Goal: Find specific page/section: Find specific page/section

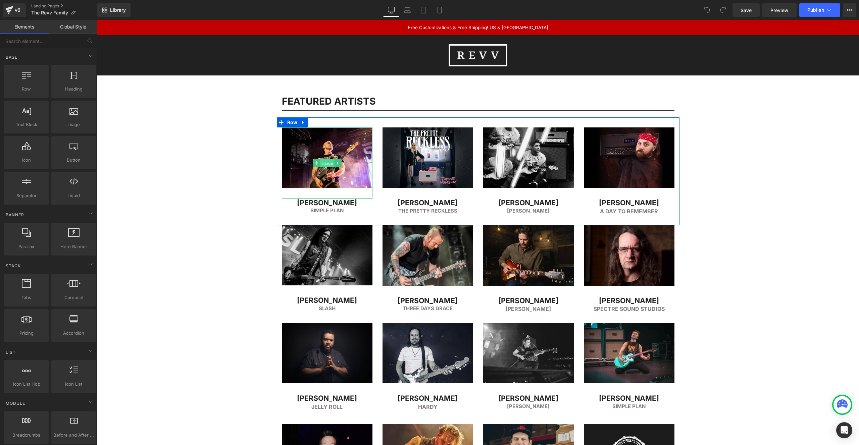
click at [327, 162] on span "Image" at bounding box center [327, 163] width 14 height 8
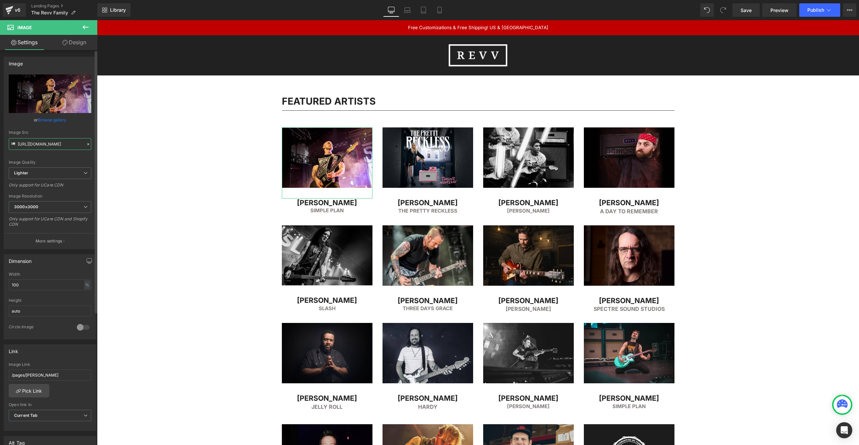
click at [51, 142] on input "[URL][DOMAIN_NAME]" at bounding box center [50, 144] width 83 height 12
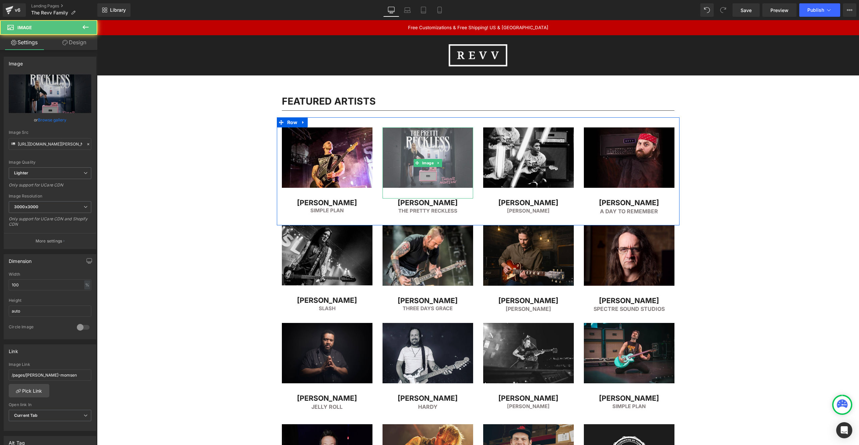
click at [429, 150] on img at bounding box center [428, 163] width 91 height 71
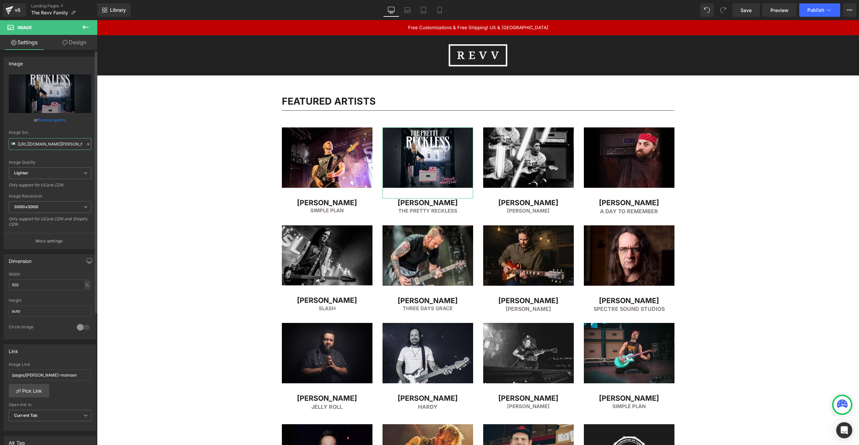
click at [60, 146] on input "[URL][DOMAIN_NAME][PERSON_NAME]" at bounding box center [50, 144] width 83 height 12
click at [296, 204] on h2 "[PERSON_NAME]" at bounding box center [327, 203] width 91 height 9
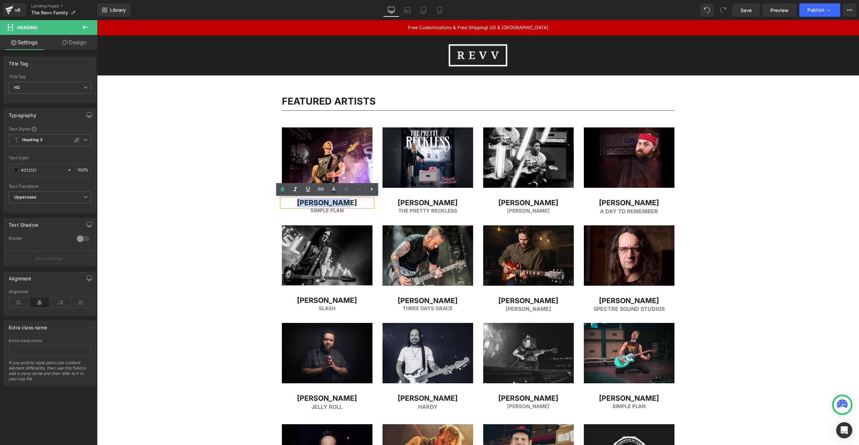
drag, startPoint x: 312, startPoint y: 204, endPoint x: 364, endPoint y: 202, distance: 52.4
click at [364, 202] on h2 "[PERSON_NAME]" at bounding box center [327, 203] width 91 height 9
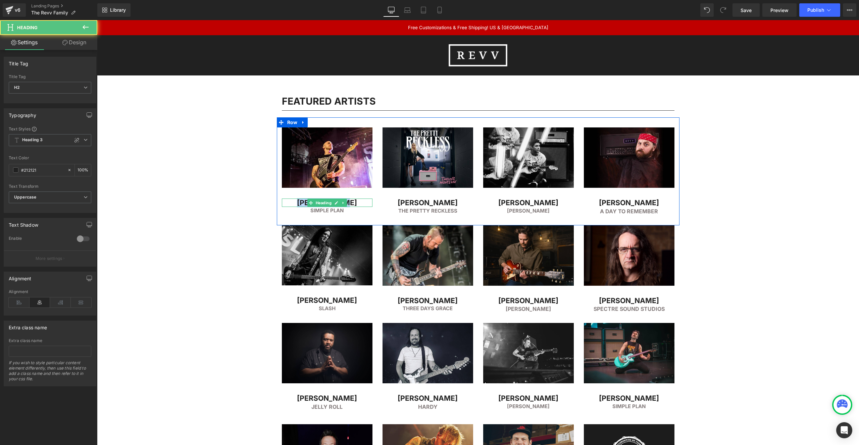
drag, startPoint x: 314, startPoint y: 203, endPoint x: 356, endPoint y: 202, distance: 42.3
click at [356, 202] on h2 "[PERSON_NAME]" at bounding box center [327, 203] width 91 height 9
click at [339, 202] on h2 "[PERSON_NAME]" at bounding box center [327, 203] width 91 height 9
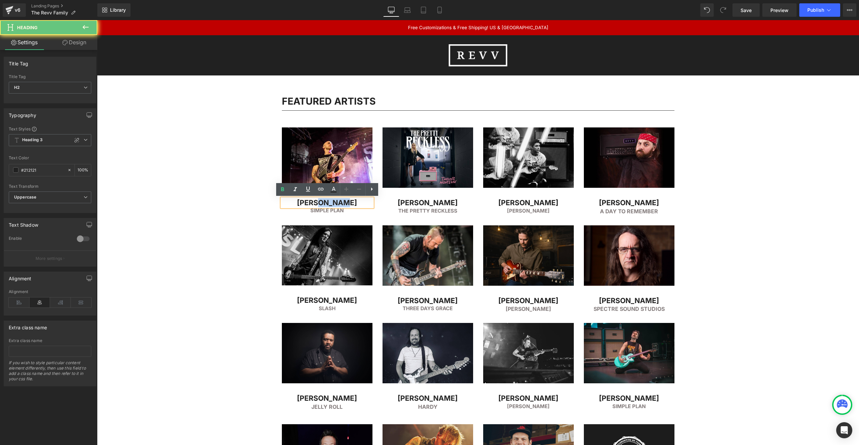
click at [339, 202] on h2 "[PERSON_NAME]" at bounding box center [327, 203] width 91 height 9
drag, startPoint x: 305, startPoint y: 203, endPoint x: 364, endPoint y: 204, distance: 58.4
click at [363, 204] on h2 "[PERSON_NAME]" at bounding box center [327, 203] width 91 height 9
copy h2 "[PERSON_NAME]"
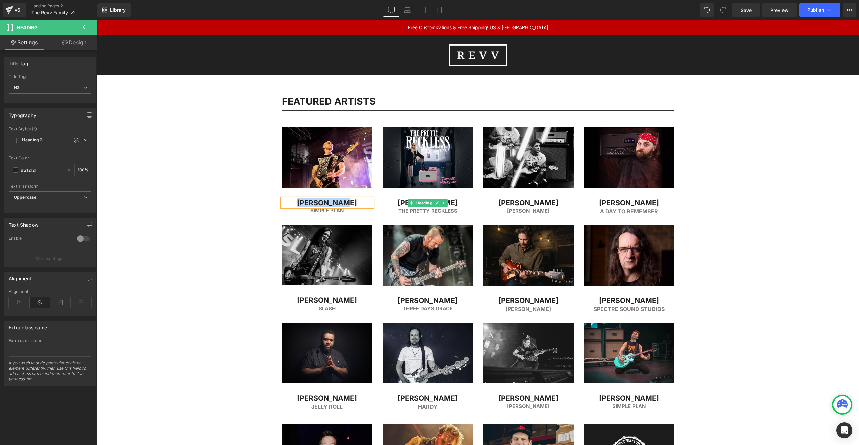
click at [394, 202] on h2 "[PERSON_NAME]" at bounding box center [428, 203] width 91 height 9
drag, startPoint x: 396, startPoint y: 202, endPoint x: 473, endPoint y: 200, distance: 77.2
click at [473, 200] on div "[PERSON_NAME]" at bounding box center [428, 203] width 91 height 9
copy h2 "[PERSON_NAME]"
click at [502, 203] on h2 "[PERSON_NAME]" at bounding box center [528, 203] width 91 height 9
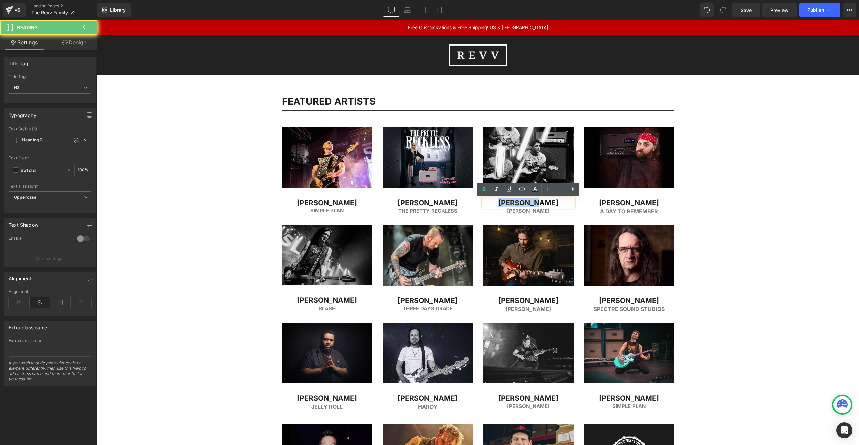
drag, startPoint x: 534, startPoint y: 202, endPoint x: 552, endPoint y: 202, distance: 17.5
click at [552, 202] on h2 "[PERSON_NAME]" at bounding box center [528, 203] width 91 height 9
copy h2 "[PERSON_NAME]"
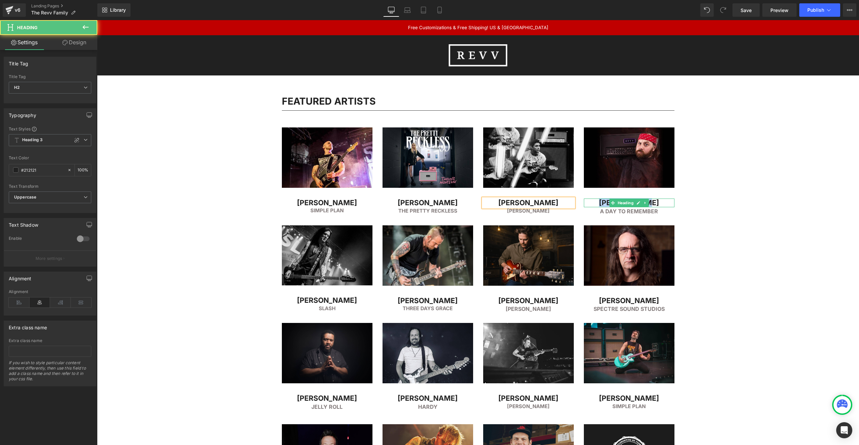
drag, startPoint x: 643, startPoint y: 201, endPoint x: 671, endPoint y: 201, distance: 28.5
click at [671, 201] on h2 "[PERSON_NAME]" at bounding box center [629, 203] width 91 height 9
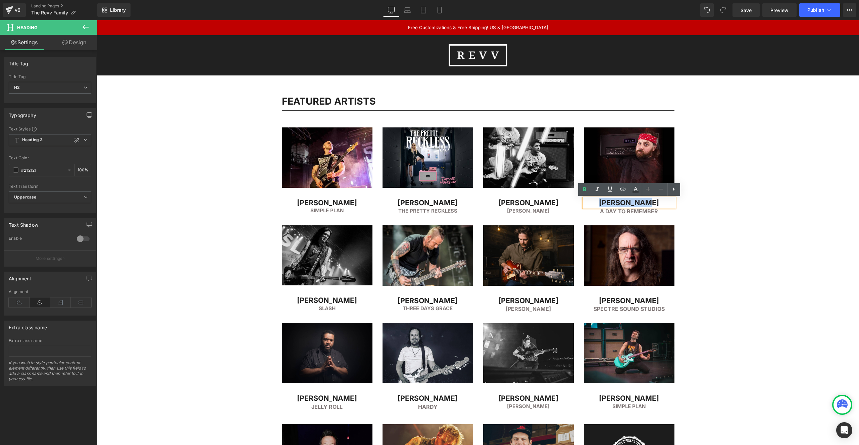
copy h2 "[PERSON_NAME]"
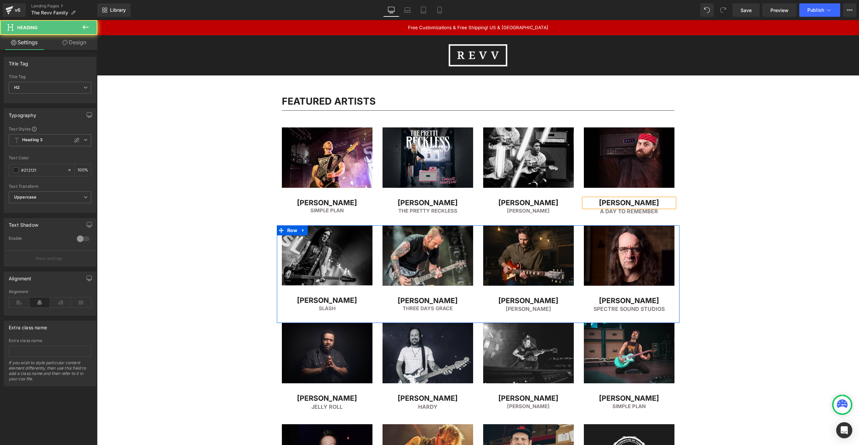
drag, startPoint x: 310, startPoint y: 299, endPoint x: 342, endPoint y: 295, distance: 33.1
click at [342, 296] on div "Image [PERSON_NAME] Heading Slash Heading" at bounding box center [327, 269] width 101 height 87
drag, startPoint x: 299, startPoint y: 298, endPoint x: 357, endPoint y: 302, distance: 58.2
click at [353, 302] on h2 "[PERSON_NAME]" at bounding box center [327, 300] width 91 height 9
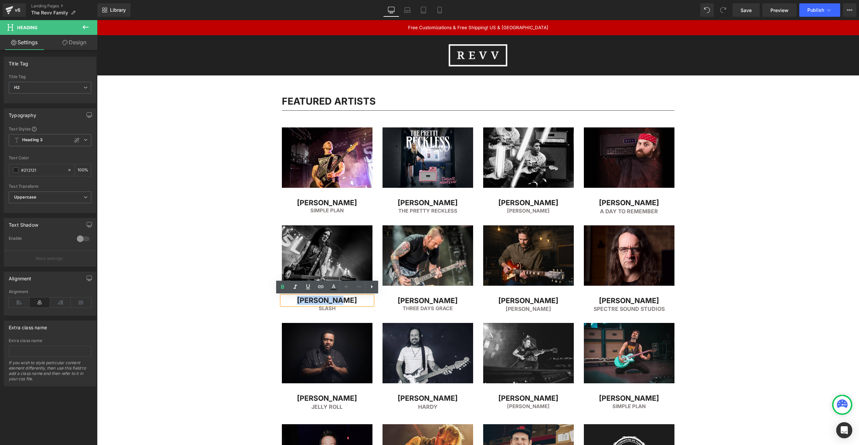
copy h2 "[PERSON_NAME]"
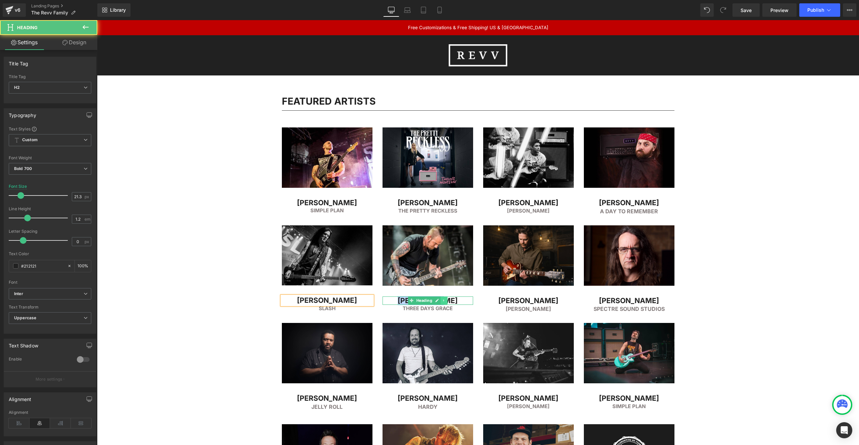
drag, startPoint x: 403, startPoint y: 299, endPoint x: 446, endPoint y: 300, distance: 43.3
click at [448, 299] on h2 "[PERSON_NAME]" at bounding box center [428, 301] width 91 height 9
drag, startPoint x: 456, startPoint y: 300, endPoint x: 397, endPoint y: 298, distance: 59.4
click at [397, 298] on h2 "[PERSON_NAME]" at bounding box center [428, 301] width 91 height 9
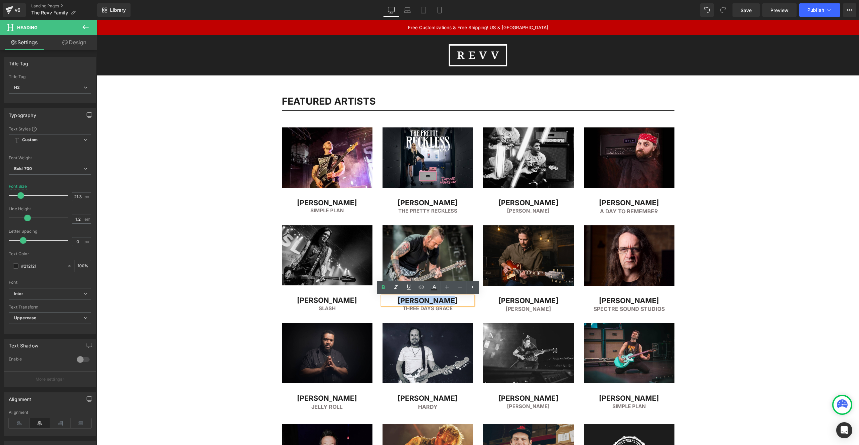
copy h2 "[PERSON_NAME]"
click at [494, 302] on h2 "[PERSON_NAME]" at bounding box center [528, 301] width 91 height 9
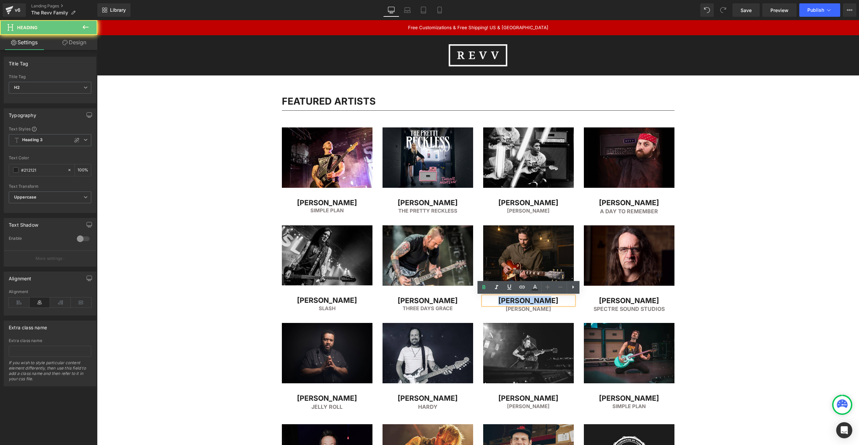
drag, startPoint x: 494, startPoint y: 300, endPoint x: 577, endPoint y: 301, distance: 82.6
click at [577, 301] on div "Image [PERSON_NAME] Heading [PERSON_NAME] Heading" at bounding box center [528, 270] width 101 height 88
copy h2 "[PERSON_NAME]"
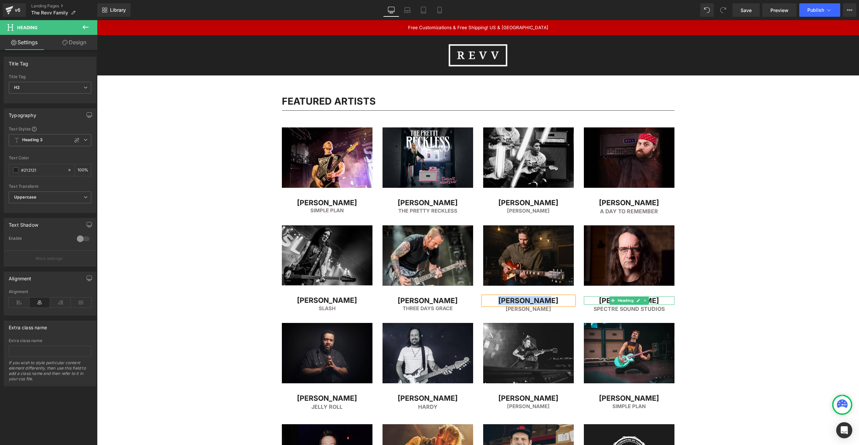
click at [597, 301] on h2 "[PERSON_NAME]" at bounding box center [629, 301] width 91 height 9
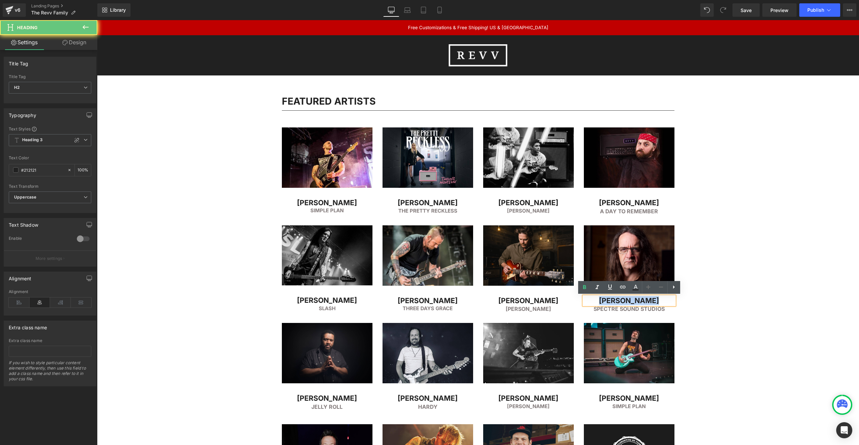
drag, startPoint x: 598, startPoint y: 301, endPoint x: 667, endPoint y: 300, distance: 69.2
click at [667, 300] on h2 "[PERSON_NAME]" at bounding box center [629, 301] width 91 height 9
copy h2 "[PERSON_NAME]"
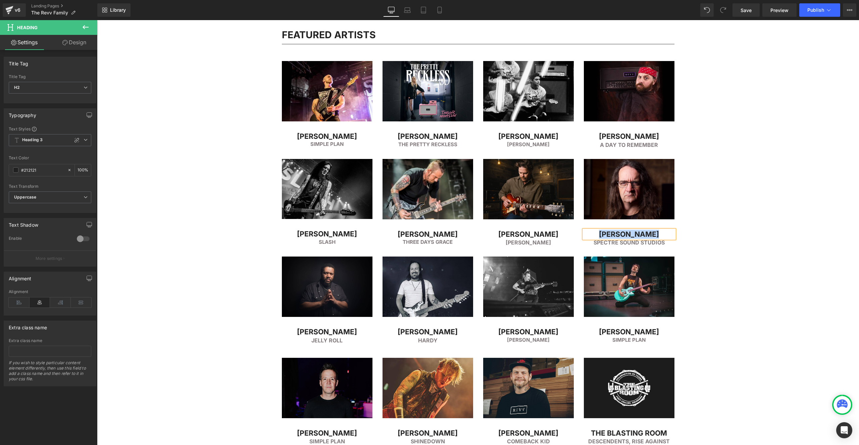
scroll to position [69, 0]
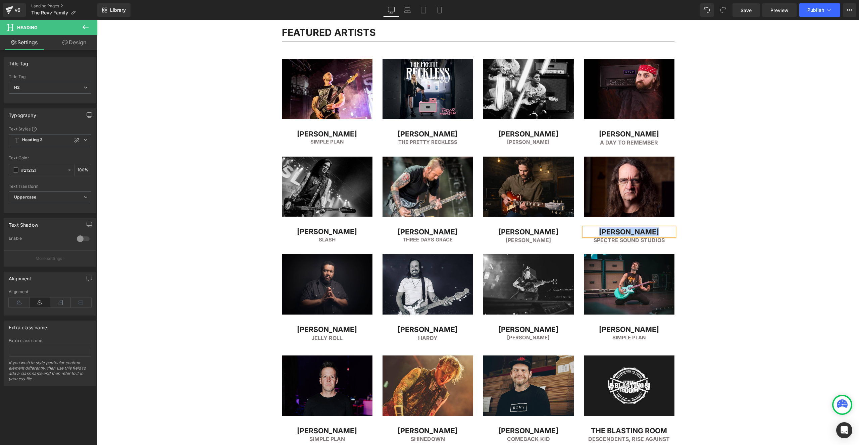
drag, startPoint x: 279, startPoint y: 332, endPoint x: 285, endPoint y: 333, distance: 5.7
click at [279, 332] on div "Image [PERSON_NAME] Heading JELLY ROLL Heading" at bounding box center [327, 298] width 101 height 88
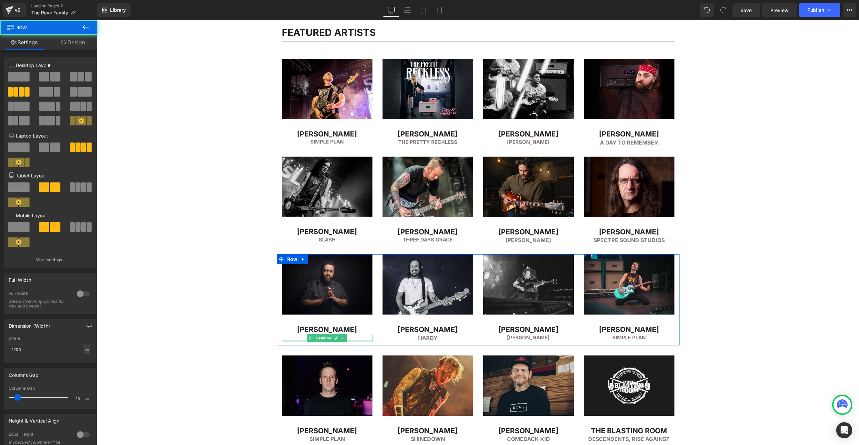
click at [306, 341] on div at bounding box center [327, 342] width 91 height 2
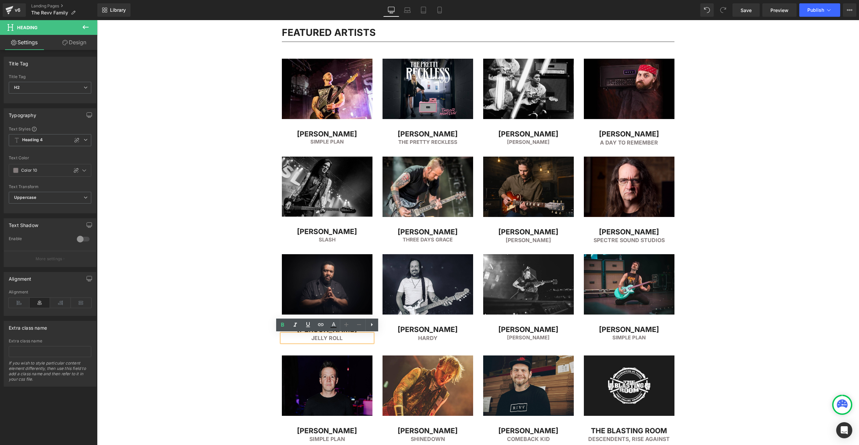
click at [290, 334] on div "JELLY ROLL" at bounding box center [327, 338] width 91 height 8
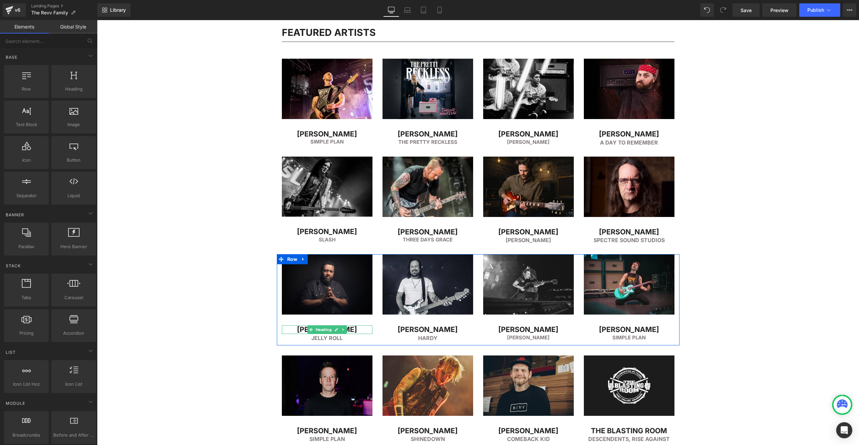
click at [296, 329] on h2 "[PERSON_NAME]" at bounding box center [327, 330] width 91 height 9
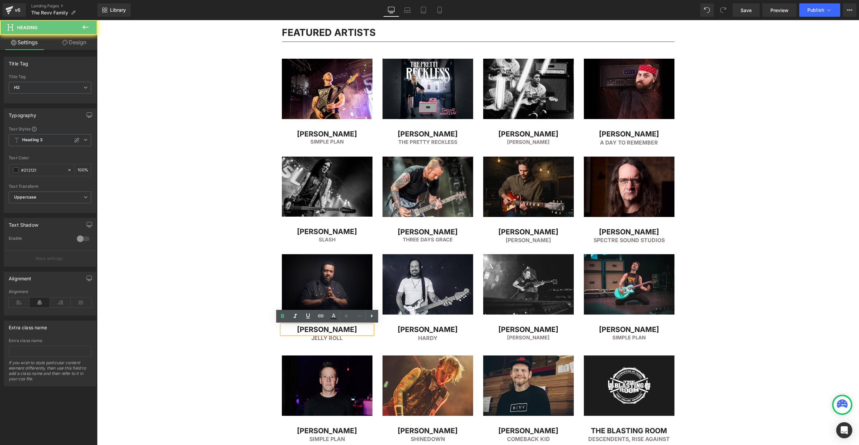
drag, startPoint x: 365, startPoint y: 330, endPoint x: 385, endPoint y: 330, distance: 19.8
click at [385, 330] on div "Image [PERSON_NAME] Heading JELLY ROLL Heading Image [PERSON_NAME] Heading HARD…" at bounding box center [478, 299] width 403 height 91
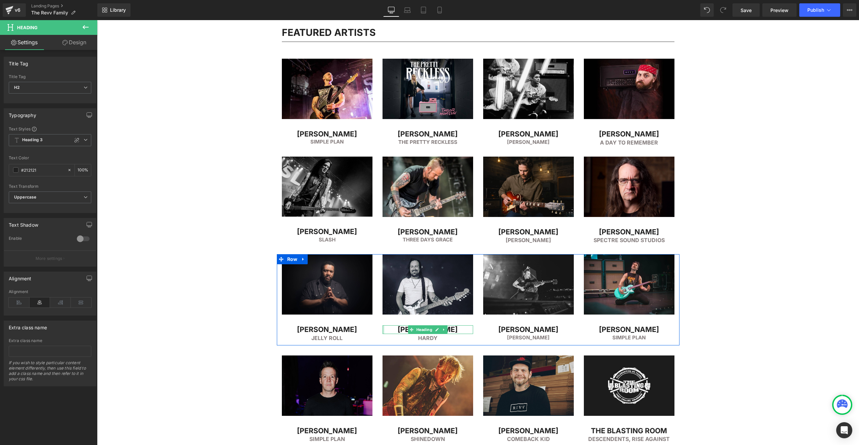
copy h2 "[PERSON_NAME]"
click at [396, 330] on h2 "[PERSON_NAME]" at bounding box center [428, 330] width 91 height 9
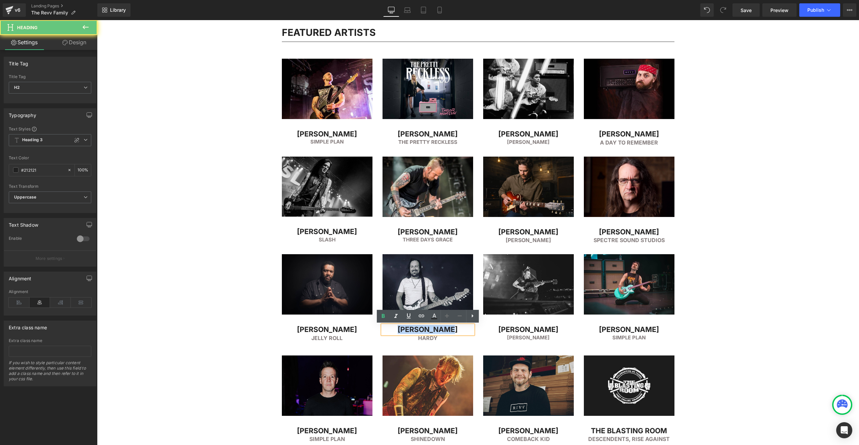
drag, startPoint x: 400, startPoint y: 330, endPoint x: 462, endPoint y: 330, distance: 62.1
click at [461, 330] on h2 "[PERSON_NAME]" at bounding box center [428, 330] width 91 height 9
copy h2 "[PERSON_NAME]"
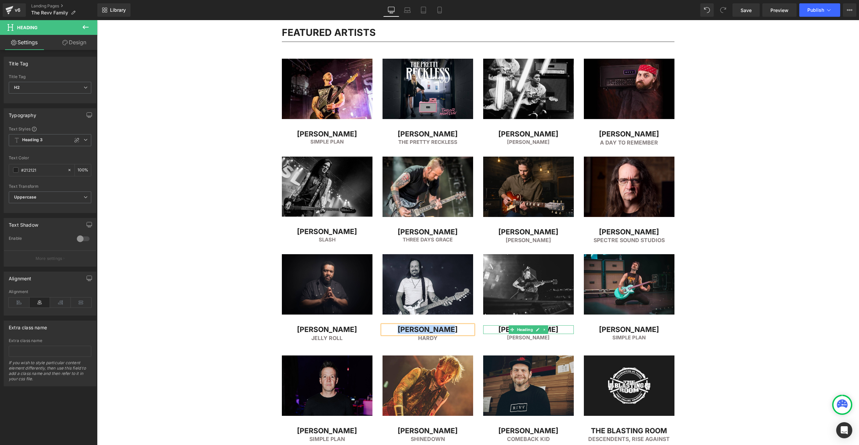
click at [505, 330] on h2 "[PERSON_NAME]" at bounding box center [528, 330] width 91 height 9
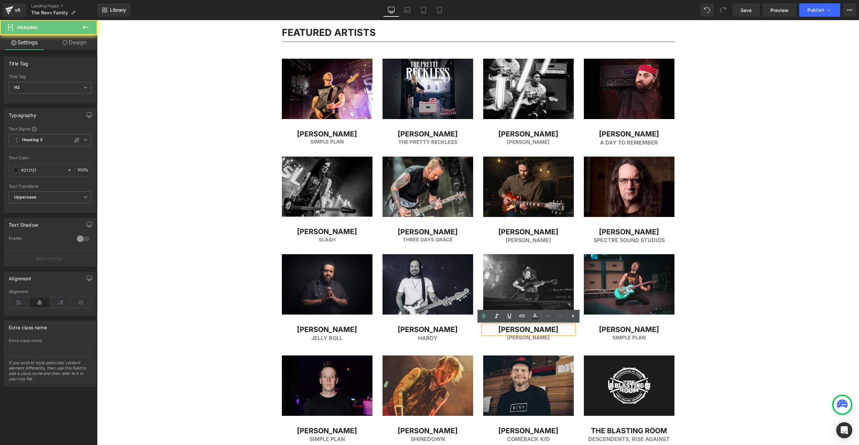
drag, startPoint x: 494, startPoint y: 330, endPoint x: 575, endPoint y: 330, distance: 80.9
click at [570, 331] on h2 "[PERSON_NAME]" at bounding box center [528, 330] width 91 height 9
click at [602, 331] on h2 "[PERSON_NAME]" at bounding box center [629, 330] width 91 height 9
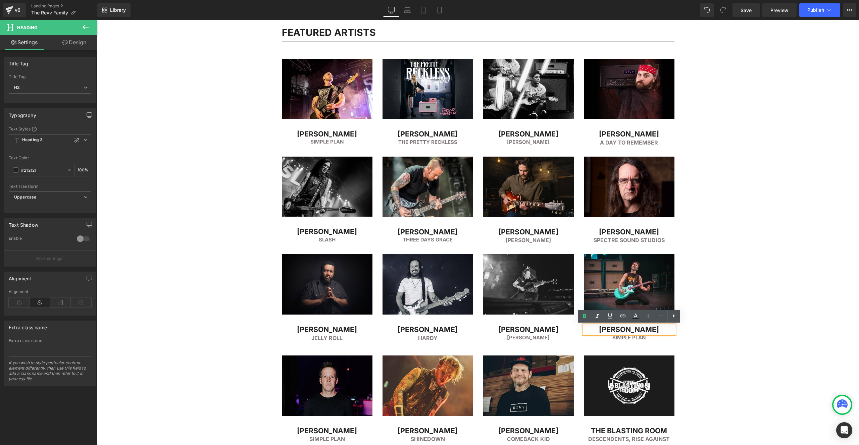
drag, startPoint x: 601, startPoint y: 329, endPoint x: 672, endPoint y: 332, distance: 70.9
click at [672, 332] on h2 "[PERSON_NAME]" at bounding box center [629, 330] width 91 height 9
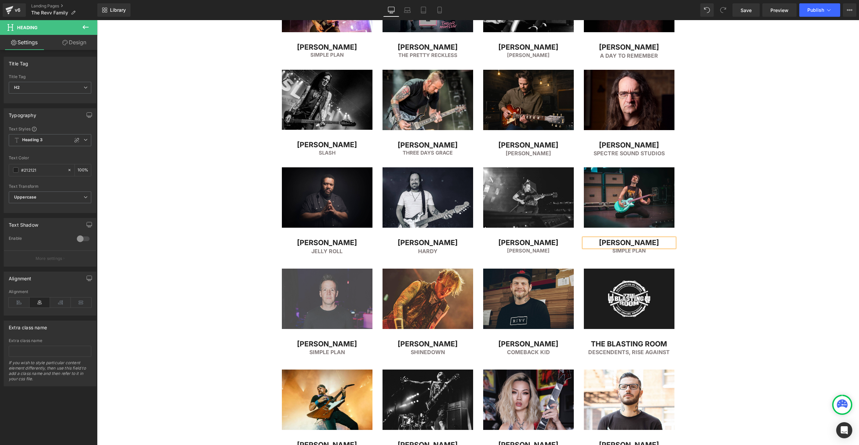
scroll to position [159, 0]
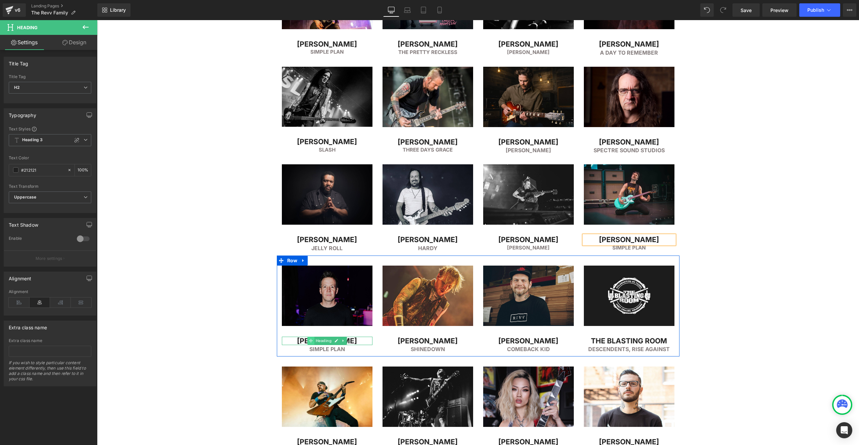
click at [310, 341] on icon at bounding box center [311, 341] width 4 height 4
click at [298, 342] on h2 "[PERSON_NAME]" at bounding box center [327, 341] width 91 height 9
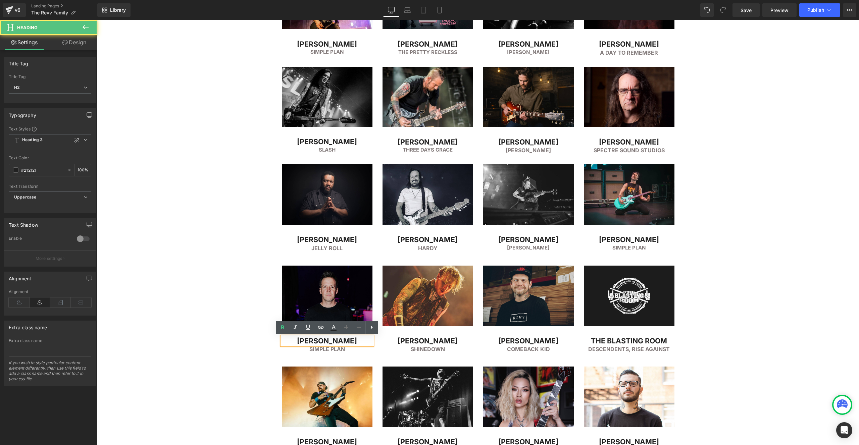
drag, startPoint x: 299, startPoint y: 342, endPoint x: 375, endPoint y: 341, distance: 75.9
click at [374, 341] on div "Image [PERSON_NAME] Heading SIMPLE PLAN Heading" at bounding box center [327, 310] width 101 height 88
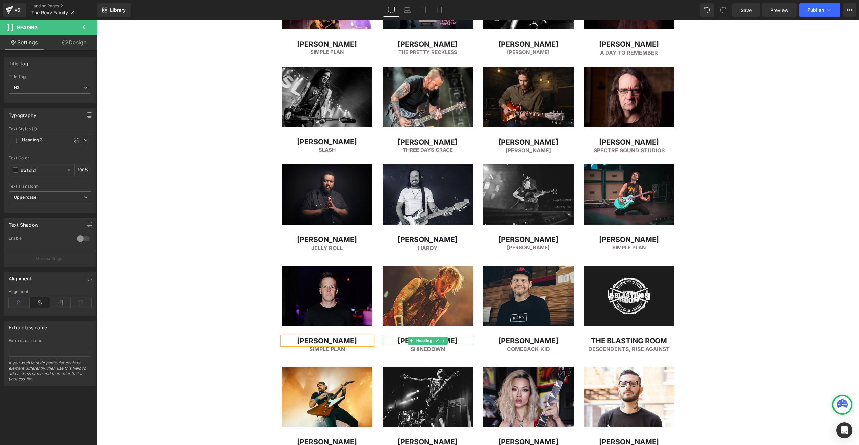
drag, startPoint x: 411, startPoint y: 342, endPoint x: 404, endPoint y: 343, distance: 7.1
click at [411, 342] on icon at bounding box center [412, 341] width 4 height 4
drag, startPoint x: 398, startPoint y: 341, endPoint x: 426, endPoint y: 341, distance: 28.5
click at [426, 341] on div "[PERSON_NAME] Heading" at bounding box center [428, 341] width 91 height 9
click at [502, 342] on h2 "[PERSON_NAME]" at bounding box center [528, 341] width 91 height 9
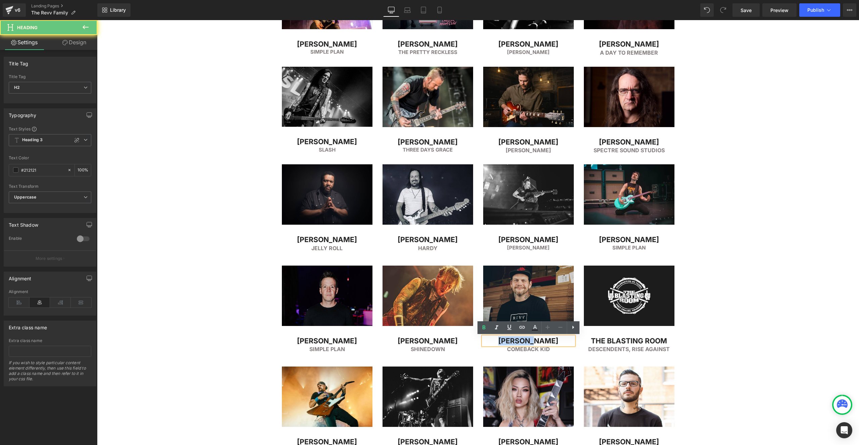
drag, startPoint x: 505, startPoint y: 340, endPoint x: 564, endPoint y: 342, distance: 58.8
click at [564, 342] on h2 "[PERSON_NAME]" at bounding box center [528, 341] width 91 height 9
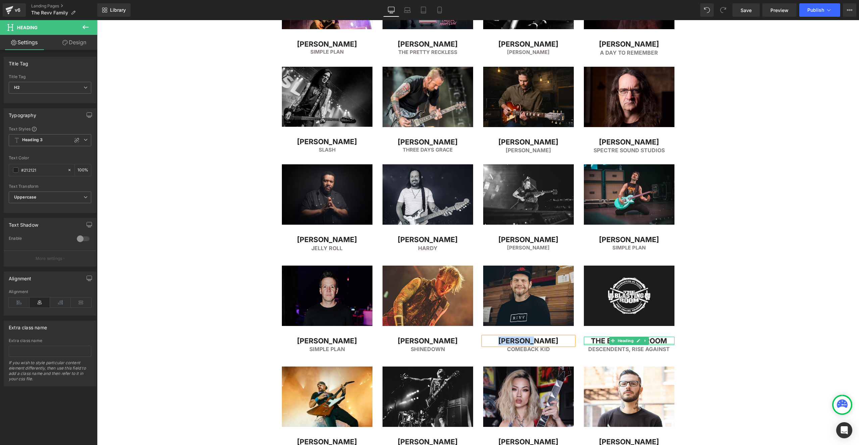
click at [595, 342] on h2 "THE BLASTING ROOM" at bounding box center [629, 341] width 91 height 9
drag, startPoint x: 590, startPoint y: 341, endPoint x: 667, endPoint y: 339, distance: 76.9
click at [669, 339] on h2 "THE BLASTING ROOM" at bounding box center [629, 341] width 91 height 9
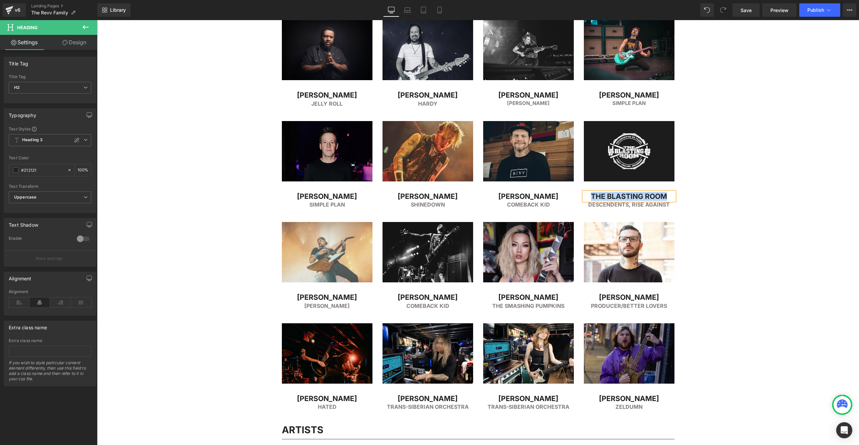
scroll to position [304, 0]
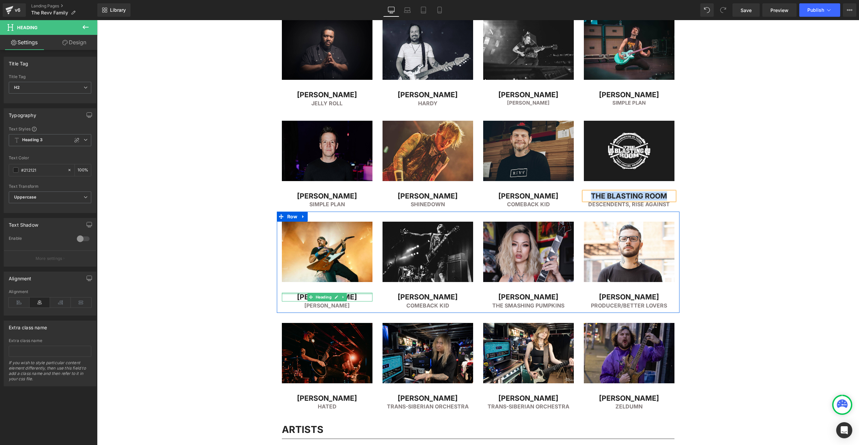
click at [300, 296] on h2 "[PERSON_NAME]" at bounding box center [327, 297] width 91 height 9
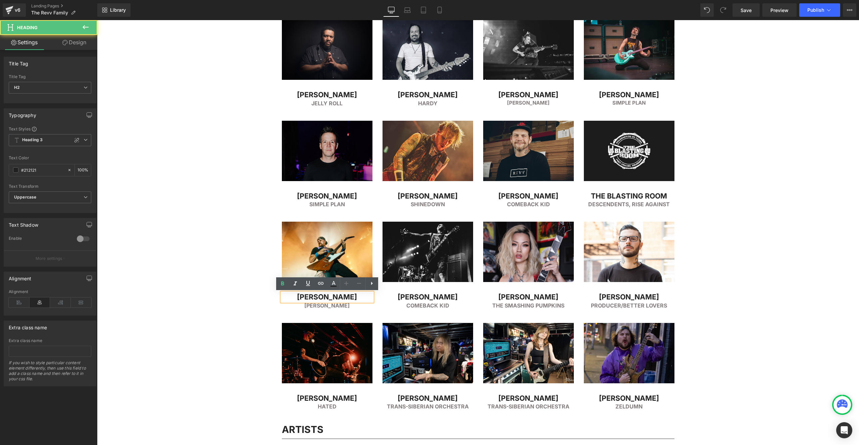
drag, startPoint x: 299, startPoint y: 297, endPoint x: 364, endPoint y: 293, distance: 64.9
click at [364, 293] on div "[PERSON_NAME]" at bounding box center [327, 297] width 91 height 9
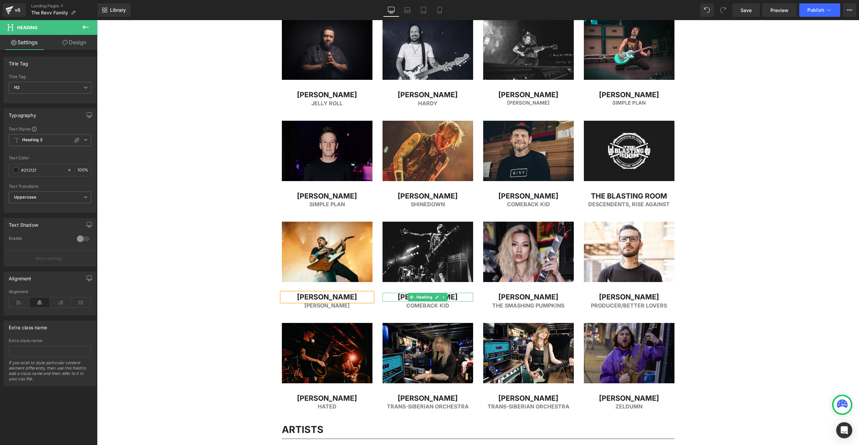
click at [401, 298] on h2 "[PERSON_NAME]" at bounding box center [428, 297] width 91 height 9
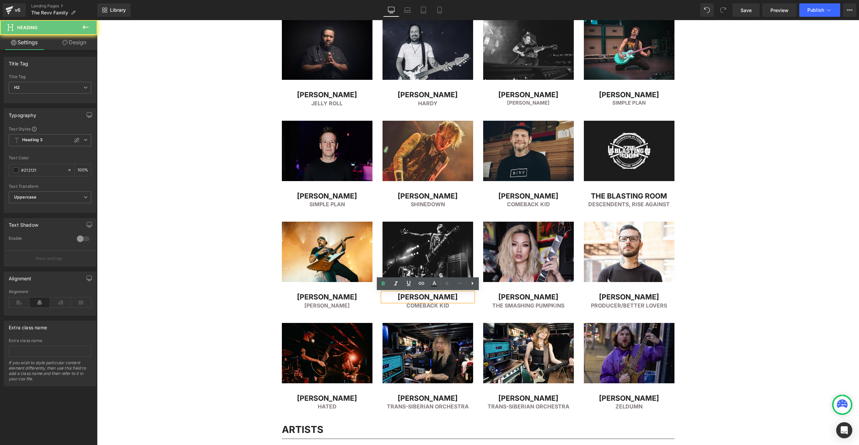
drag, startPoint x: 398, startPoint y: 298, endPoint x: 466, endPoint y: 300, distance: 68.2
click at [466, 300] on h2 "[PERSON_NAME]" at bounding box center [428, 297] width 91 height 9
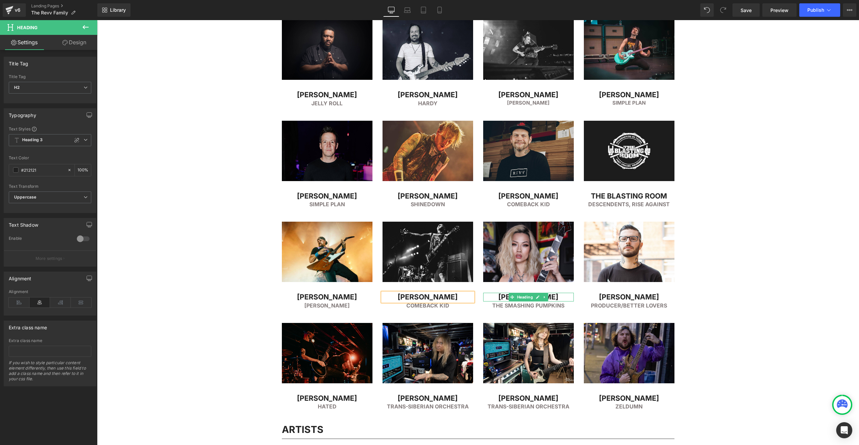
click at [505, 298] on h2 "[PERSON_NAME]" at bounding box center [528, 297] width 91 height 9
drag, startPoint x: 521, startPoint y: 298, endPoint x: 573, endPoint y: 296, distance: 51.4
click at [572, 296] on h2 "[PERSON_NAME]" at bounding box center [528, 297] width 91 height 9
click at [604, 298] on h2 "[PERSON_NAME]" at bounding box center [629, 297] width 91 height 9
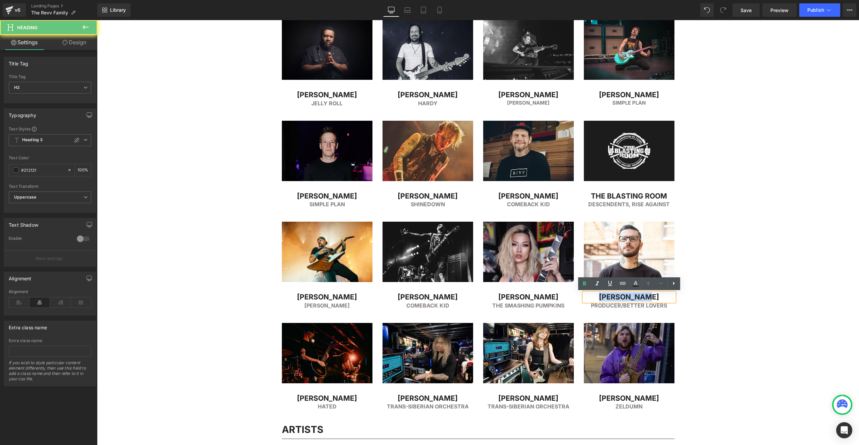
drag, startPoint x: 612, startPoint y: 298, endPoint x: 674, endPoint y: 296, distance: 61.8
click at [673, 296] on h2 "[PERSON_NAME]" at bounding box center [629, 297] width 91 height 9
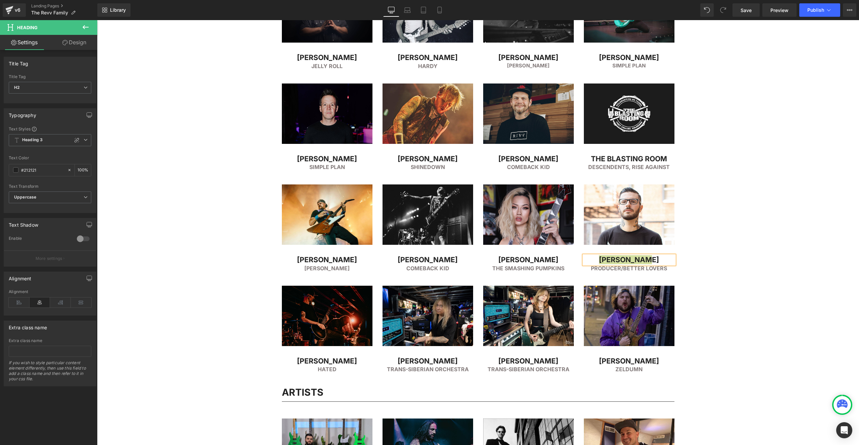
scroll to position [400, 0]
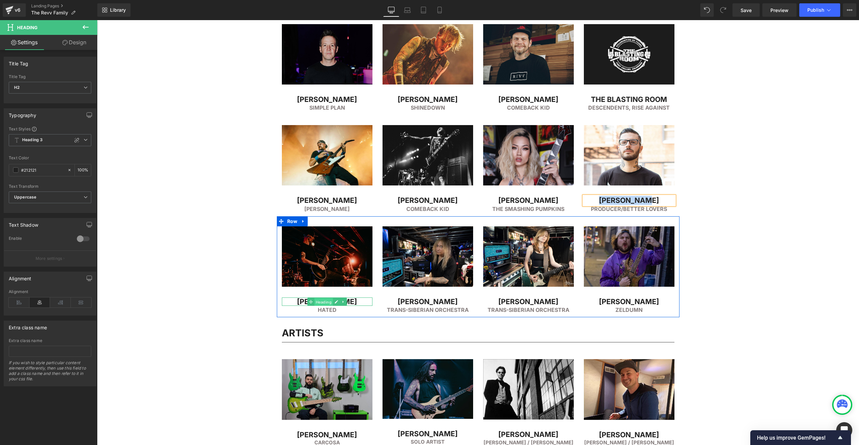
click at [315, 302] on span "Heading" at bounding box center [323, 302] width 18 height 8
drag, startPoint x: 304, startPoint y: 303, endPoint x: 300, endPoint y: 303, distance: 4.4
click at [304, 303] on h2 "[PERSON_NAME]" at bounding box center [327, 302] width 91 height 9
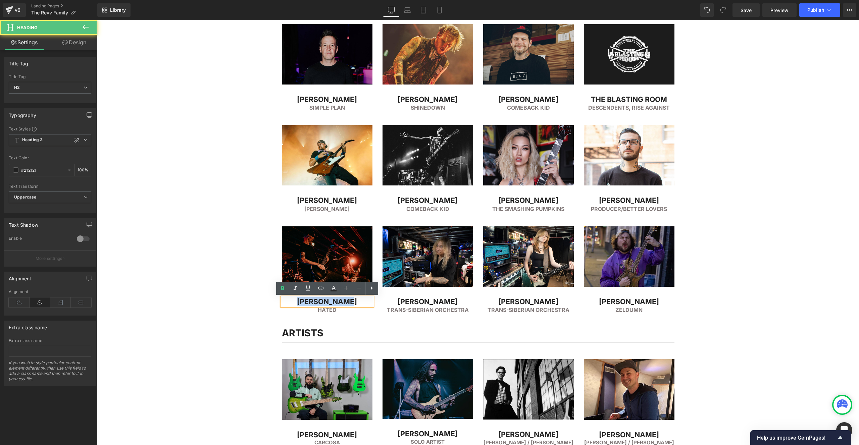
drag, startPoint x: 316, startPoint y: 302, endPoint x: 370, endPoint y: 301, distance: 53.4
click at [369, 301] on h2 "[PERSON_NAME]" at bounding box center [327, 302] width 91 height 9
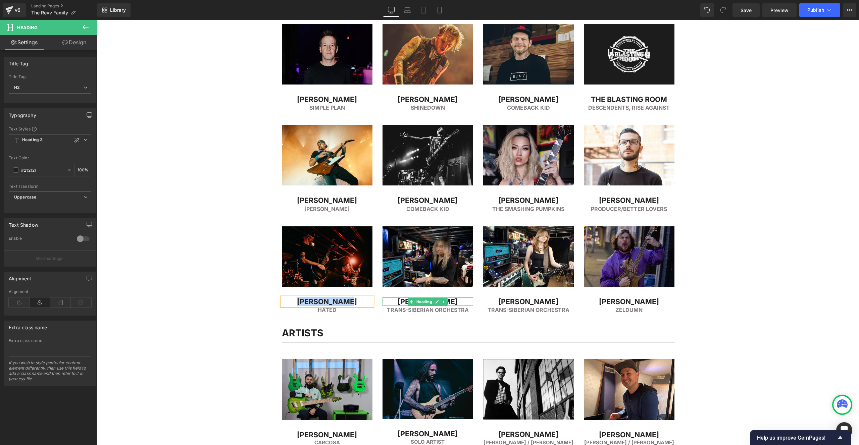
click at [399, 302] on h2 "[PERSON_NAME]" at bounding box center [428, 302] width 91 height 9
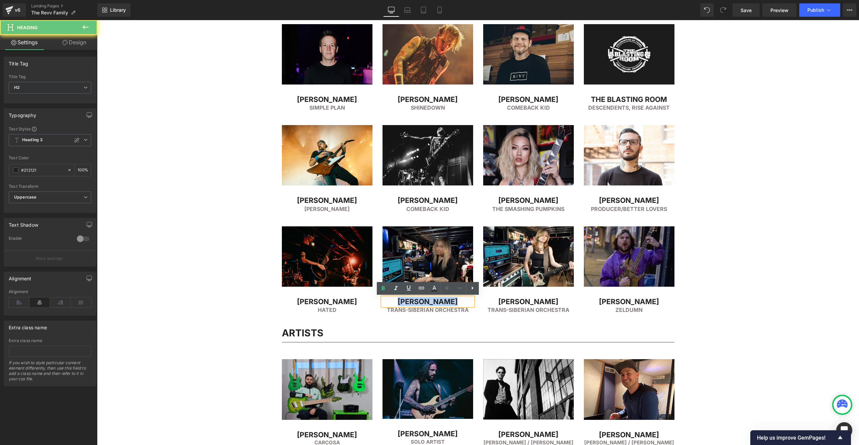
drag, startPoint x: 454, startPoint y: 302, endPoint x: 476, endPoint y: 302, distance: 21.8
click at [476, 301] on div "Image [PERSON_NAME] Heading Trans-Siberian Orchestra Heading" at bounding box center [428, 271] width 101 height 88
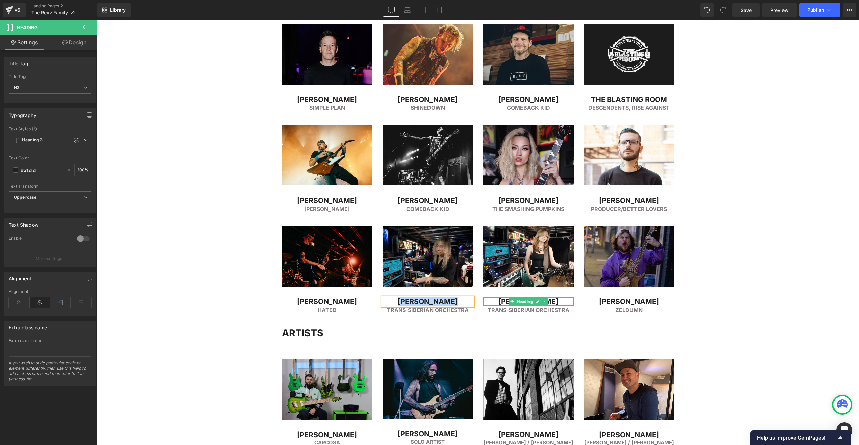
click at [505, 303] on h2 "[PERSON_NAME]" at bounding box center [528, 302] width 91 height 9
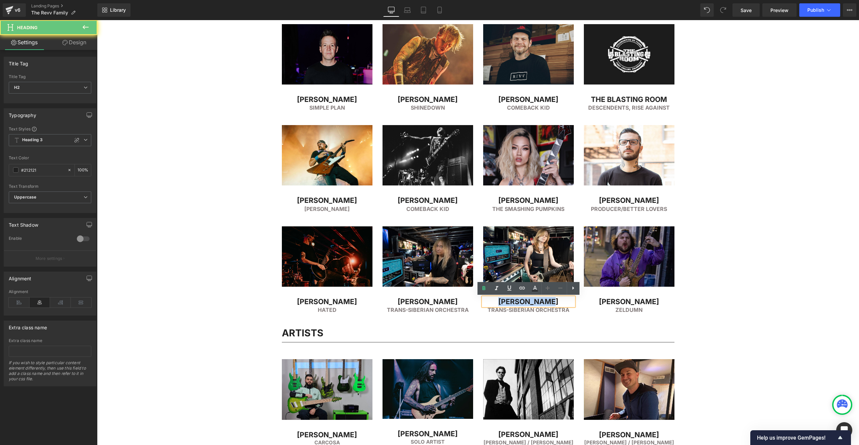
drag, startPoint x: 539, startPoint y: 302, endPoint x: 571, endPoint y: 302, distance: 31.6
click at [570, 303] on h2 "[PERSON_NAME]" at bounding box center [528, 302] width 91 height 9
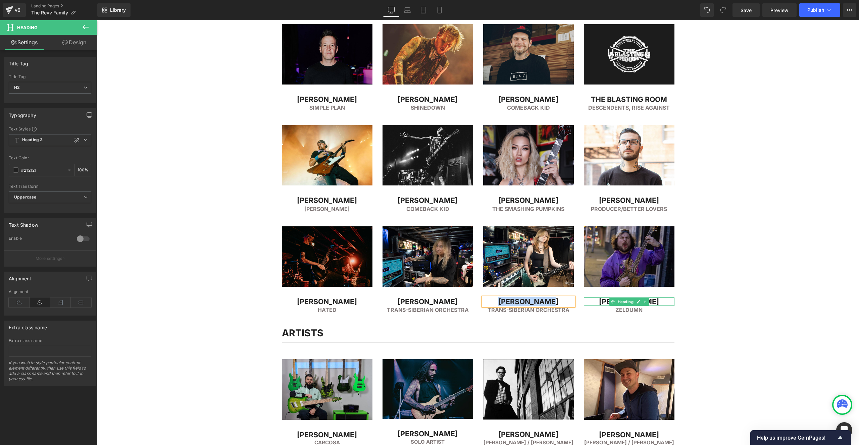
click at [609, 301] on h2 "[PERSON_NAME]" at bounding box center [629, 302] width 91 height 9
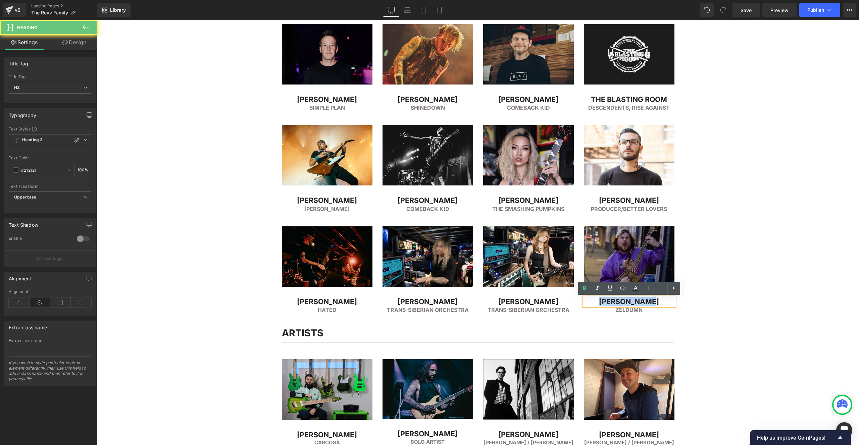
drag, startPoint x: 649, startPoint y: 302, endPoint x: 664, endPoint y: 303, distance: 15.1
click at [664, 301] on h2 "[PERSON_NAME]" at bounding box center [629, 302] width 91 height 9
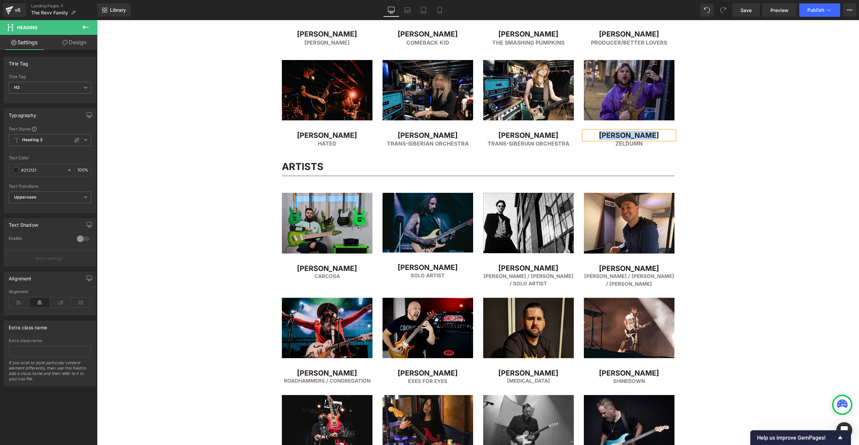
scroll to position [574, 0]
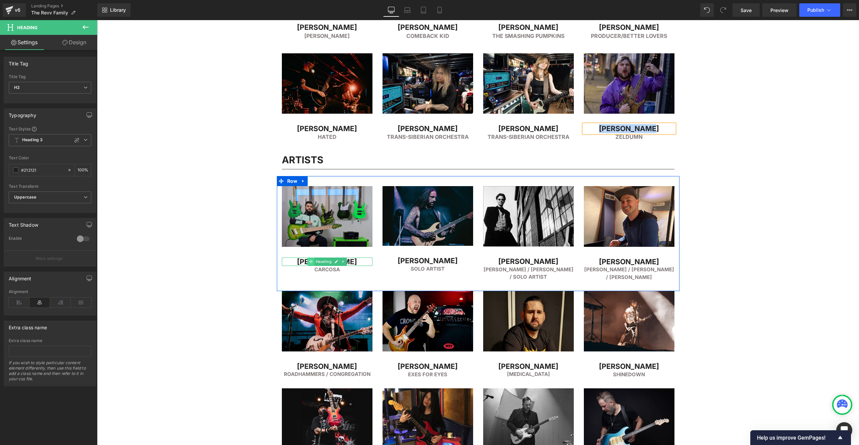
click at [311, 265] on span at bounding box center [311, 262] width 7 height 8
click at [298, 264] on h2 "[PERSON_NAME]" at bounding box center [327, 262] width 91 height 9
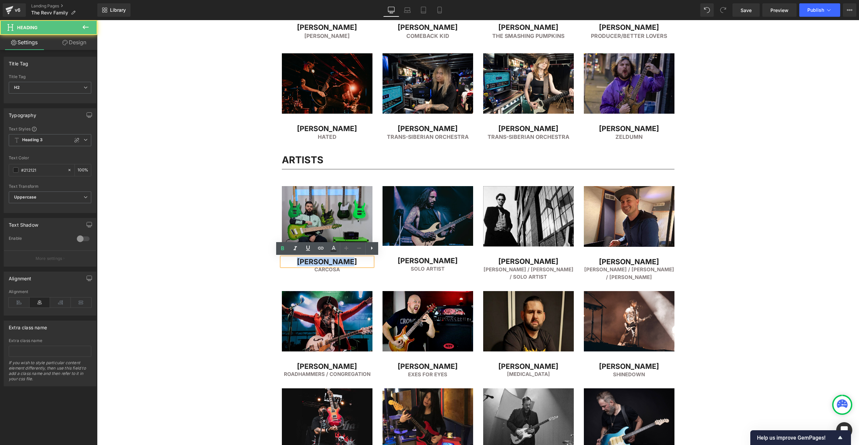
drag, startPoint x: 326, startPoint y: 261, endPoint x: 366, endPoint y: 257, distance: 40.8
click at [365, 258] on div "[PERSON_NAME]" at bounding box center [327, 262] width 91 height 9
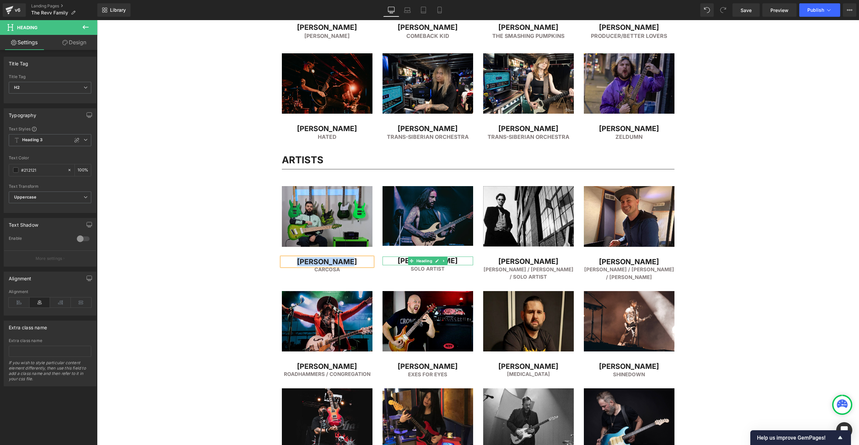
click at [396, 259] on h2 "[PERSON_NAME]" at bounding box center [428, 261] width 91 height 9
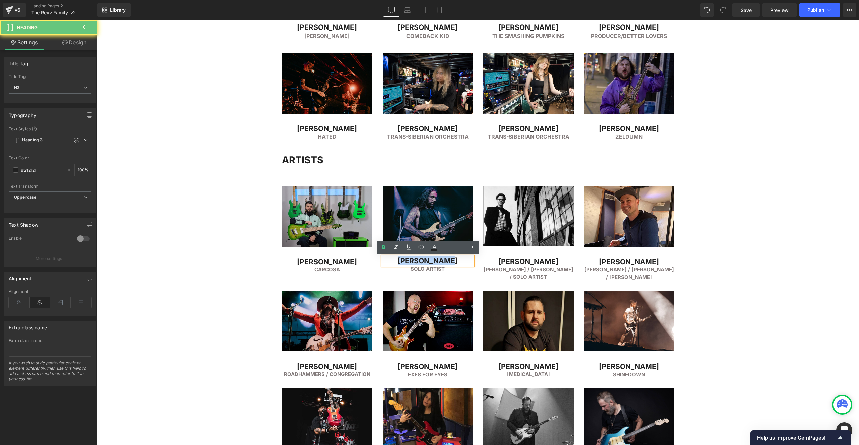
drag, startPoint x: 399, startPoint y: 260, endPoint x: 469, endPoint y: 259, distance: 69.2
click at [468, 259] on h2 "[PERSON_NAME]" at bounding box center [428, 261] width 91 height 9
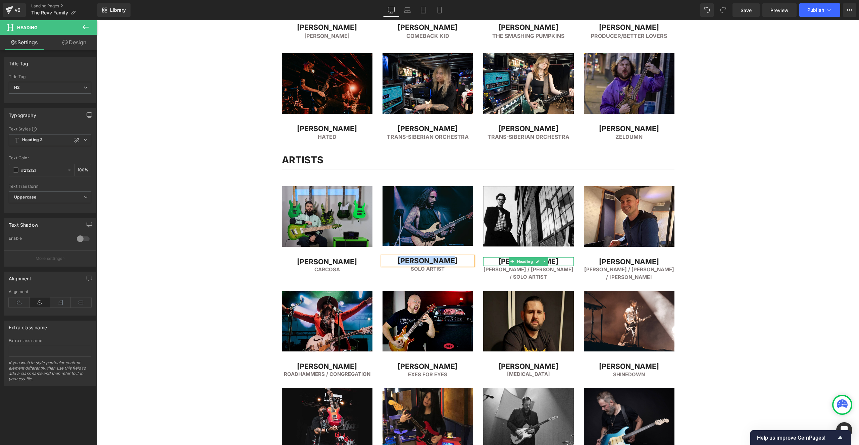
drag, startPoint x: 509, startPoint y: 262, endPoint x: 503, endPoint y: 262, distance: 5.4
click at [509, 262] on span at bounding box center [512, 262] width 7 height 8
click at [497, 262] on h2 "[PERSON_NAME]" at bounding box center [528, 261] width 91 height 9
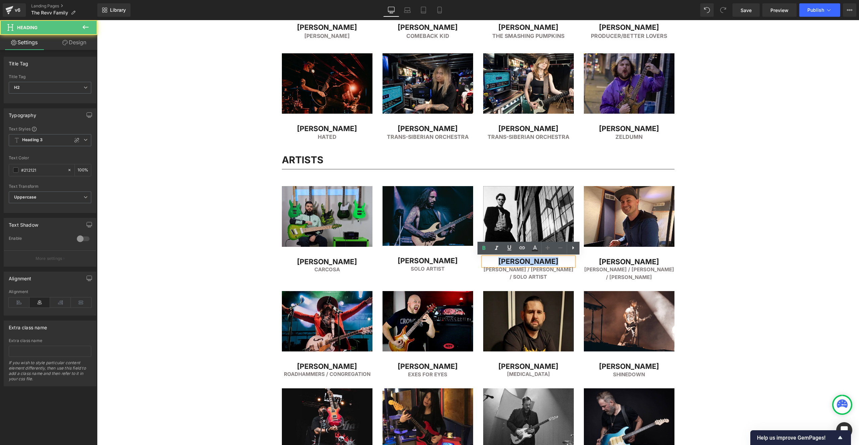
drag, startPoint x: 521, startPoint y: 261, endPoint x: 574, endPoint y: 261, distance: 53.4
click at [574, 261] on div "[PERSON_NAME]" at bounding box center [528, 261] width 91 height 9
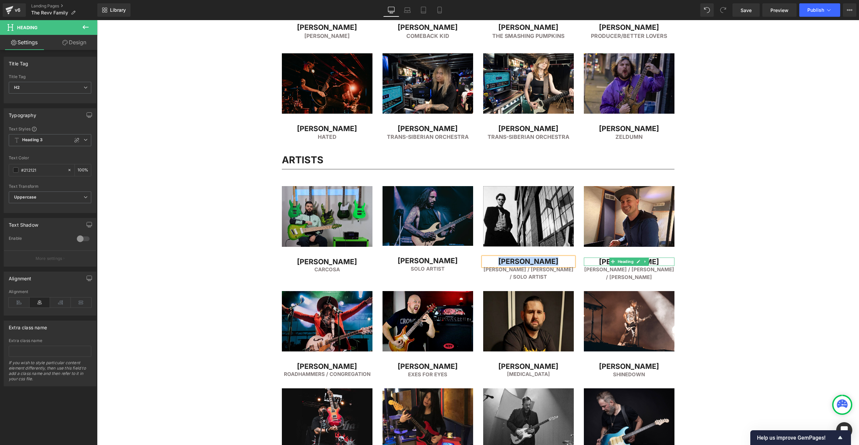
click at [595, 259] on h2 "[PERSON_NAME]" at bounding box center [629, 262] width 91 height 9
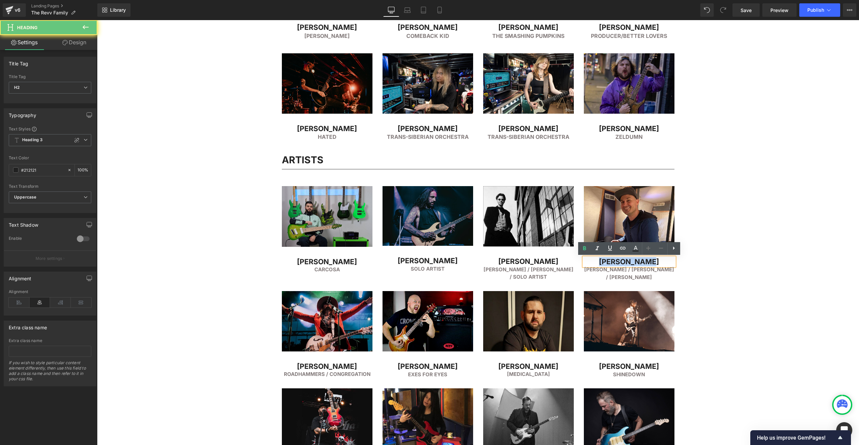
drag, startPoint x: 626, startPoint y: 261, endPoint x: 683, endPoint y: 262, distance: 56.7
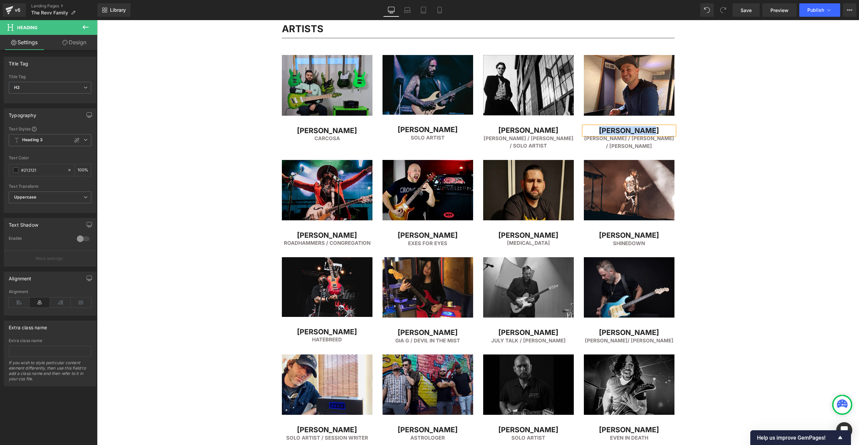
scroll to position [707, 0]
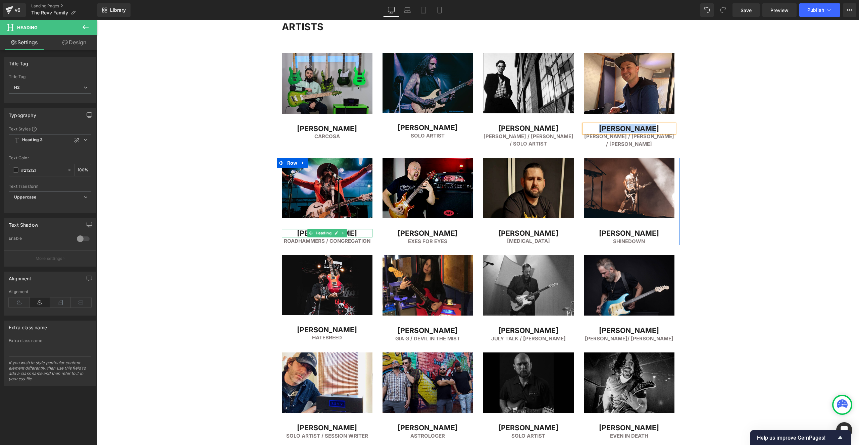
click at [295, 234] on h2 "[PERSON_NAME]" at bounding box center [327, 233] width 91 height 9
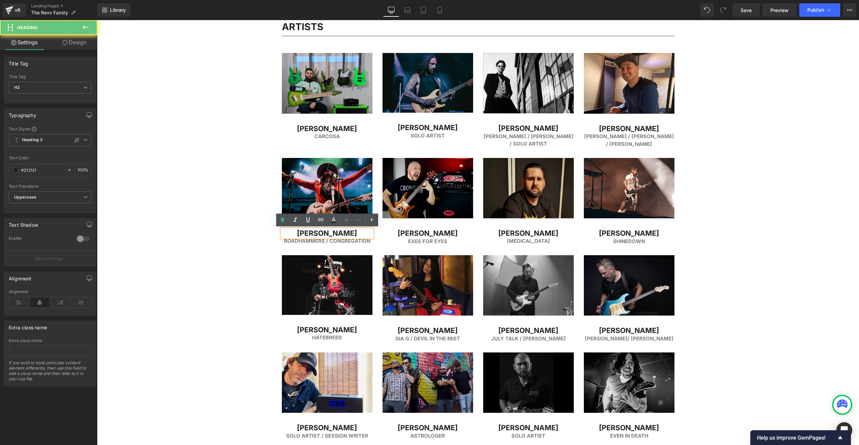
drag, startPoint x: 302, startPoint y: 235, endPoint x: 388, endPoint y: 236, distance: 85.9
click at [387, 235] on div "Image [PERSON_NAME] Heading RoadHammers / COngregation Heading Image [PERSON_NA…" at bounding box center [478, 201] width 403 height 87
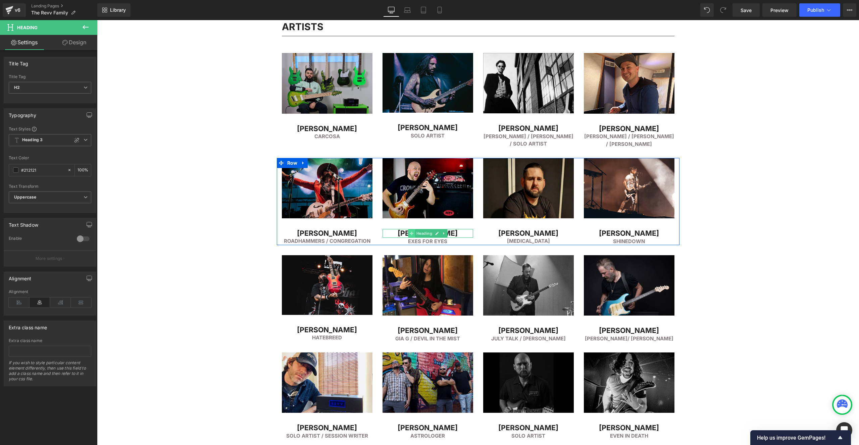
click at [408, 234] on span at bounding box center [411, 234] width 7 height 8
drag, startPoint x: 398, startPoint y: 235, endPoint x: 460, endPoint y: 237, distance: 62.1
click at [461, 236] on div "[PERSON_NAME] Heading" at bounding box center [428, 233] width 91 height 9
click at [501, 234] on h2 "[PERSON_NAME]" at bounding box center [528, 233] width 91 height 9
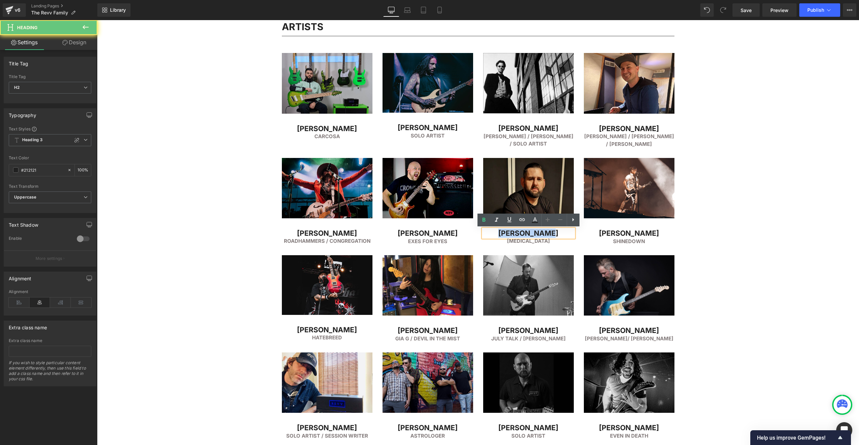
drag, startPoint x: 509, startPoint y: 235, endPoint x: 572, endPoint y: 237, distance: 62.8
click at [570, 237] on h2 "[PERSON_NAME]" at bounding box center [528, 233] width 91 height 9
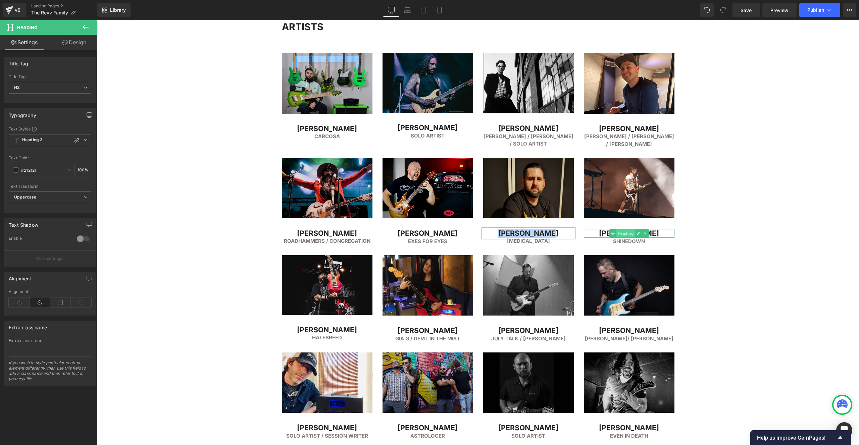
click at [623, 236] on span "Heading" at bounding box center [625, 234] width 18 height 8
click at [602, 231] on h2 "[PERSON_NAME]" at bounding box center [629, 233] width 91 height 9
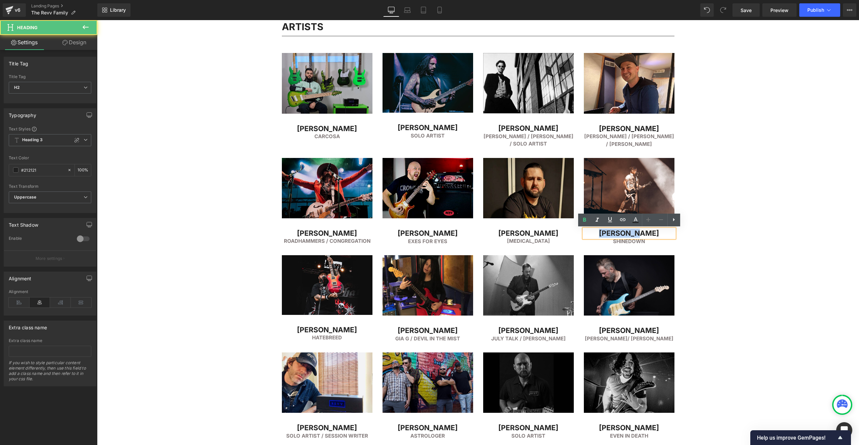
drag, startPoint x: 607, startPoint y: 235, endPoint x: 681, endPoint y: 236, distance: 73.9
click at [679, 236] on div "Image [PERSON_NAME] Heading Shinedown Heading" at bounding box center [629, 201] width 101 height 87
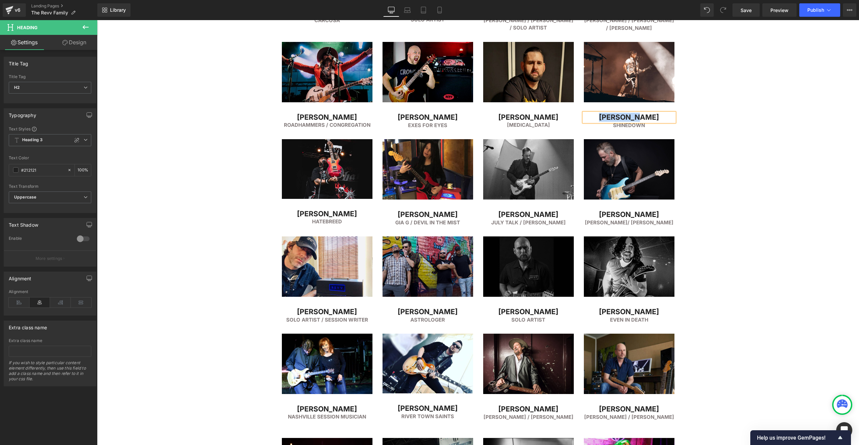
scroll to position [789, 0]
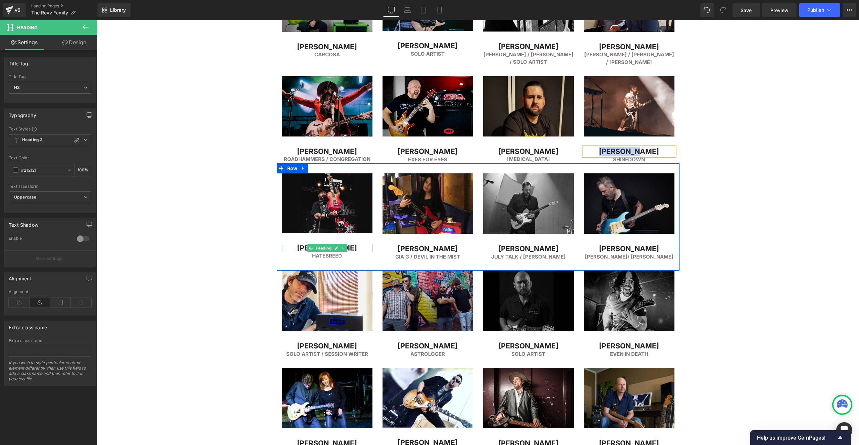
click at [305, 250] on h2 "[PERSON_NAME]" at bounding box center [327, 248] width 91 height 9
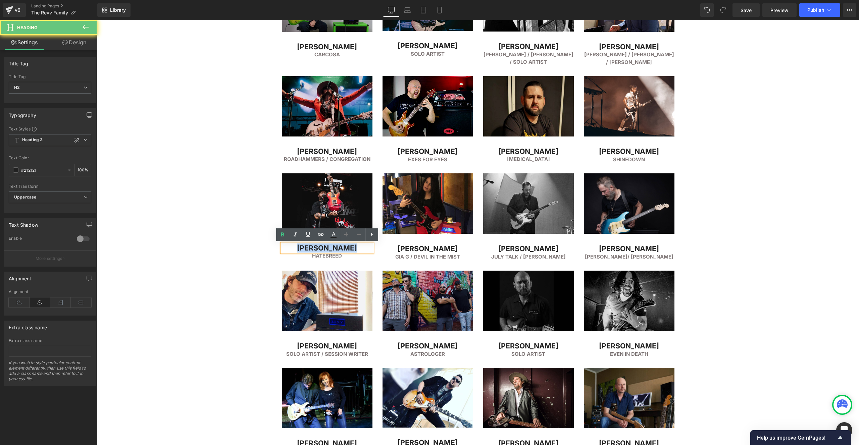
drag, startPoint x: 326, startPoint y: 250, endPoint x: 371, endPoint y: 249, distance: 45.3
click at [371, 249] on h2 "[PERSON_NAME]" at bounding box center [327, 248] width 91 height 9
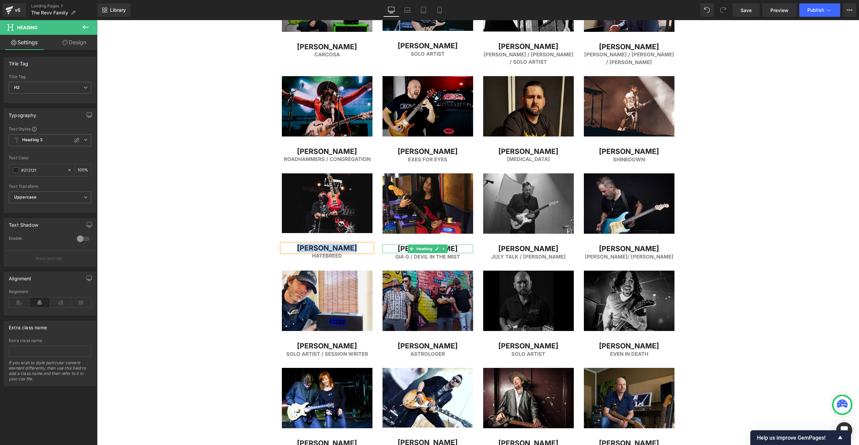
click at [398, 249] on h2 "[PERSON_NAME]" at bounding box center [428, 249] width 91 height 9
drag, startPoint x: 436, startPoint y: 248, endPoint x: 470, endPoint y: 250, distance: 33.9
click at [470, 250] on h2 "[PERSON_NAME]" at bounding box center [428, 249] width 91 height 9
click at [499, 249] on h2 "[PERSON_NAME]" at bounding box center [528, 249] width 91 height 9
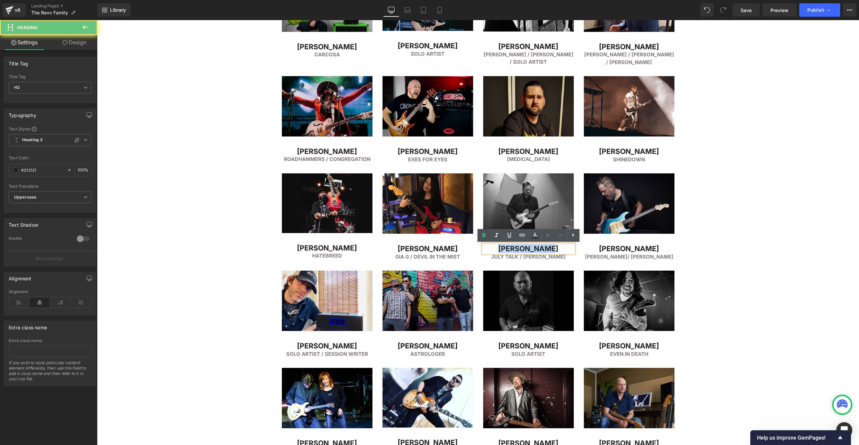
drag, startPoint x: 531, startPoint y: 250, endPoint x: 568, endPoint y: 250, distance: 37.3
click at [568, 249] on h2 "[PERSON_NAME]" at bounding box center [528, 249] width 91 height 9
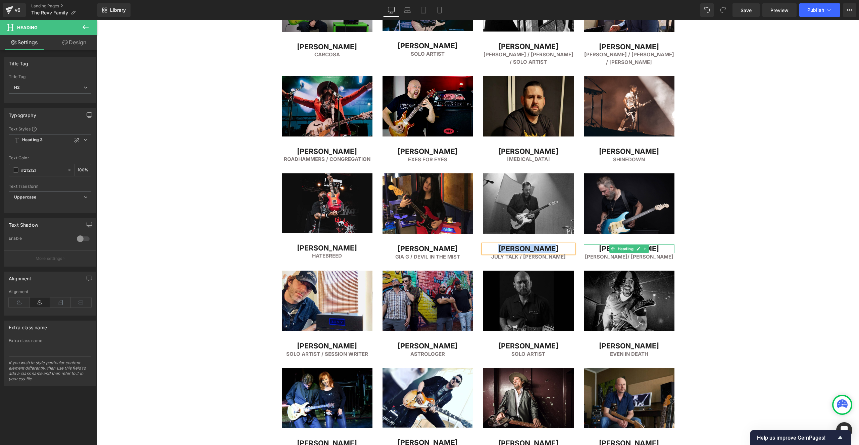
click at [601, 250] on h2 "[PERSON_NAME]" at bounding box center [629, 249] width 91 height 9
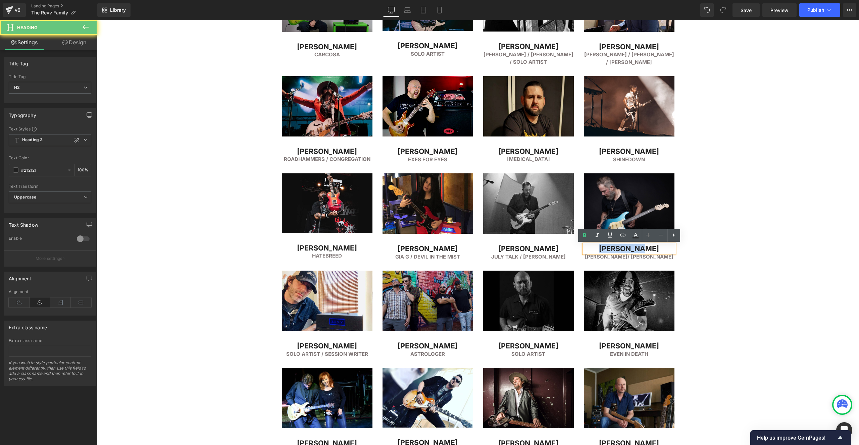
drag, startPoint x: 612, startPoint y: 249, endPoint x: 666, endPoint y: 251, distance: 54.1
click at [666, 251] on h2 "[PERSON_NAME]" at bounding box center [629, 249] width 91 height 9
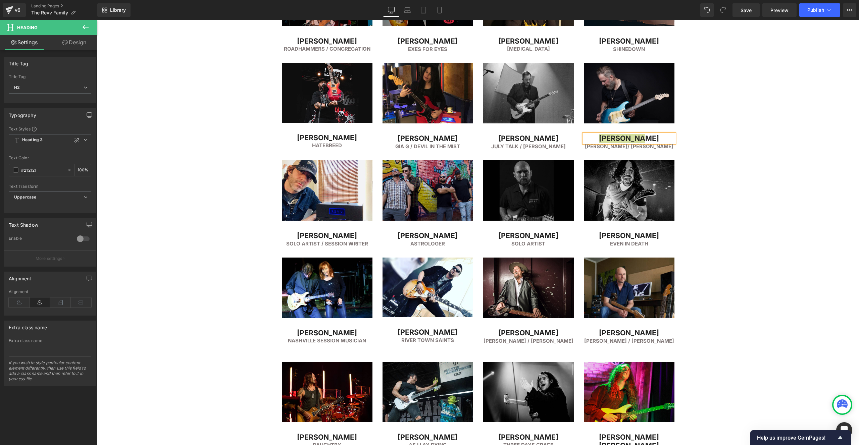
scroll to position [907, 0]
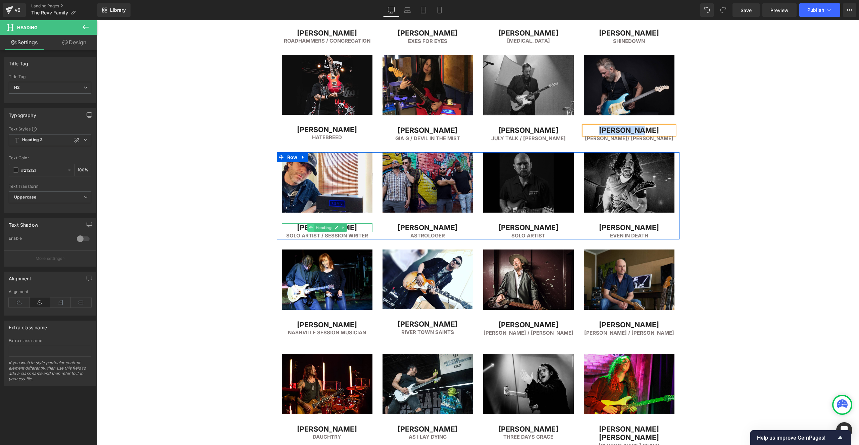
drag, startPoint x: 318, startPoint y: 227, endPoint x: 312, endPoint y: 227, distance: 6.4
click at [319, 227] on span "Heading" at bounding box center [323, 228] width 18 height 8
click at [301, 230] on h2 "[PERSON_NAME]" at bounding box center [327, 228] width 91 height 9
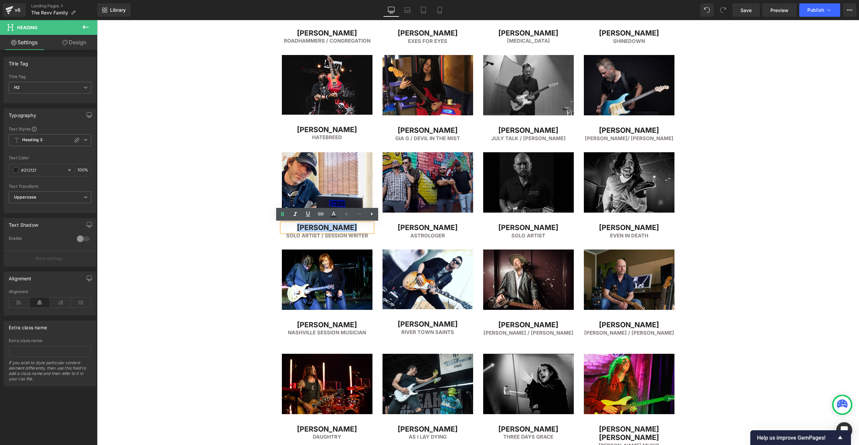
drag, startPoint x: 296, startPoint y: 230, endPoint x: 382, endPoint y: 231, distance: 85.6
click at [378, 231] on div "Image [PERSON_NAME] Heading Solo Artist / Session Writer Heading Image [PERSON_…" at bounding box center [478, 195] width 403 height 87
click at [400, 228] on h2 "[PERSON_NAME]" at bounding box center [428, 228] width 91 height 9
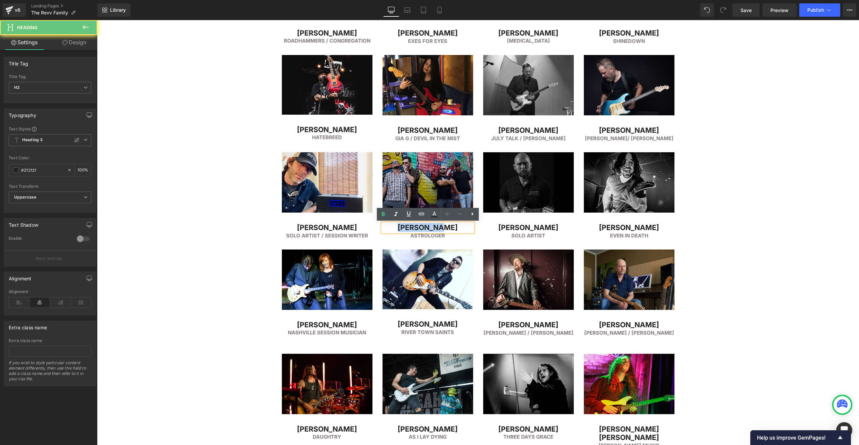
drag, startPoint x: 403, startPoint y: 228, endPoint x: 473, endPoint y: 229, distance: 70.2
click at [473, 229] on div "[PERSON_NAME]" at bounding box center [428, 228] width 91 height 9
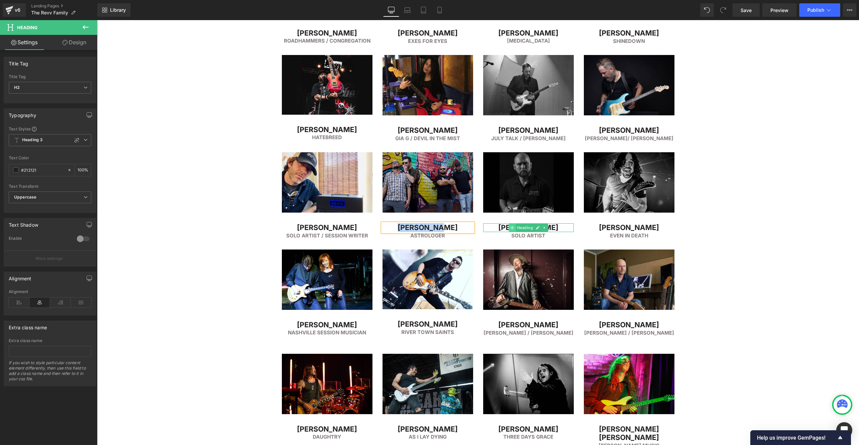
click at [512, 224] on span at bounding box center [512, 228] width 7 height 8
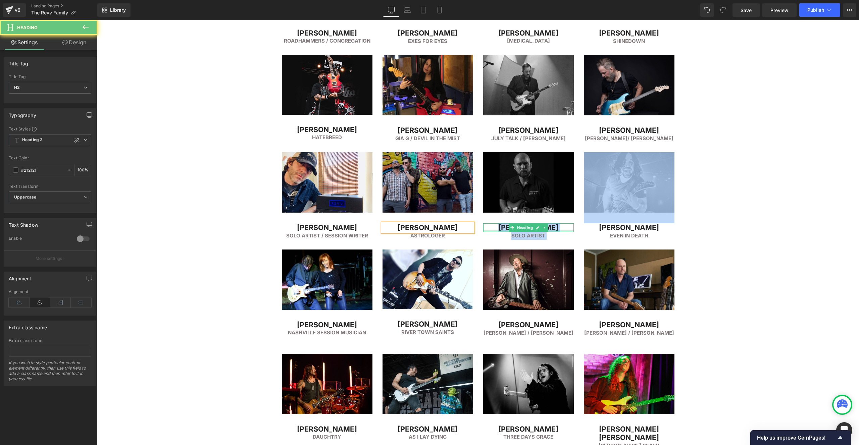
drag, startPoint x: 502, startPoint y: 229, endPoint x: 580, endPoint y: 231, distance: 78.3
click at [580, 231] on div "Image [PERSON_NAME] Heading Solo Artist / Session Writer Heading Image [PERSON_…" at bounding box center [478, 195] width 403 height 87
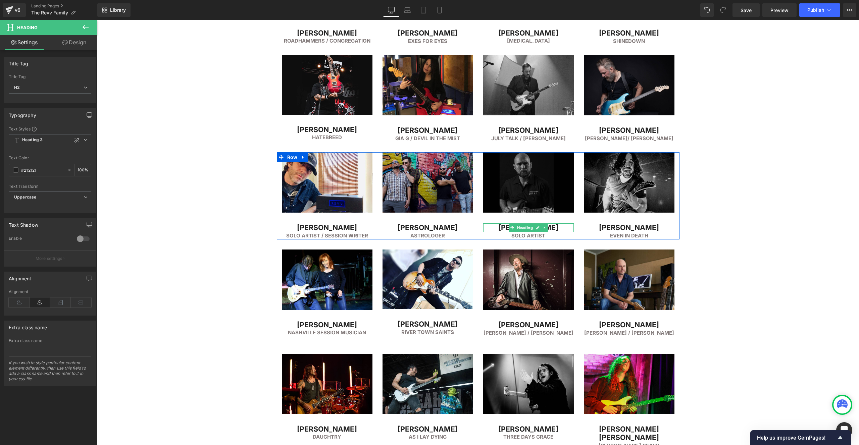
click at [553, 229] on h2 "[PERSON_NAME]" at bounding box center [528, 228] width 91 height 9
drag, startPoint x: 515, startPoint y: 229, endPoint x: 557, endPoint y: 240, distance: 43.6
click at [559, 231] on h2 "[PERSON_NAME]" at bounding box center [528, 228] width 91 height 9
click at [602, 227] on h2 "[PERSON_NAME]" at bounding box center [629, 228] width 91 height 9
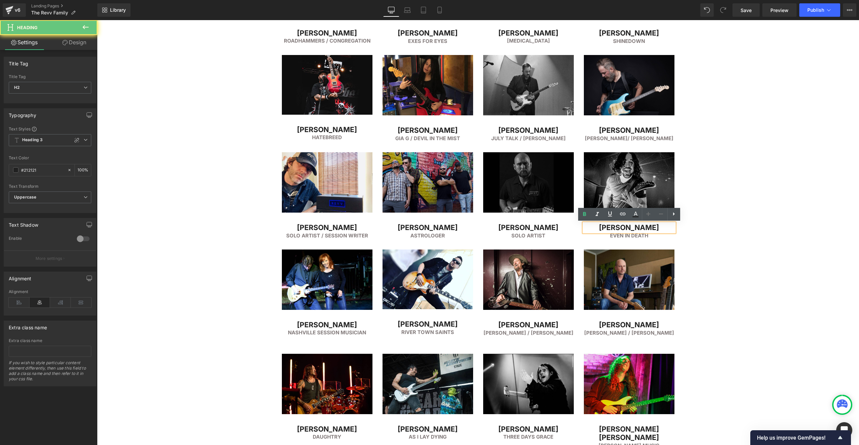
drag, startPoint x: 596, startPoint y: 228, endPoint x: 665, endPoint y: 238, distance: 69.9
click at [665, 232] on h2 "[PERSON_NAME]" at bounding box center [629, 228] width 91 height 9
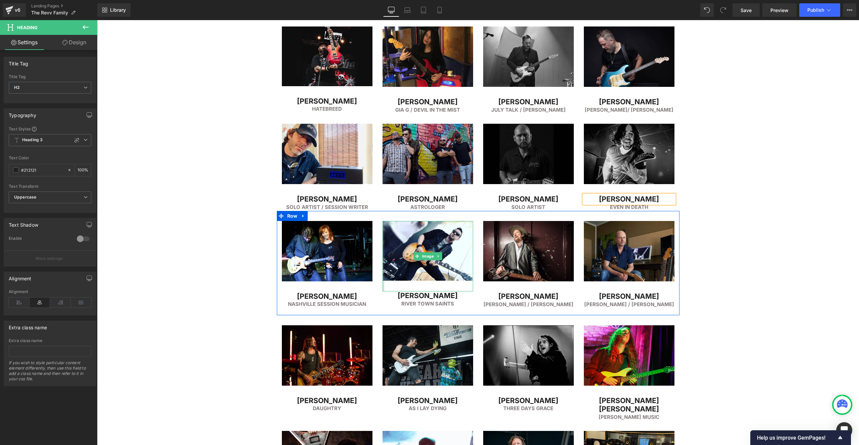
scroll to position [970, 0]
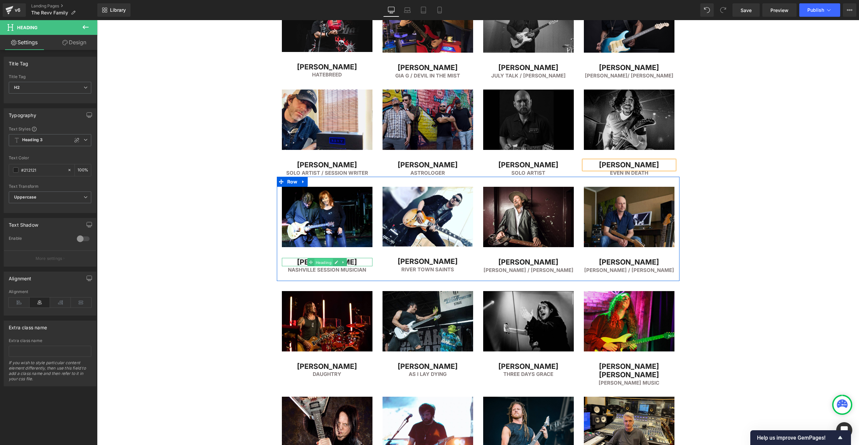
click at [318, 267] on span "Heading" at bounding box center [323, 262] width 18 height 8
click at [298, 267] on h2 "[PERSON_NAME]" at bounding box center [327, 262] width 91 height 9
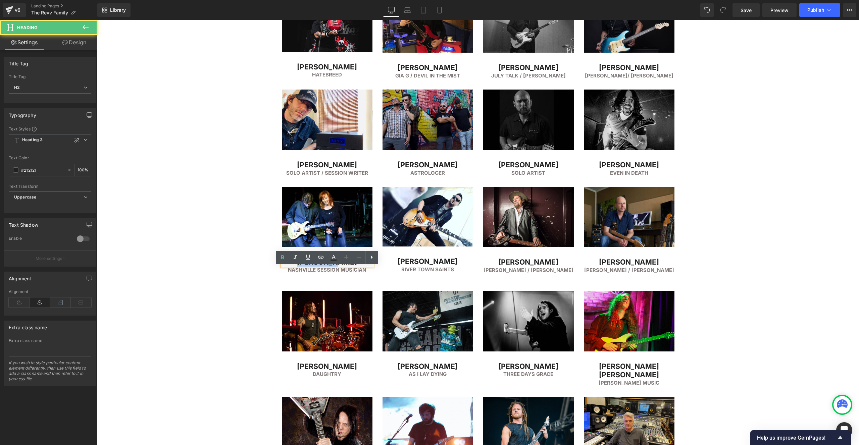
drag, startPoint x: 327, startPoint y: 272, endPoint x: 361, endPoint y: 270, distance: 33.6
click at [361, 267] on h2 "[PERSON_NAME]" at bounding box center [327, 262] width 91 height 9
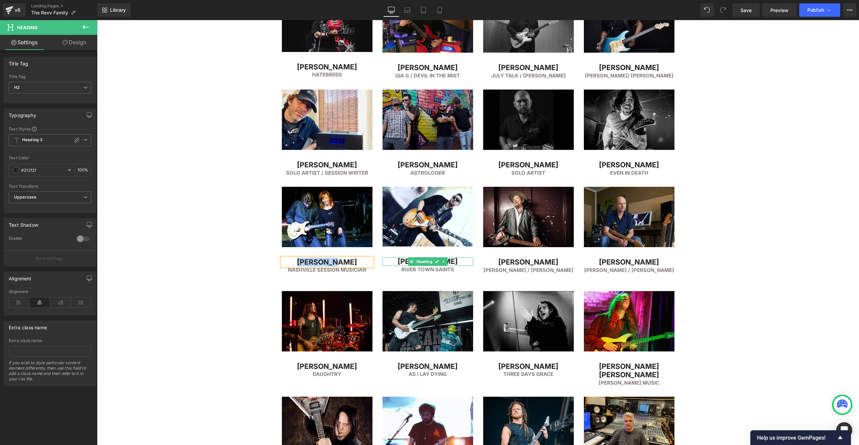
click at [404, 266] on h2 "[PERSON_NAME]" at bounding box center [428, 261] width 91 height 9
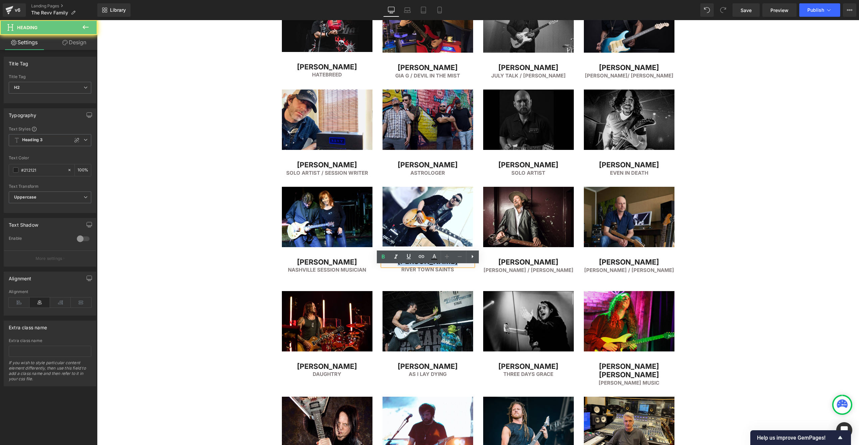
drag, startPoint x: 396, startPoint y: 270, endPoint x: 480, endPoint y: 269, distance: 84.3
click at [480, 269] on div "Image [PERSON_NAME] Heading Nashville Session Musician Heading Image [PERSON_NA…" at bounding box center [478, 229] width 403 height 104
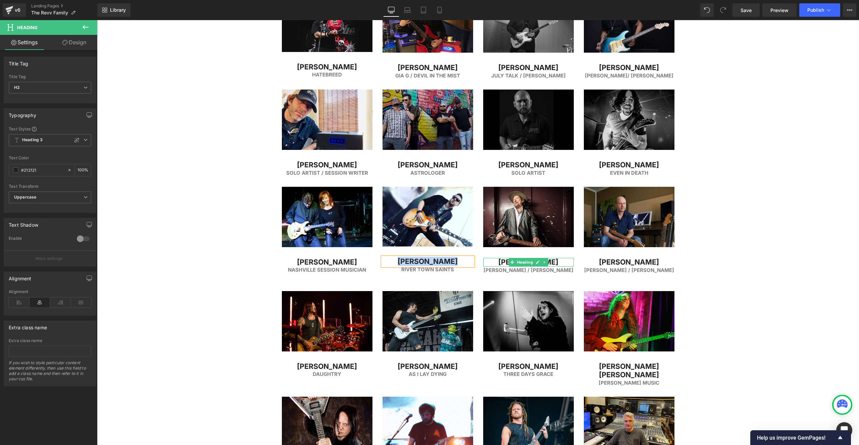
click at [505, 267] on h2 "[PERSON_NAME]" at bounding box center [528, 262] width 91 height 9
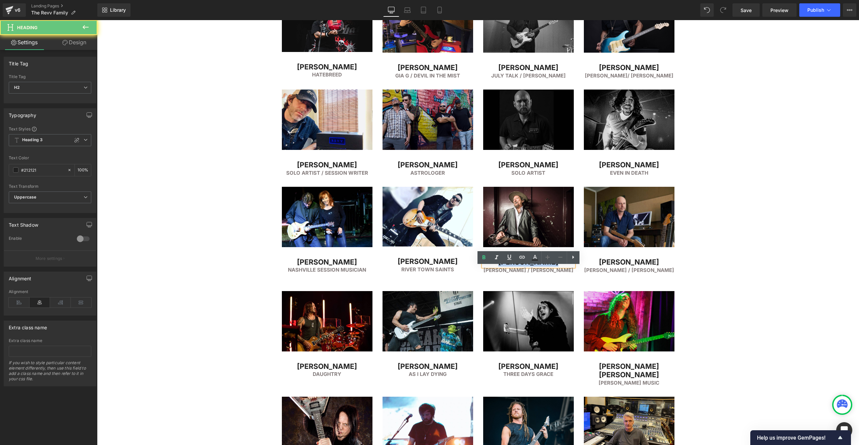
drag, startPoint x: 496, startPoint y: 272, endPoint x: 565, endPoint y: 271, distance: 69.5
click at [565, 267] on h2 "[PERSON_NAME]" at bounding box center [528, 262] width 91 height 9
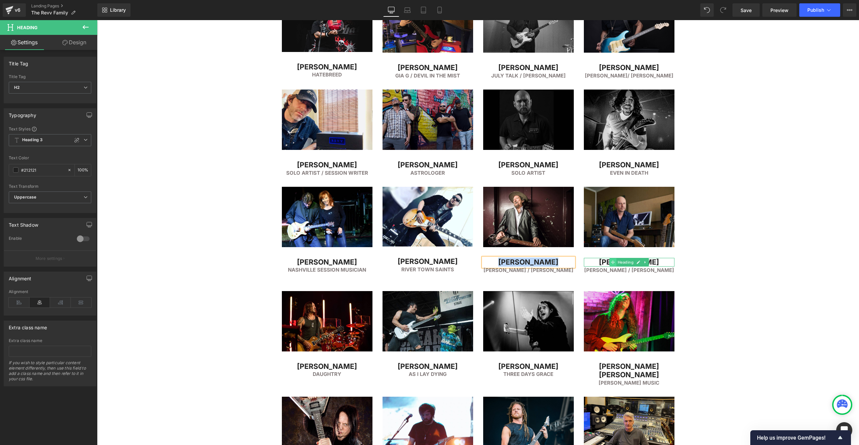
click at [614, 265] on icon at bounding box center [613, 263] width 4 height 4
click at [601, 267] on h2 "[PERSON_NAME]" at bounding box center [629, 262] width 91 height 9
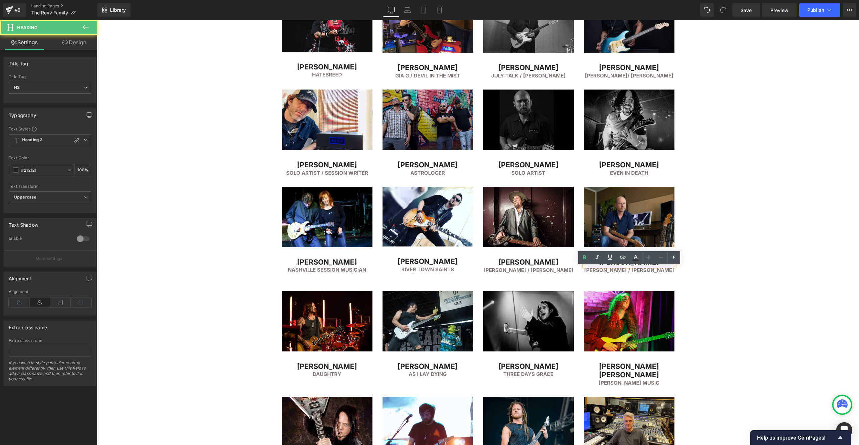
drag, startPoint x: 595, startPoint y: 271, endPoint x: 677, endPoint y: 269, distance: 83.0
click at [677, 269] on div "Image [PERSON_NAME] Heading [PERSON_NAME] / [PERSON_NAME] Heading" at bounding box center [629, 230] width 101 height 87
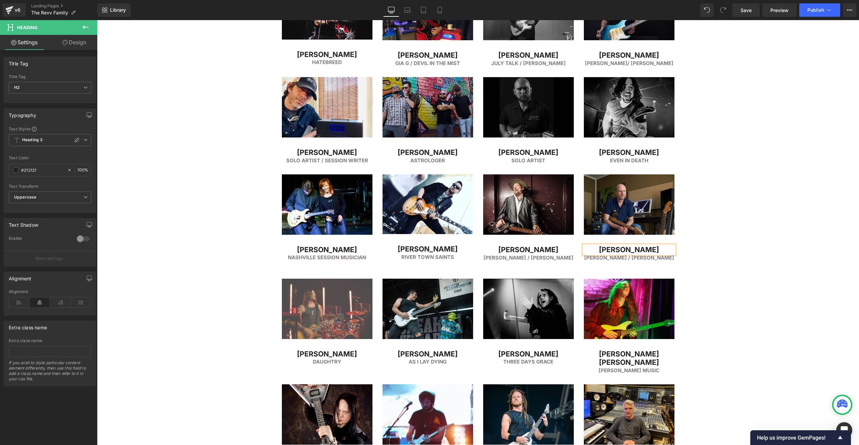
scroll to position [988, 0]
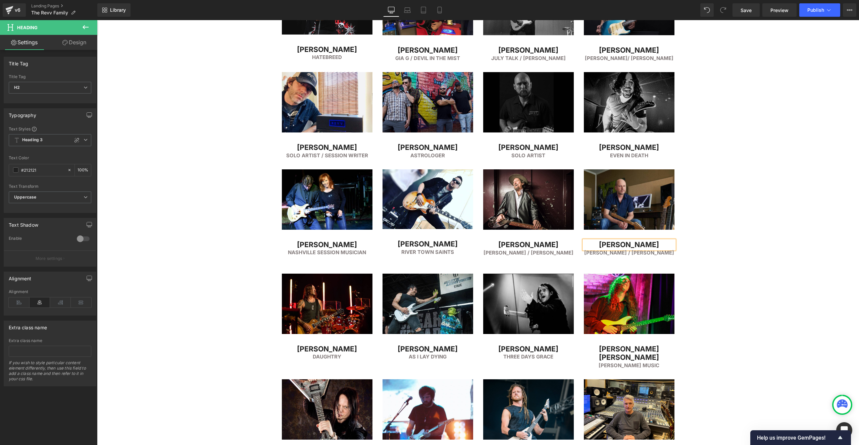
click at [311, 353] on span at bounding box center [311, 349] width 7 height 8
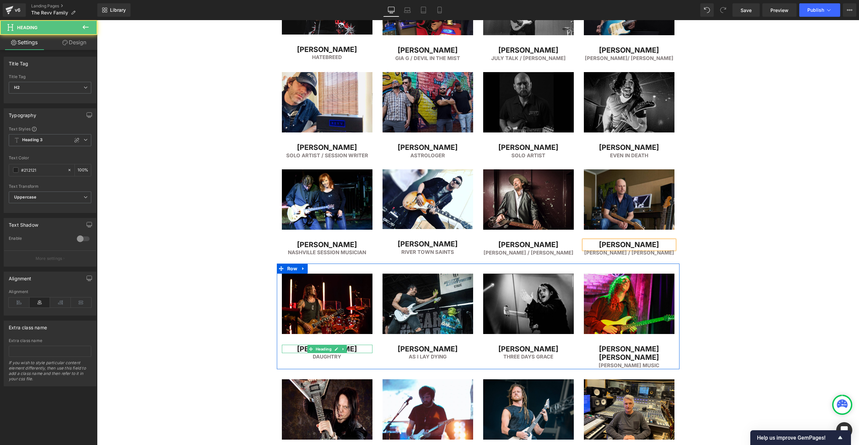
click at [301, 354] on h2 "[PERSON_NAME]" at bounding box center [327, 349] width 91 height 9
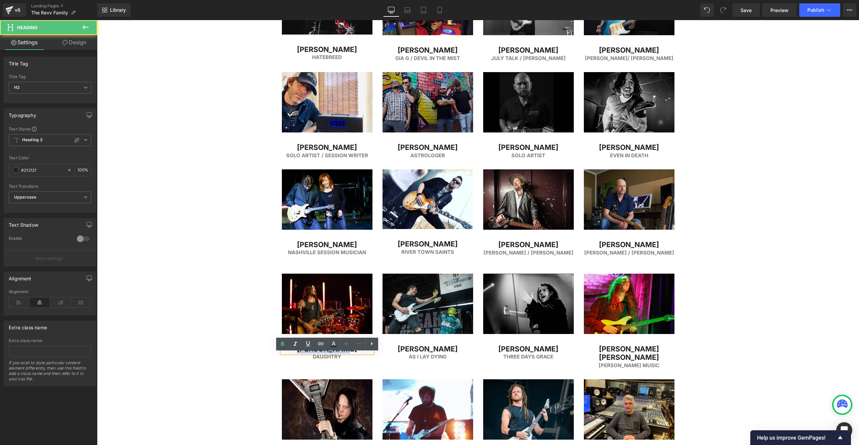
drag, startPoint x: 305, startPoint y: 358, endPoint x: 372, endPoint y: 359, distance: 66.1
click at [371, 354] on h2 "[PERSON_NAME]" at bounding box center [327, 349] width 91 height 9
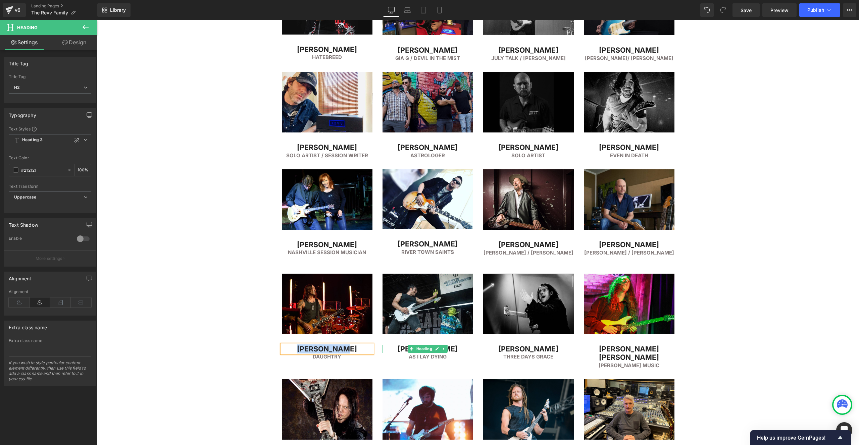
click at [403, 354] on h2 "[PERSON_NAME]" at bounding box center [428, 349] width 91 height 9
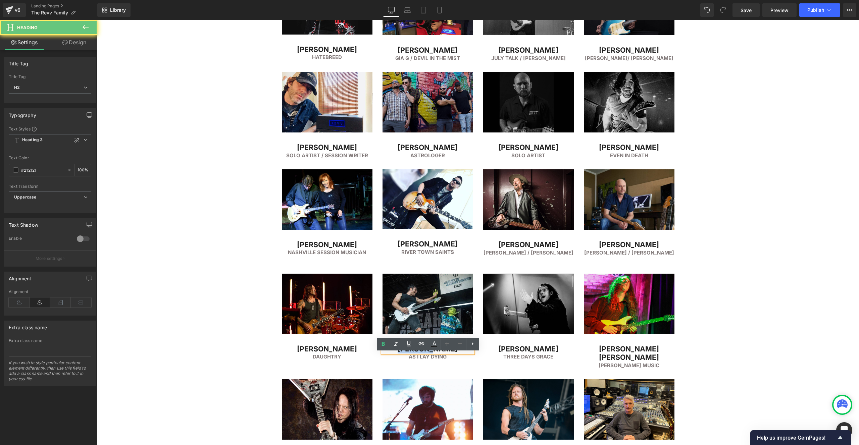
drag, startPoint x: 426, startPoint y: 358, endPoint x: 459, endPoint y: 357, distance: 32.6
click at [458, 354] on h2 "[PERSON_NAME]" at bounding box center [428, 349] width 91 height 9
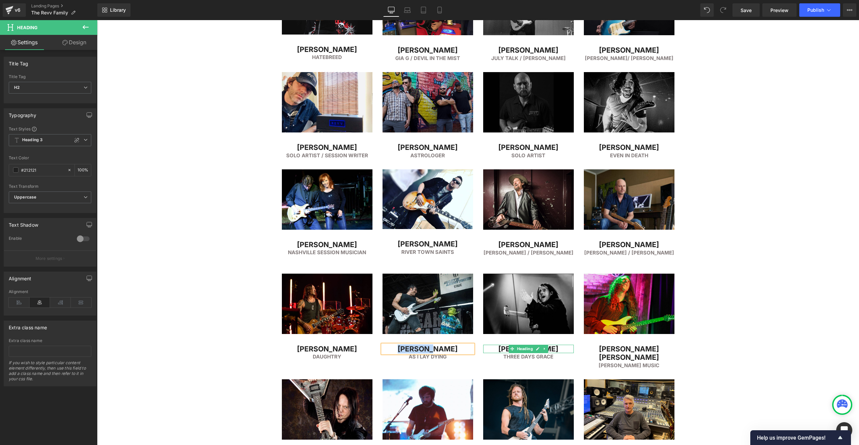
click at [497, 354] on h2 "[PERSON_NAME]" at bounding box center [528, 349] width 91 height 9
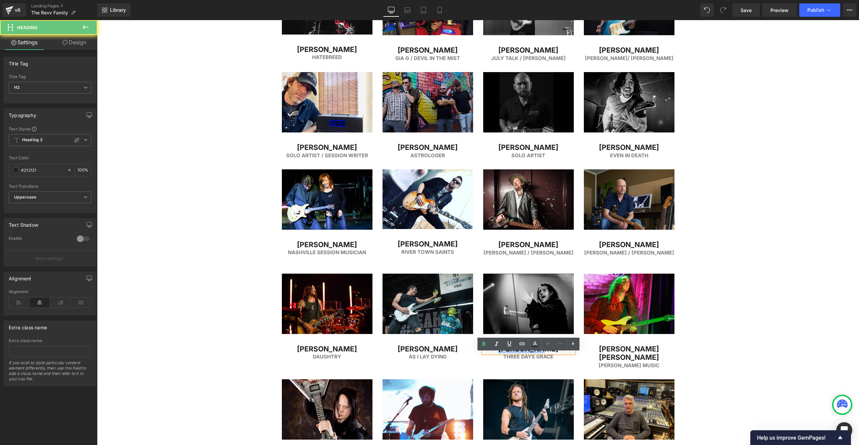
drag, startPoint x: 502, startPoint y: 357, endPoint x: 570, endPoint y: 352, distance: 68.0
click at [570, 353] on h2 "[PERSON_NAME]" at bounding box center [528, 349] width 91 height 9
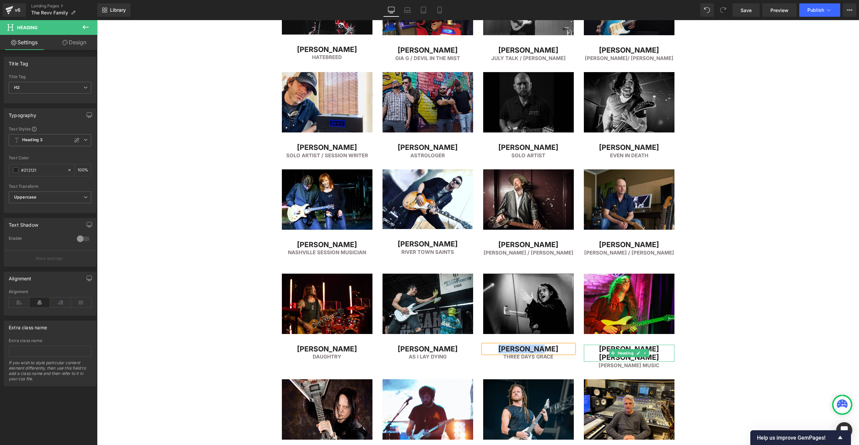
click at [602, 359] on h2 "[PERSON_NAME] [PERSON_NAME]" at bounding box center [629, 353] width 91 height 17
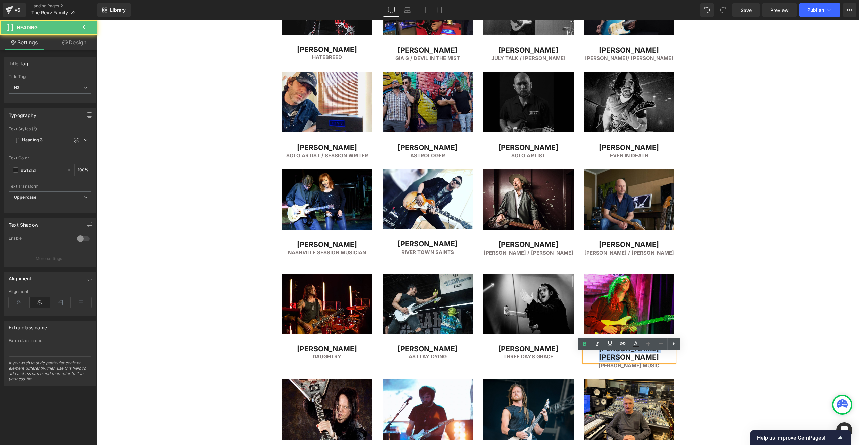
drag, startPoint x: 611, startPoint y: 358, endPoint x: 700, endPoint y: 358, distance: 88.3
click at [699, 358] on div "FEATURED ARTISTS Heading Separator Row Image [PERSON_NAME] Heading Simple PLan …" at bounding box center [478, 93] width 762 height 1991
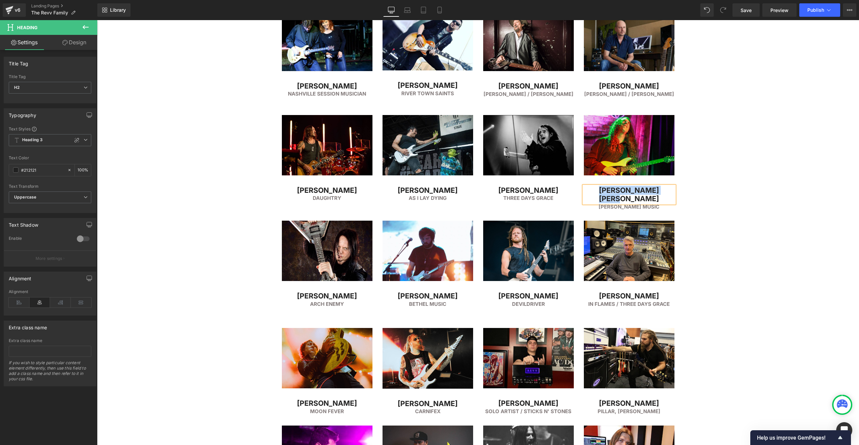
scroll to position [1147, 0]
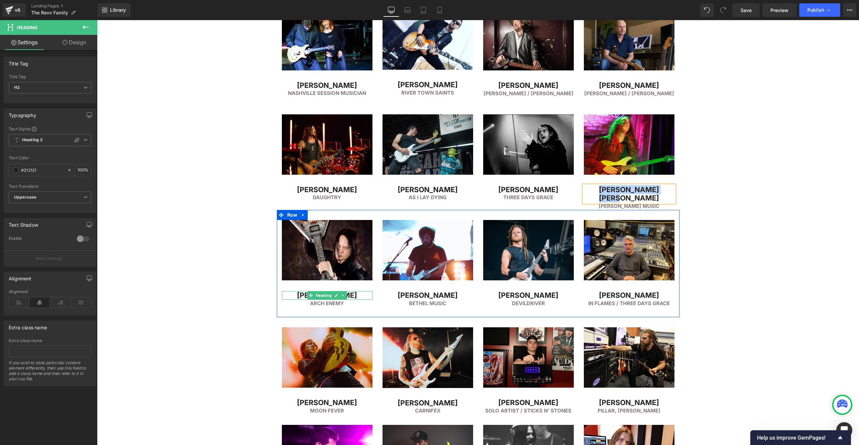
click at [300, 296] on h2 "[PERSON_NAME]" at bounding box center [327, 295] width 91 height 9
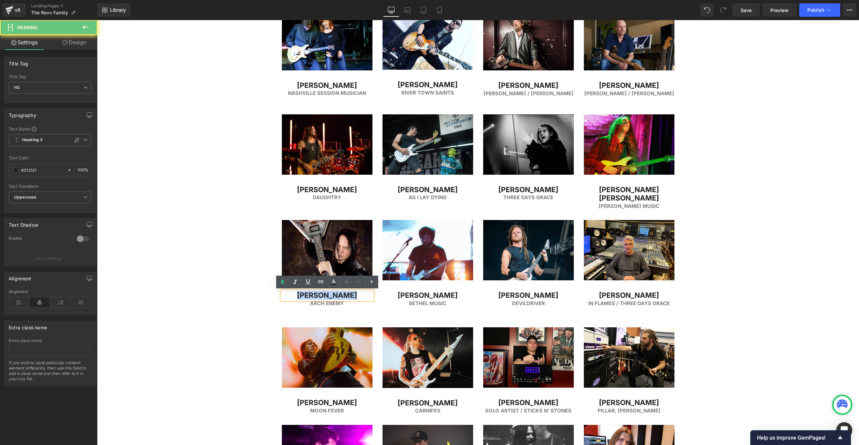
drag, startPoint x: 294, startPoint y: 296, endPoint x: 388, endPoint y: 295, distance: 93.3
click at [388, 295] on div "Image [PERSON_NAME] Heading Arch Enemy Heading Image [PERSON_NAME] Heading Beth…" at bounding box center [478, 263] width 403 height 107
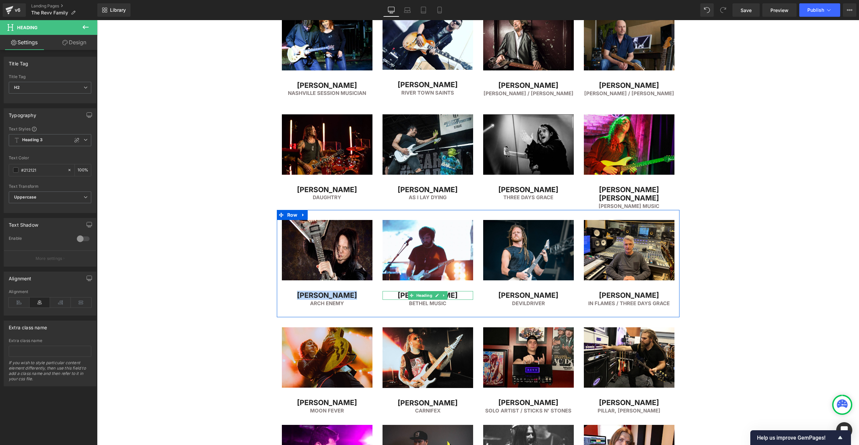
click at [398, 295] on h2 "[PERSON_NAME]" at bounding box center [428, 295] width 91 height 9
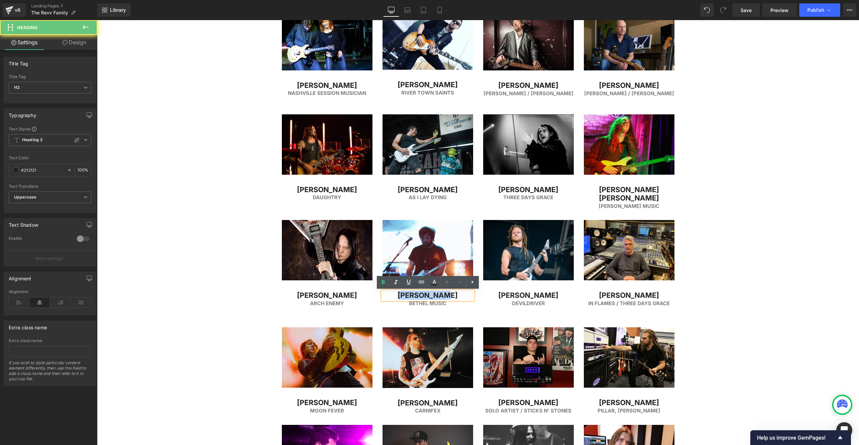
drag, startPoint x: 407, startPoint y: 296, endPoint x: 455, endPoint y: 294, distance: 48.0
click at [453, 294] on h2 "[PERSON_NAME]" at bounding box center [428, 295] width 91 height 9
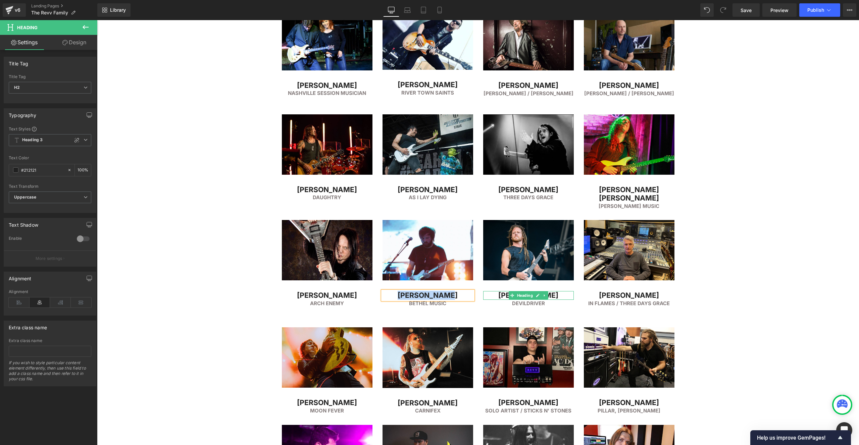
click at [495, 298] on h2 "[PERSON_NAME]" at bounding box center [528, 295] width 91 height 9
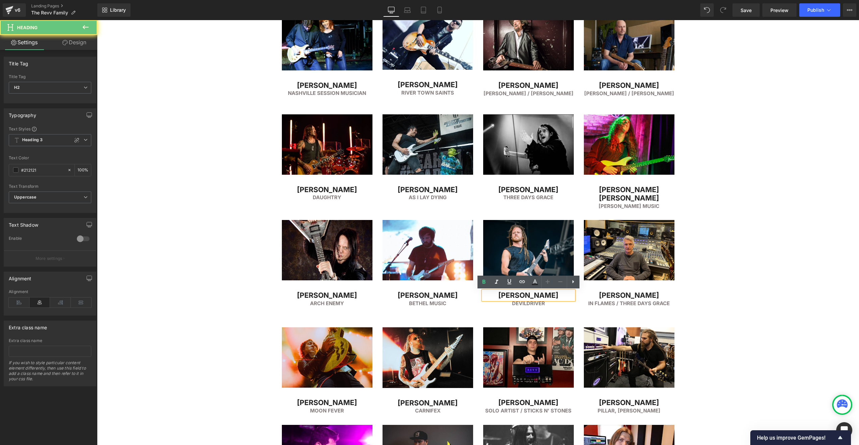
drag, startPoint x: 494, startPoint y: 297, endPoint x: 585, endPoint y: 295, distance: 91.0
click at [585, 295] on div "Image [PERSON_NAME] Heading Arch Enemy Heading Image [PERSON_NAME] Heading Beth…" at bounding box center [478, 263] width 403 height 107
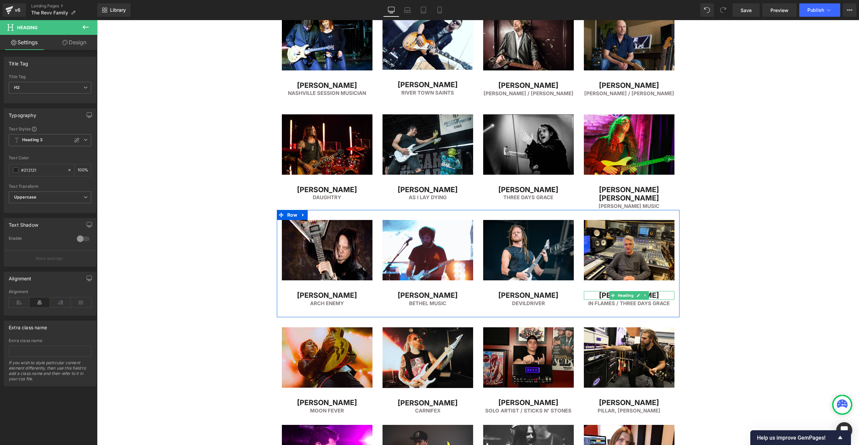
click at [603, 296] on h2 "[PERSON_NAME]" at bounding box center [629, 295] width 91 height 9
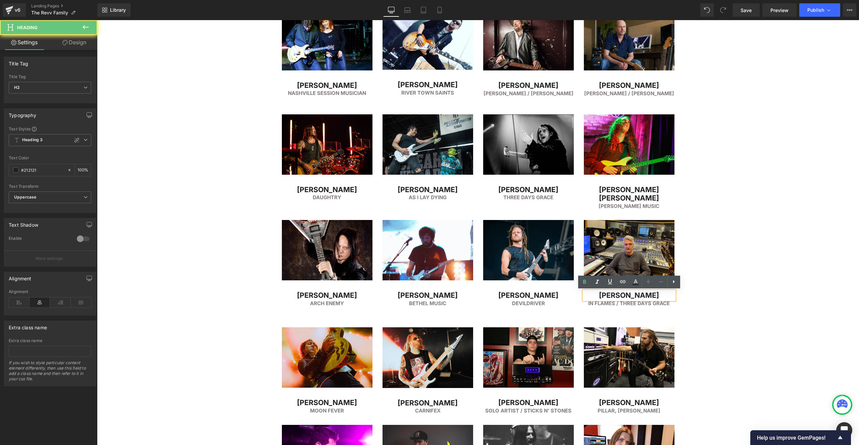
drag, startPoint x: 595, startPoint y: 296, endPoint x: 694, endPoint y: 295, distance: 98.4
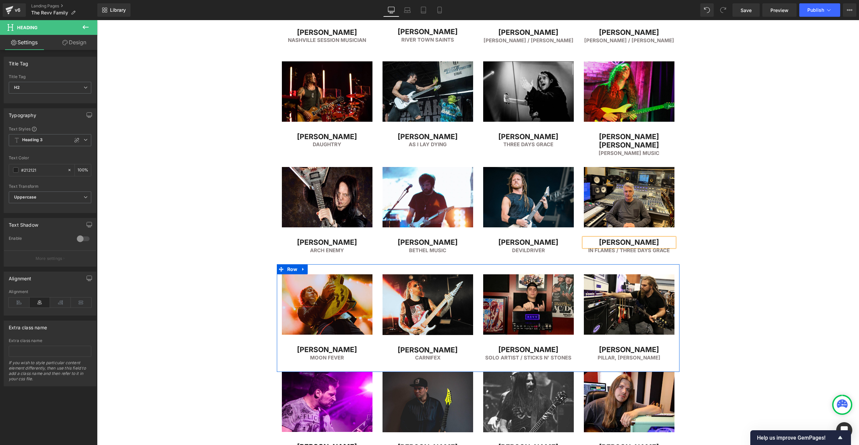
scroll to position [1210, 0]
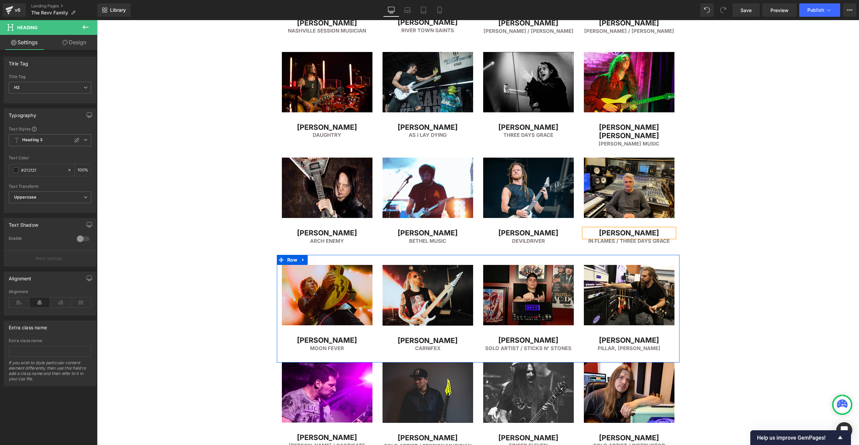
click at [305, 341] on h2 "[PERSON_NAME]" at bounding box center [327, 340] width 91 height 9
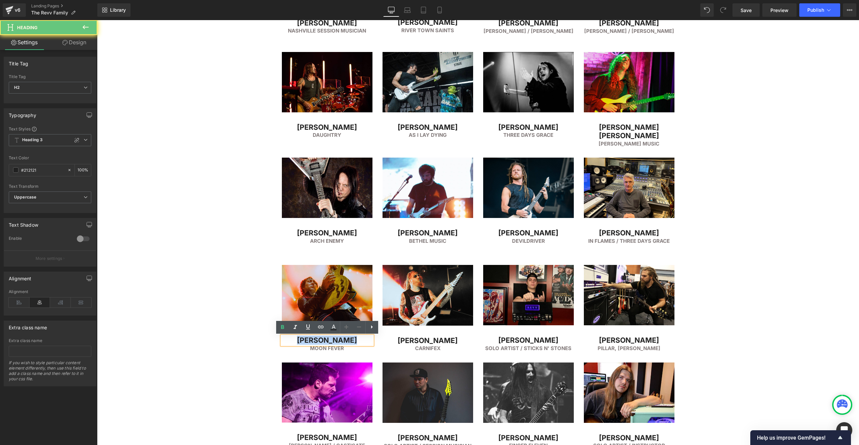
drag, startPoint x: 316, startPoint y: 341, endPoint x: 377, endPoint y: 341, distance: 61.8
click at [377, 341] on div "Image [PERSON_NAME] Heading Moon Fever Heading" at bounding box center [327, 308] width 101 height 87
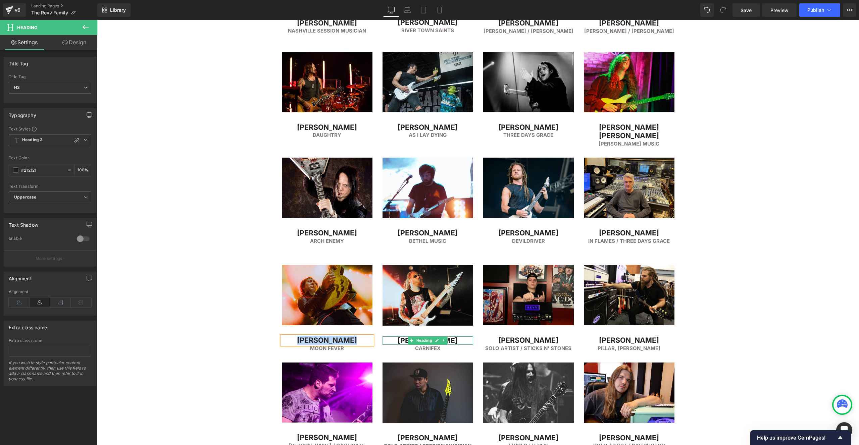
click at [402, 341] on h2 "[PERSON_NAME]" at bounding box center [428, 341] width 91 height 9
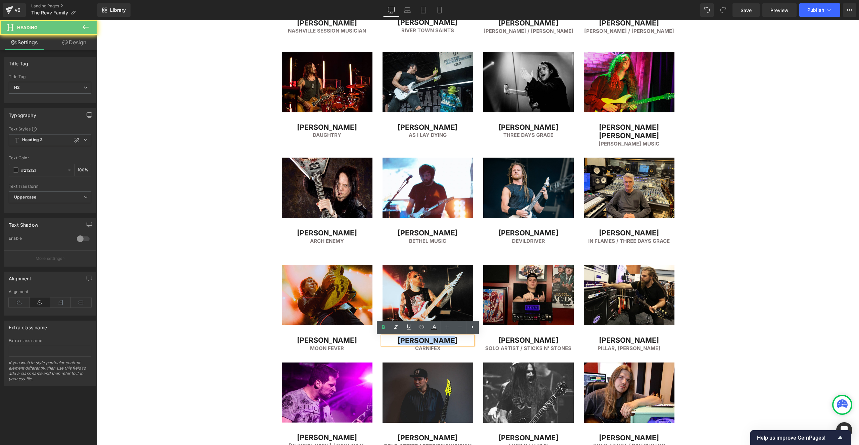
drag, startPoint x: 428, startPoint y: 341, endPoint x: 469, endPoint y: 341, distance: 40.6
click at [468, 341] on h2 "[PERSON_NAME]" at bounding box center [428, 341] width 91 height 9
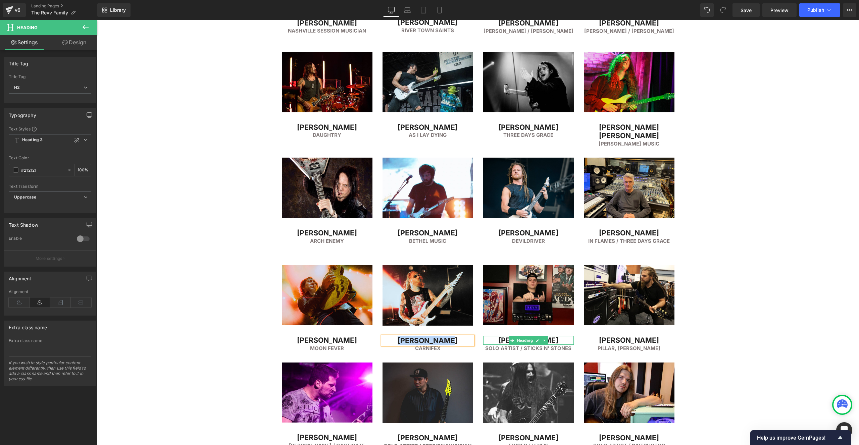
click at [496, 341] on h2 "[PERSON_NAME]" at bounding box center [528, 340] width 91 height 9
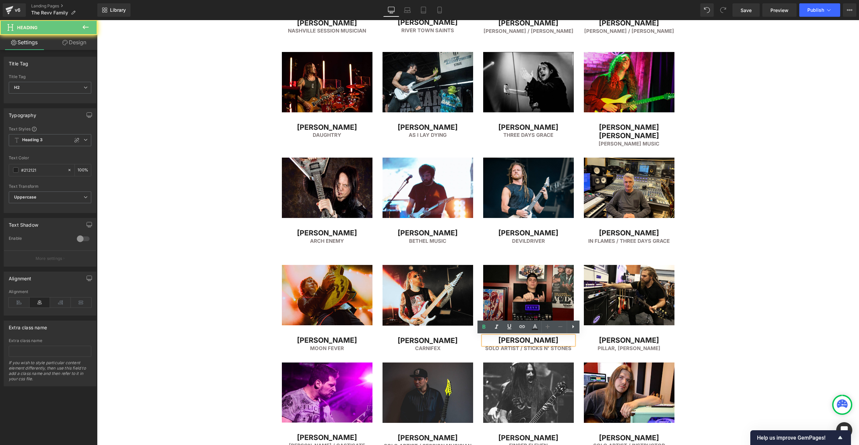
drag, startPoint x: 493, startPoint y: 341, endPoint x: 566, endPoint y: 340, distance: 72.5
click at [563, 340] on h2 "[PERSON_NAME]" at bounding box center [528, 340] width 91 height 9
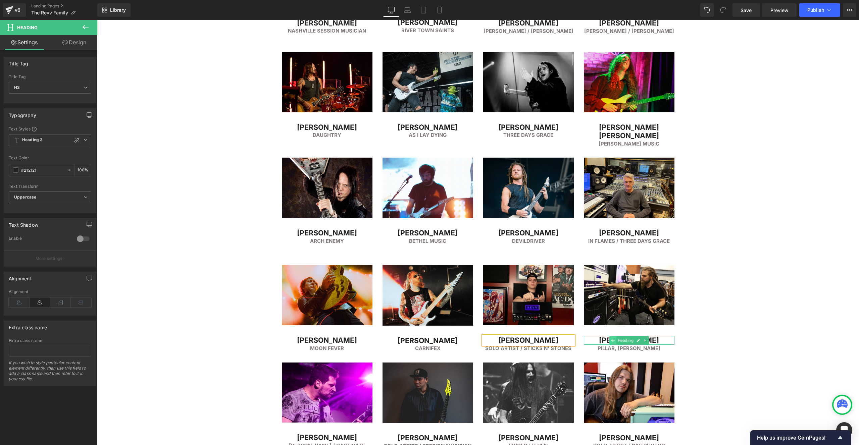
click at [610, 342] on span at bounding box center [613, 341] width 7 height 8
click at [598, 342] on h2 "[PERSON_NAME]" at bounding box center [629, 340] width 91 height 9
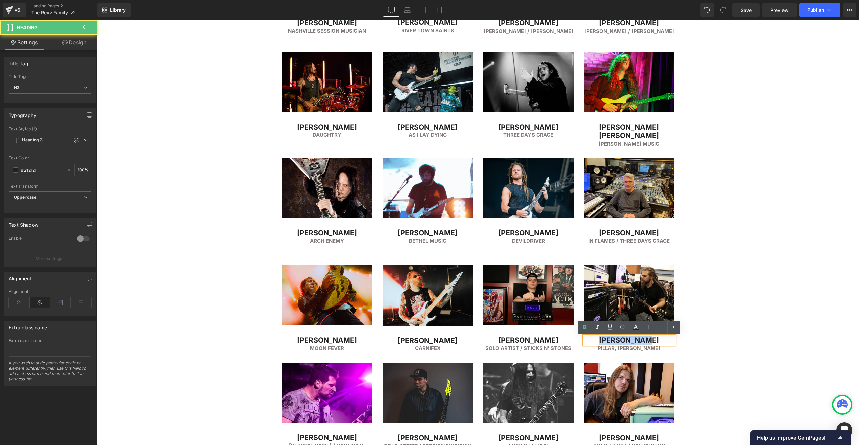
drag, startPoint x: 601, startPoint y: 341, endPoint x: 683, endPoint y: 342, distance: 82.6
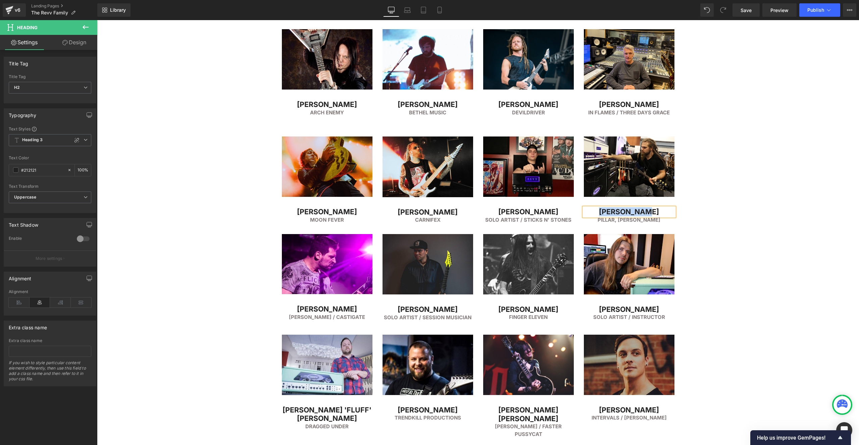
scroll to position [1344, 0]
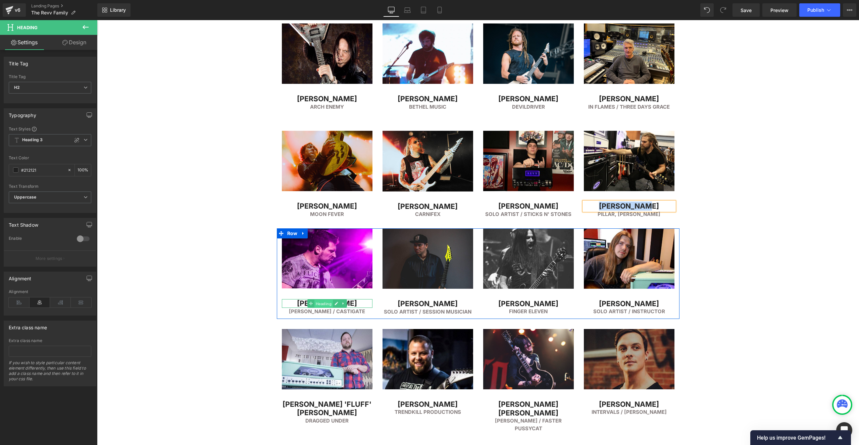
click at [317, 306] on span "Heading" at bounding box center [323, 304] width 18 height 8
click at [299, 303] on h2 "[PERSON_NAME]" at bounding box center [327, 303] width 91 height 9
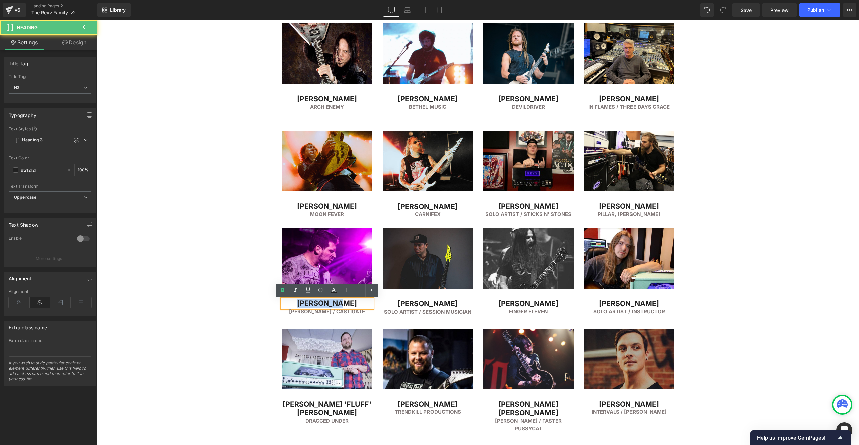
drag, startPoint x: 341, startPoint y: 306, endPoint x: 356, endPoint y: 306, distance: 15.4
click at [354, 306] on h2 "[PERSON_NAME]" at bounding box center [327, 303] width 91 height 9
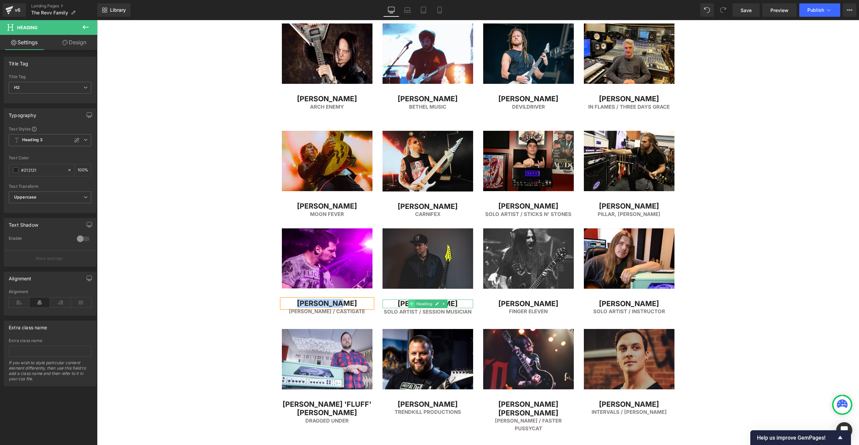
click at [408, 304] on span at bounding box center [411, 304] width 7 height 8
click at [400, 304] on h2 "[PERSON_NAME]" at bounding box center [428, 304] width 91 height 9
drag, startPoint x: 415, startPoint y: 304, endPoint x: 464, endPoint y: 304, distance: 48.3
click at [459, 304] on h2 "[PERSON_NAME]" at bounding box center [428, 304] width 91 height 9
click at [505, 303] on h2 "[PERSON_NAME]" at bounding box center [528, 304] width 91 height 9
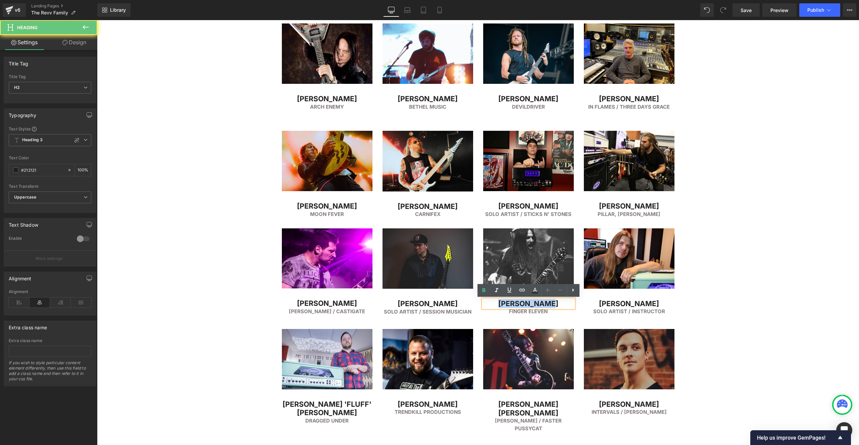
drag, startPoint x: 500, startPoint y: 303, endPoint x: 581, endPoint y: 304, distance: 81.6
click at [582, 304] on div "Image [PERSON_NAME] Heading [PERSON_NAME] / Castigate Heading Image [PERSON_NAM…" at bounding box center [478, 274] width 403 height 91
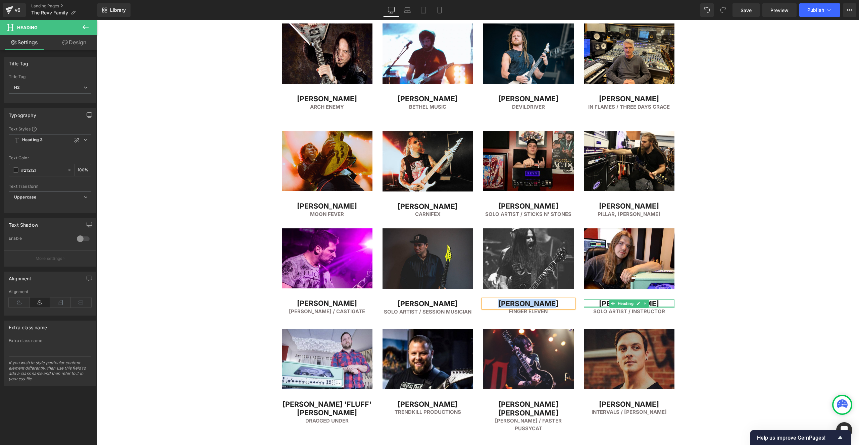
click at [599, 304] on h2 "[PERSON_NAME]" at bounding box center [629, 304] width 91 height 9
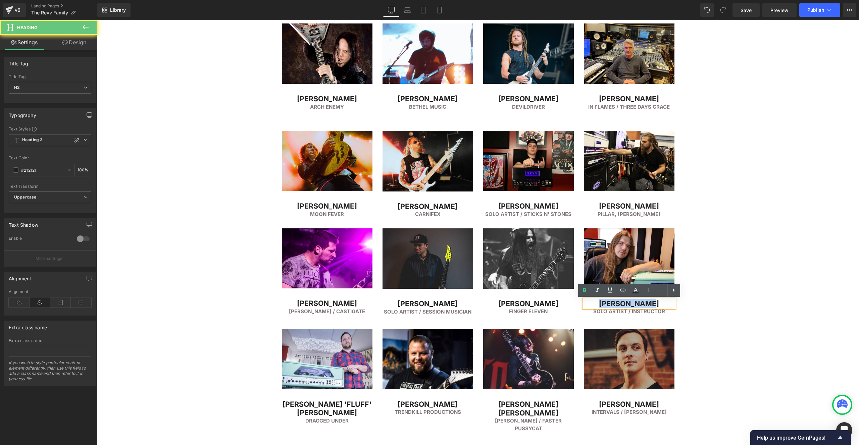
drag, startPoint x: 599, startPoint y: 303, endPoint x: 662, endPoint y: 303, distance: 63.1
click at [662, 303] on h2 "[PERSON_NAME]" at bounding box center [629, 304] width 91 height 9
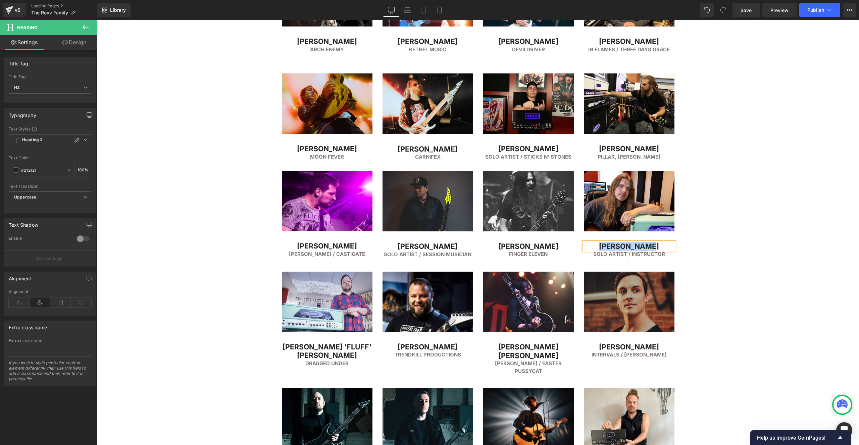
scroll to position [1425, 0]
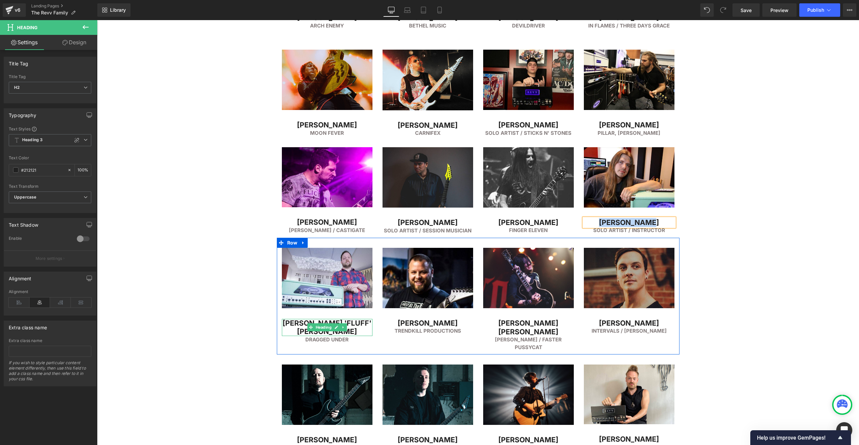
click at [307, 324] on h2 "[PERSON_NAME] 'Fluff' [PERSON_NAME]" at bounding box center [327, 327] width 91 height 17
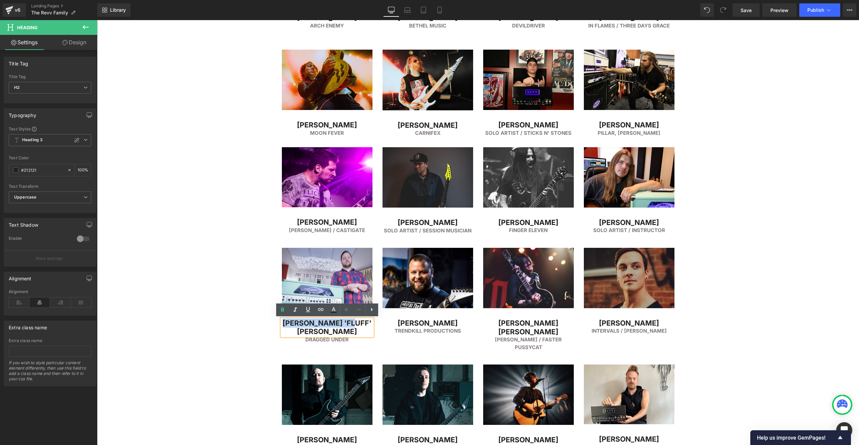
drag, startPoint x: 315, startPoint y: 325, endPoint x: 366, endPoint y: 325, distance: 50.7
click at [364, 326] on h2 "[PERSON_NAME] 'Fluff' [PERSON_NAME]" at bounding box center [327, 327] width 91 height 17
click at [401, 325] on h2 "[PERSON_NAME]" at bounding box center [428, 323] width 91 height 9
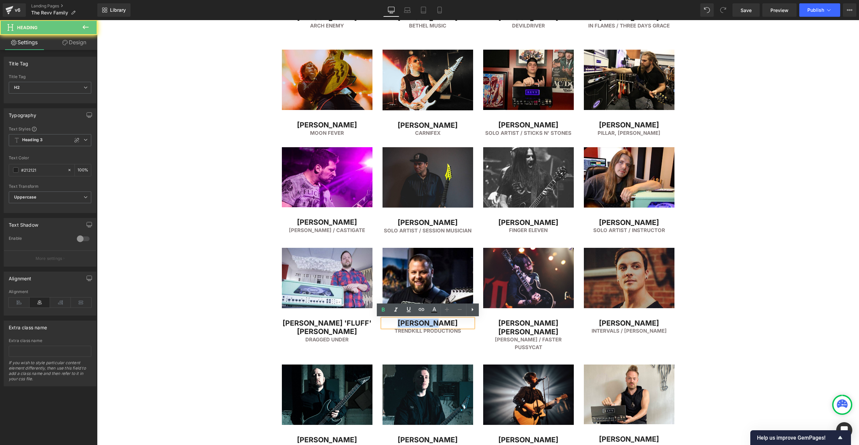
drag, startPoint x: 400, startPoint y: 324, endPoint x: 454, endPoint y: 325, distance: 53.4
click at [449, 325] on h2 "[PERSON_NAME]" at bounding box center [428, 323] width 91 height 9
drag, startPoint x: 457, startPoint y: 324, endPoint x: 388, endPoint y: 323, distance: 69.2
click at [388, 323] on h2 "[PERSON_NAME]" at bounding box center [428, 323] width 91 height 9
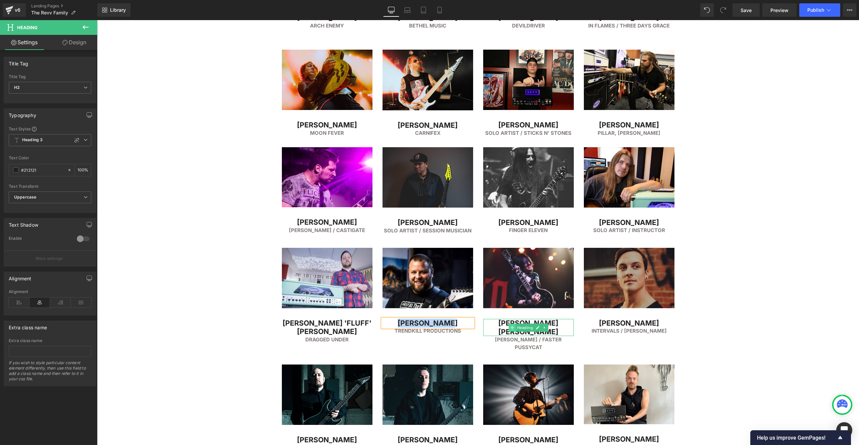
click at [513, 326] on icon at bounding box center [512, 328] width 4 height 4
click at [493, 326] on h2 "[PERSON_NAME] [PERSON_NAME]" at bounding box center [528, 327] width 91 height 17
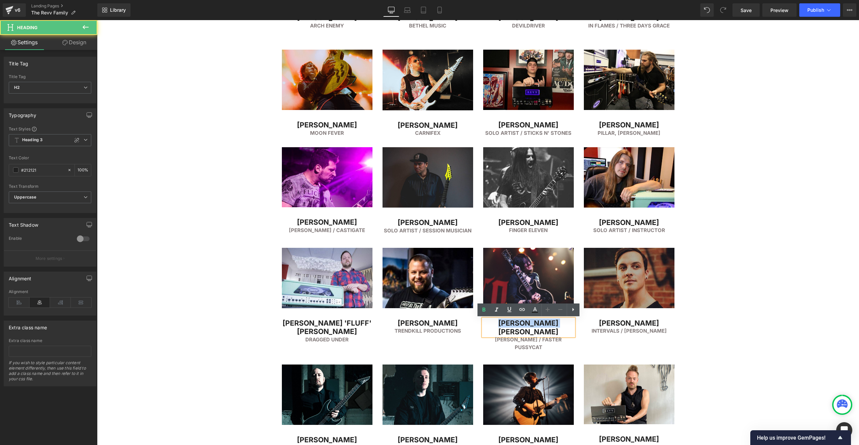
drag, startPoint x: 493, startPoint y: 323, endPoint x: 585, endPoint y: 326, distance: 91.7
click at [583, 326] on div "Image [PERSON_NAME] 'Fluff' [PERSON_NAME] Heading DRAGGED UNDER Heading Image […" at bounding box center [478, 296] width 403 height 117
click at [607, 324] on h2 "[PERSON_NAME]" at bounding box center [629, 323] width 91 height 9
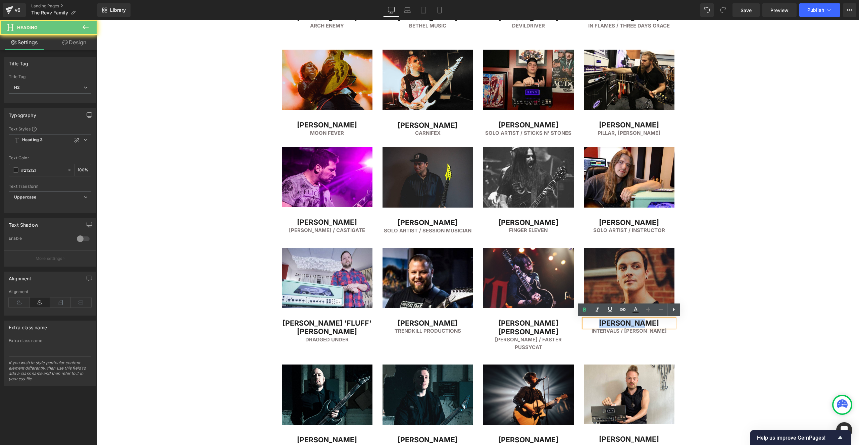
drag, startPoint x: 656, startPoint y: 327, endPoint x: 678, endPoint y: 327, distance: 22.5
click at [678, 327] on div "Image [PERSON_NAME] Heading Intervals / [PERSON_NAME] Heading" at bounding box center [629, 291] width 101 height 87
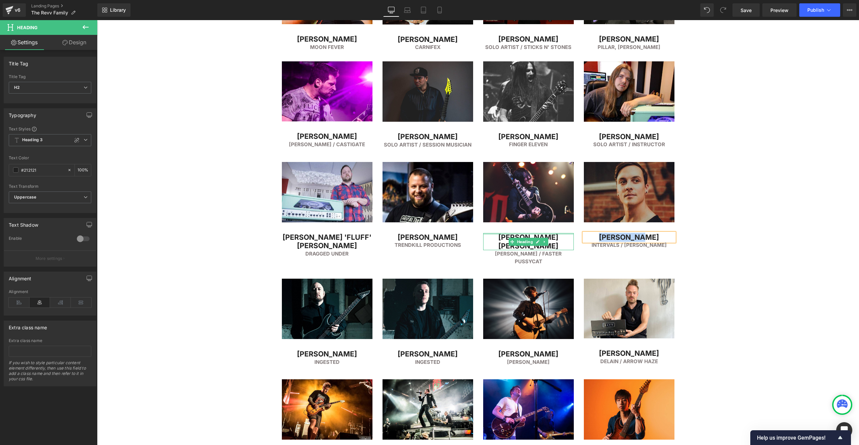
scroll to position [1538, 0]
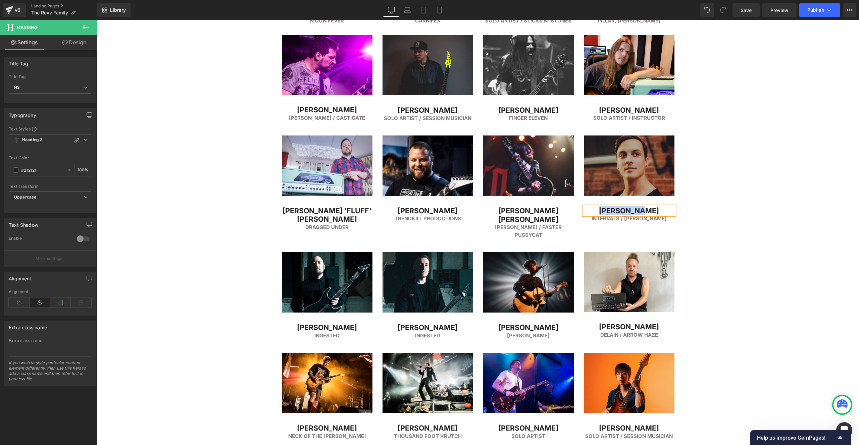
click at [327, 324] on div "[PERSON_NAME] Heading" at bounding box center [327, 328] width 91 height 9
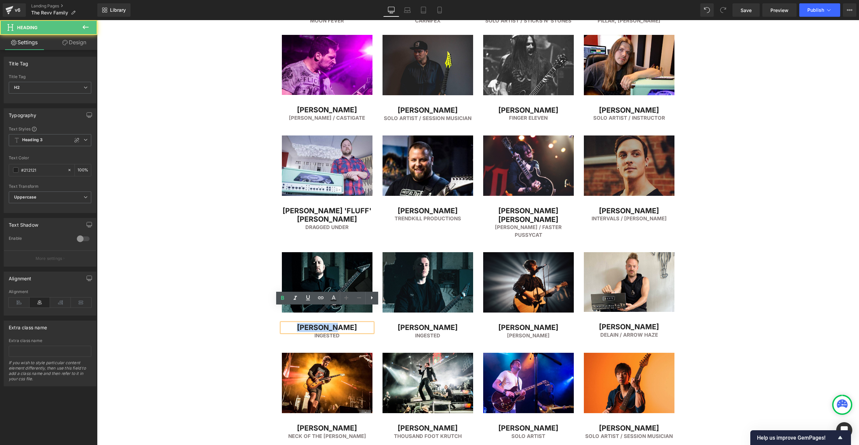
drag, startPoint x: 305, startPoint y: 313, endPoint x: 358, endPoint y: 312, distance: 52.4
click at [358, 324] on h2 "[PERSON_NAME]" at bounding box center [327, 328] width 91 height 9
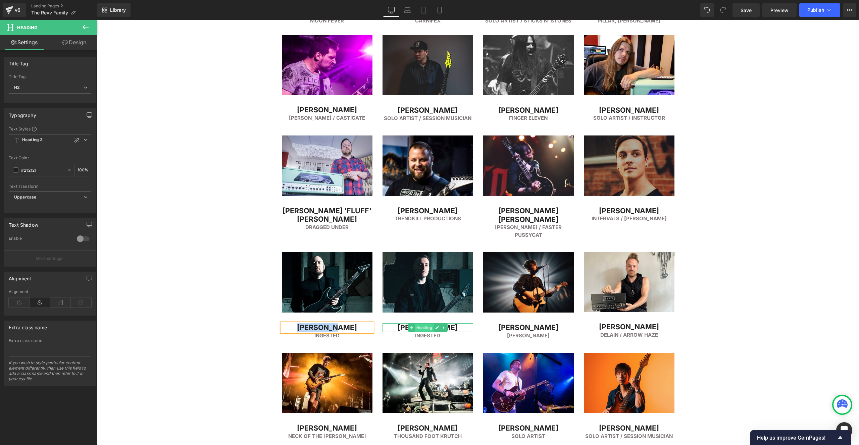
click at [416, 324] on span "Heading" at bounding box center [424, 328] width 18 height 8
click at [401, 324] on h2 "[PERSON_NAME]" at bounding box center [428, 328] width 91 height 9
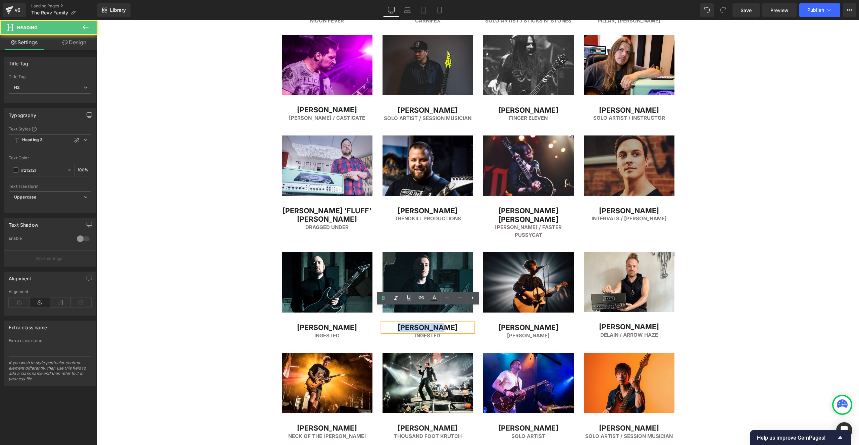
drag, startPoint x: 404, startPoint y: 311, endPoint x: 480, endPoint y: 312, distance: 76.2
click at [479, 312] on div "Image [PERSON_NAME] Heading Ingested Heading Image [PERSON_NAME] Heading INgest…" at bounding box center [478, 292] width 403 height 101
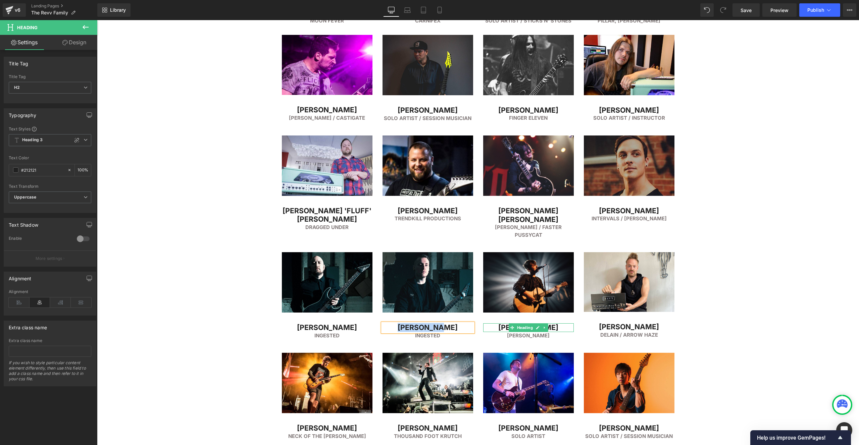
click at [503, 324] on h2 "[PERSON_NAME]" at bounding box center [528, 328] width 91 height 9
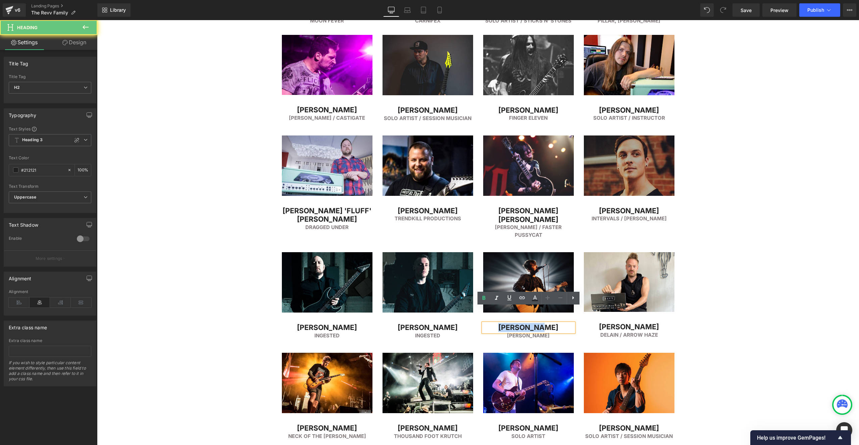
drag, startPoint x: 504, startPoint y: 312, endPoint x: 554, endPoint y: 310, distance: 49.4
click at [553, 324] on h2 "[PERSON_NAME]" at bounding box center [528, 328] width 91 height 9
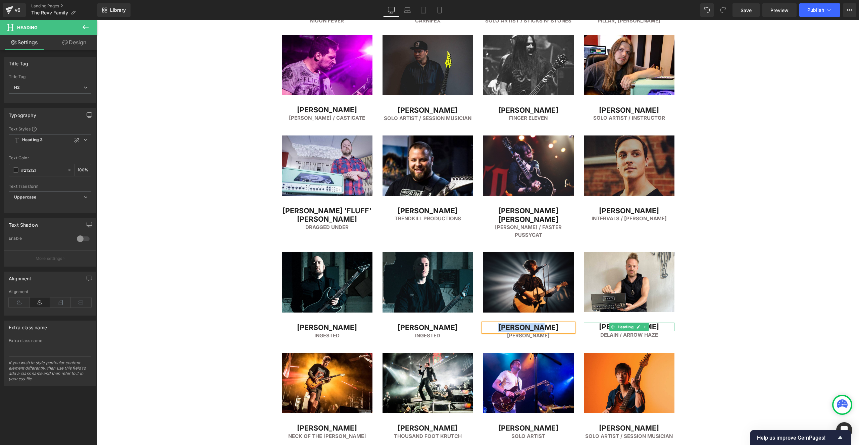
click at [607, 323] on h2 "[PERSON_NAME]" at bounding box center [629, 327] width 91 height 9
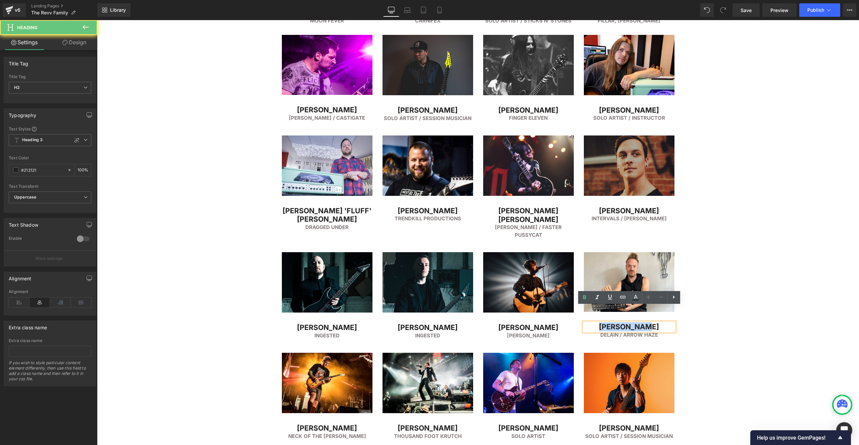
drag, startPoint x: 615, startPoint y: 312, endPoint x: 672, endPoint y: 313, distance: 56.4
click at [671, 323] on h2 "[PERSON_NAME]" at bounding box center [629, 327] width 91 height 9
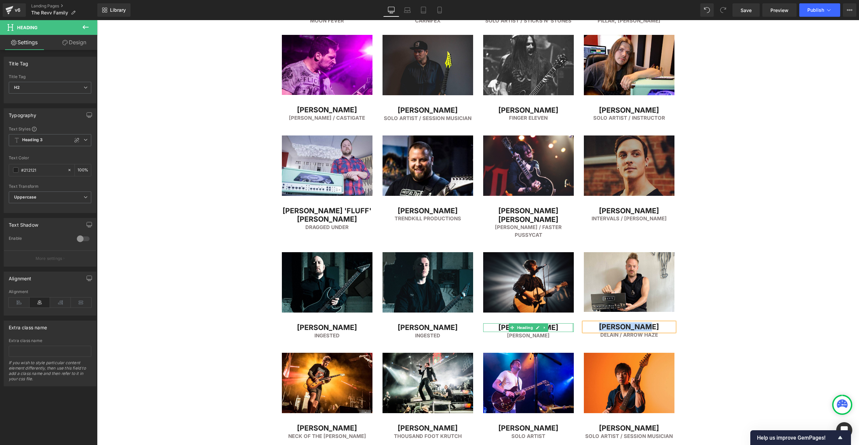
scroll to position [1594, 0]
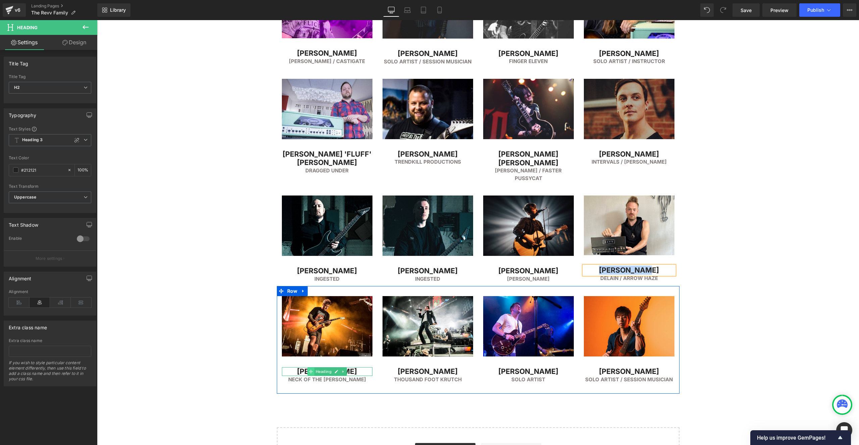
click at [313, 370] on icon at bounding box center [311, 372] width 4 height 4
click at [304, 368] on h2 "[PERSON_NAME]" at bounding box center [327, 372] width 91 height 9
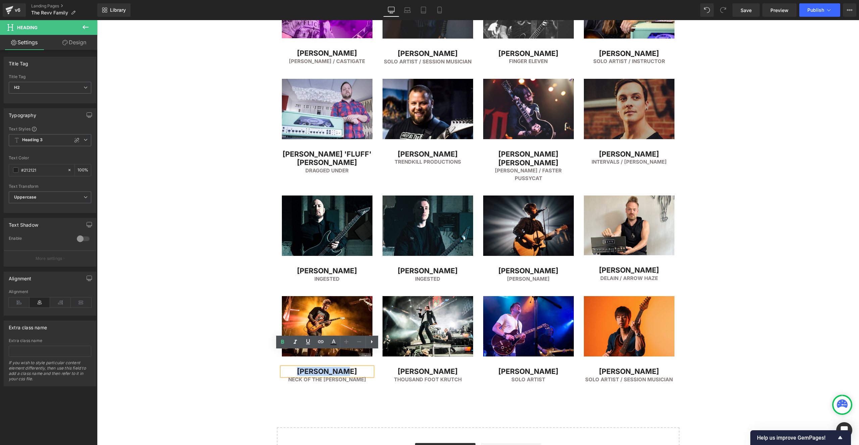
drag, startPoint x: 303, startPoint y: 355, endPoint x: 370, endPoint y: 357, distance: 66.8
click at [369, 368] on h2 "[PERSON_NAME]" at bounding box center [327, 372] width 91 height 9
click at [397, 368] on h2 "[PERSON_NAME]" at bounding box center [428, 372] width 91 height 9
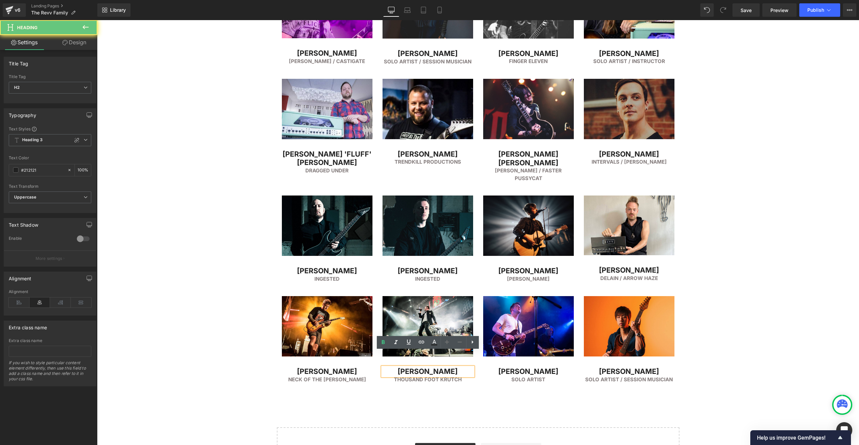
drag, startPoint x: 410, startPoint y: 358, endPoint x: 470, endPoint y: 357, distance: 59.4
click at [469, 368] on h2 "[PERSON_NAME]" at bounding box center [428, 372] width 91 height 9
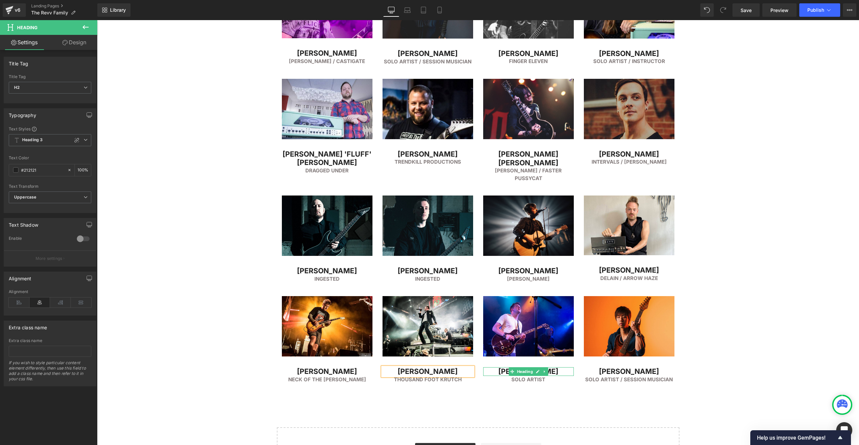
click at [495, 368] on h2 "[PERSON_NAME]" at bounding box center [528, 372] width 91 height 9
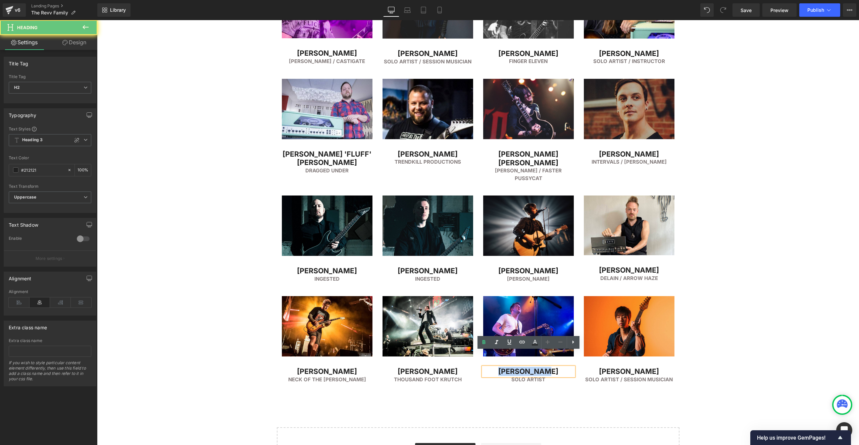
drag, startPoint x: 503, startPoint y: 356, endPoint x: 568, endPoint y: 355, distance: 65.5
click at [566, 368] on h2 "[PERSON_NAME]" at bounding box center [528, 372] width 91 height 9
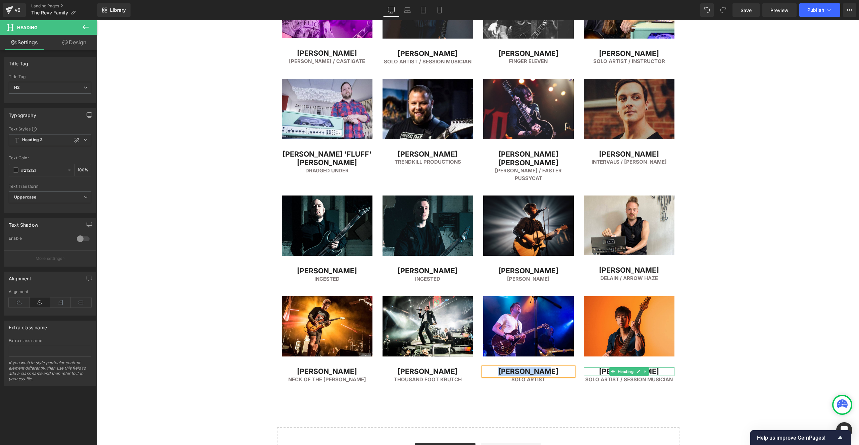
drag, startPoint x: 616, startPoint y: 356, endPoint x: 607, endPoint y: 357, distance: 9.8
click at [617, 368] on span "Heading" at bounding box center [625, 372] width 18 height 8
drag, startPoint x: 603, startPoint y: 356, endPoint x: 608, endPoint y: 356, distance: 5.0
click at [604, 368] on h2 "[PERSON_NAME]" at bounding box center [629, 372] width 91 height 9
drag, startPoint x: 627, startPoint y: 356, endPoint x: 673, endPoint y: 355, distance: 46.7
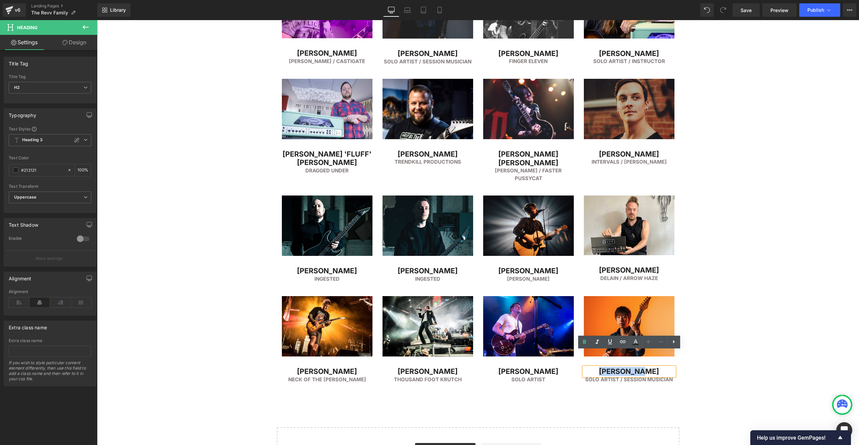
click at [674, 368] on h2 "[PERSON_NAME]" at bounding box center [629, 372] width 91 height 9
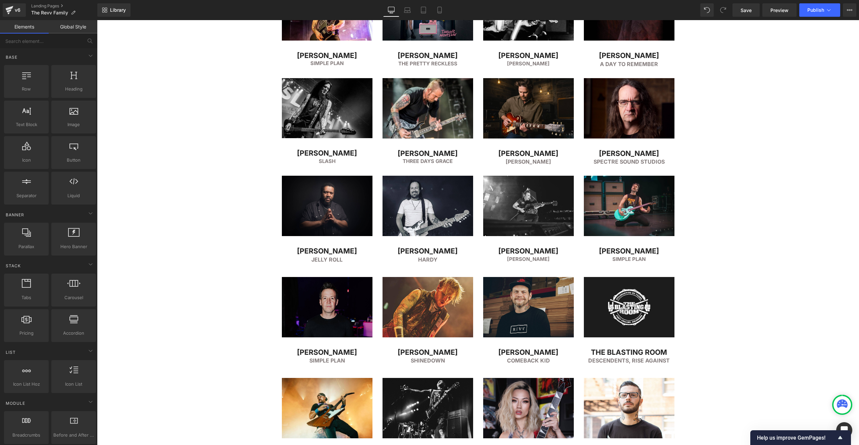
scroll to position [142, 0]
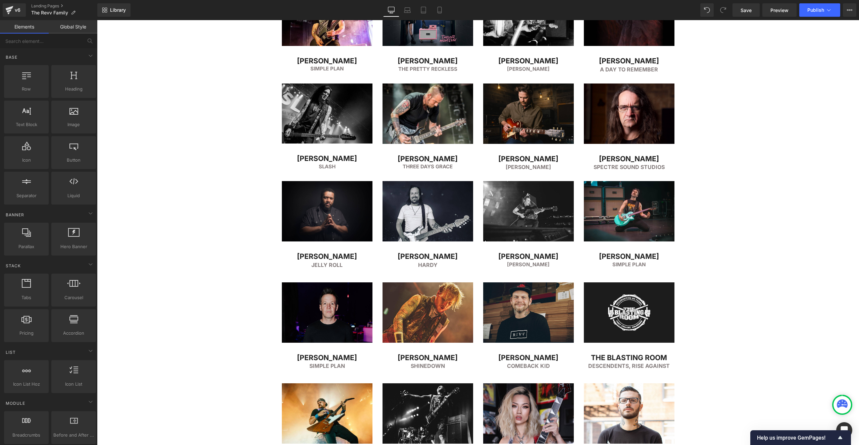
click at [436, 168] on icon at bounding box center [436, 167] width 3 height 3
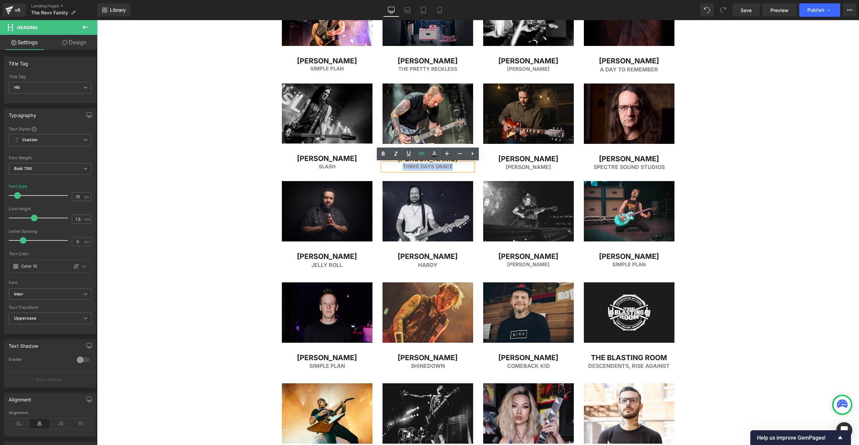
drag, startPoint x: 456, startPoint y: 167, endPoint x: 404, endPoint y: 165, distance: 52.4
click at [404, 165] on h6 "Three Days Grace" at bounding box center [428, 167] width 91 height 8
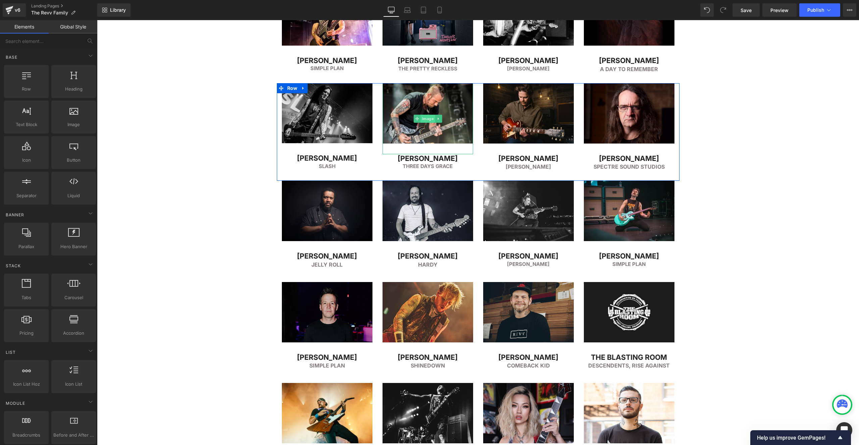
click at [424, 118] on span "Image" at bounding box center [428, 119] width 14 height 8
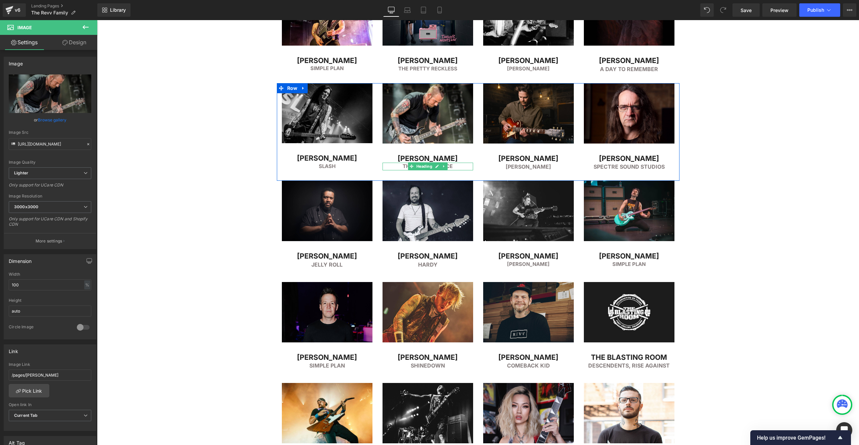
click at [405, 166] on h6 "Three Days Grace" at bounding box center [428, 167] width 91 height 8
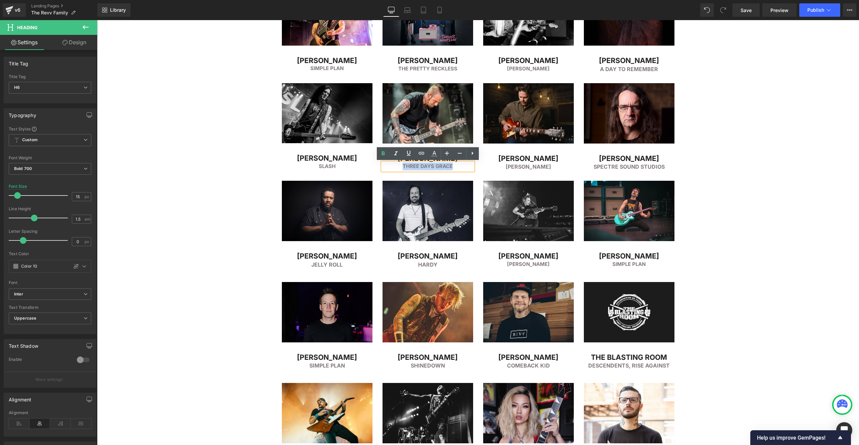
drag, startPoint x: 417, startPoint y: 165, endPoint x: 453, endPoint y: 164, distance: 35.9
click at [453, 164] on h6 "Three Days Grace" at bounding box center [428, 167] width 91 height 8
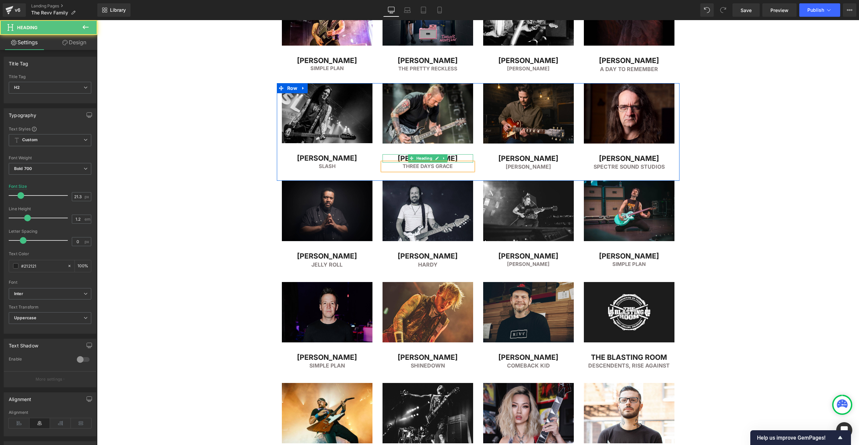
click at [392, 157] on h2 "[PERSON_NAME]" at bounding box center [428, 158] width 91 height 9
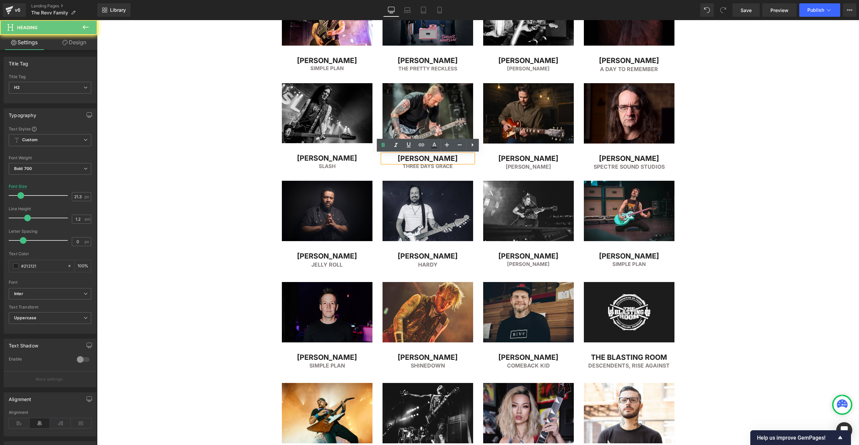
click at [394, 158] on h2 "[PERSON_NAME]" at bounding box center [428, 158] width 91 height 9
drag, startPoint x: 416, startPoint y: 158, endPoint x: 437, endPoint y: 159, distance: 21.2
click at [418, 158] on h2 "[PERSON_NAME]" at bounding box center [428, 158] width 91 height 9
drag, startPoint x: 455, startPoint y: 158, endPoint x: 392, endPoint y: 157, distance: 63.5
click at [393, 157] on h2 "[PERSON_NAME]" at bounding box center [428, 158] width 91 height 9
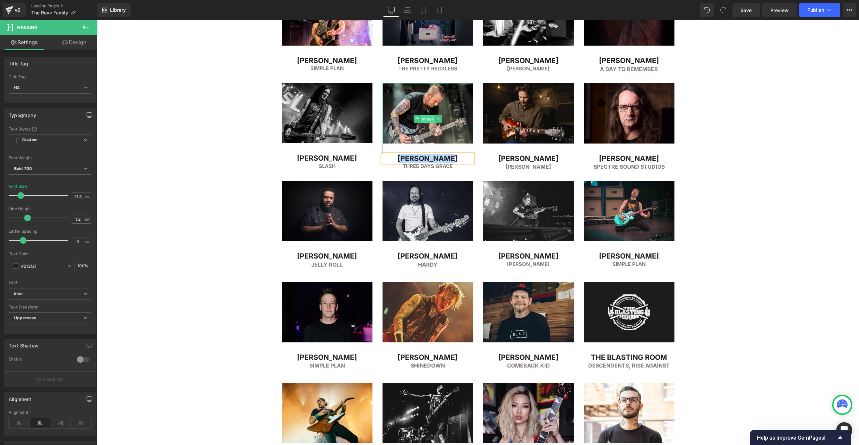
click at [429, 119] on span "Image" at bounding box center [428, 119] width 14 height 8
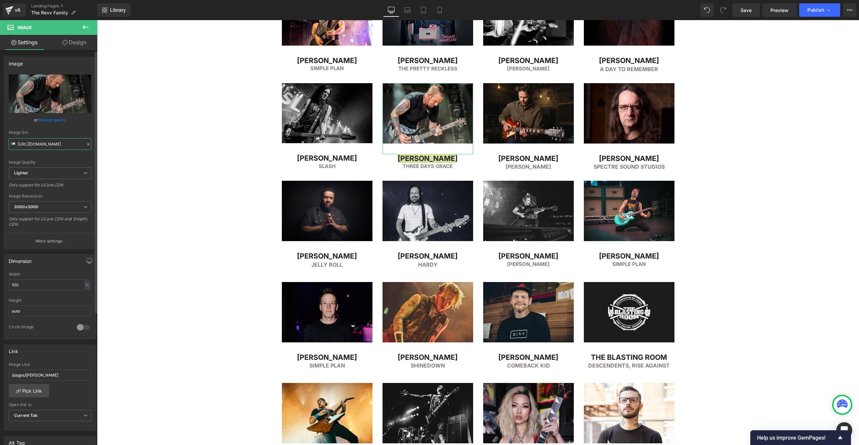
click at [40, 145] on input "[URL][DOMAIN_NAME]" at bounding box center [50, 144] width 83 height 12
click at [416, 164] on li "Heading" at bounding box center [421, 166] width 26 height 8
click at [409, 156] on span at bounding box center [411, 158] width 7 height 8
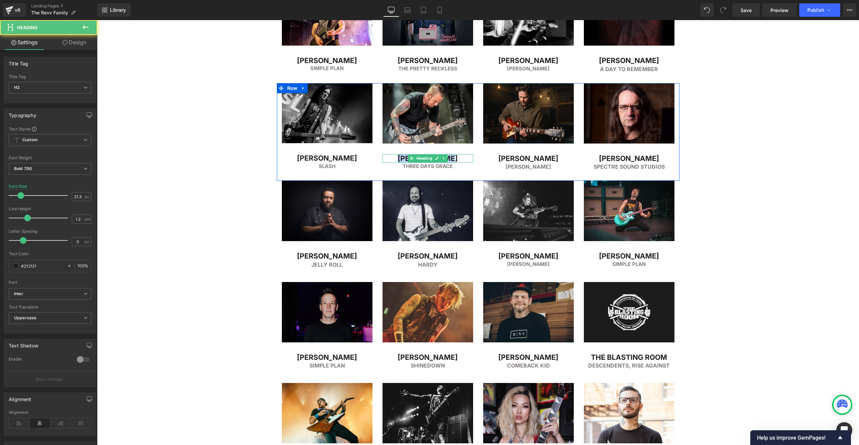
click at [398, 157] on h2 "[PERSON_NAME]" at bounding box center [428, 158] width 91 height 9
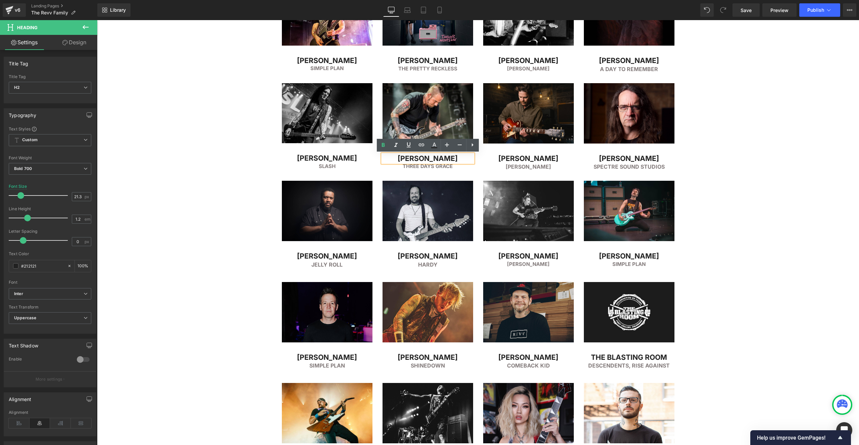
click at [400, 158] on h2 "[PERSON_NAME]" at bounding box center [428, 158] width 91 height 9
drag, startPoint x: 406, startPoint y: 159, endPoint x: 468, endPoint y: 158, distance: 62.8
click at [468, 158] on h2 "[PERSON_NAME]" at bounding box center [428, 158] width 91 height 9
click at [427, 160] on h2 "[PERSON_NAME]" at bounding box center [428, 158] width 91 height 9
click at [427, 159] on h2 "[PERSON_NAME]" at bounding box center [428, 158] width 91 height 9
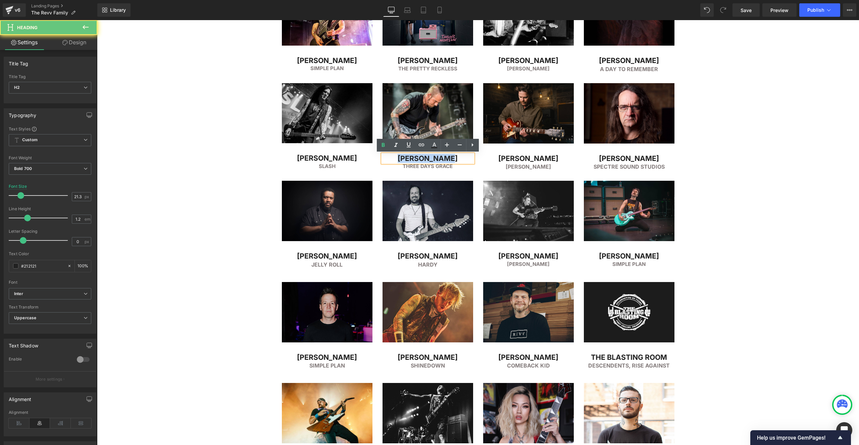
click at [427, 159] on h2 "[PERSON_NAME]" at bounding box center [428, 158] width 91 height 9
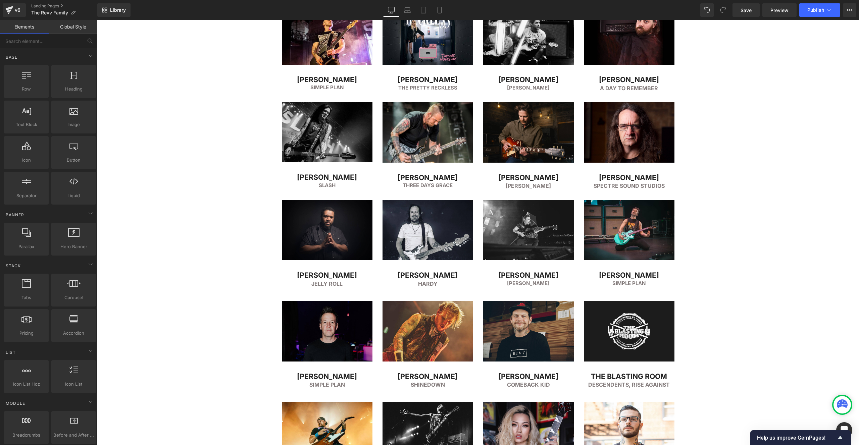
scroll to position [470, 0]
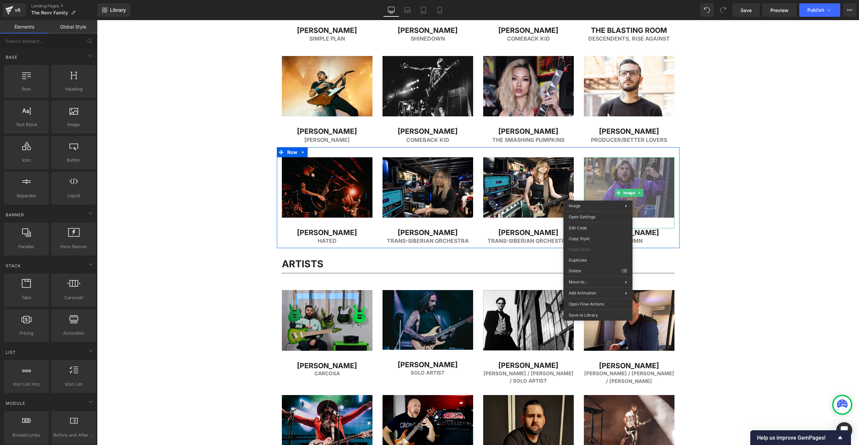
click at [632, 187] on img at bounding box center [629, 192] width 91 height 71
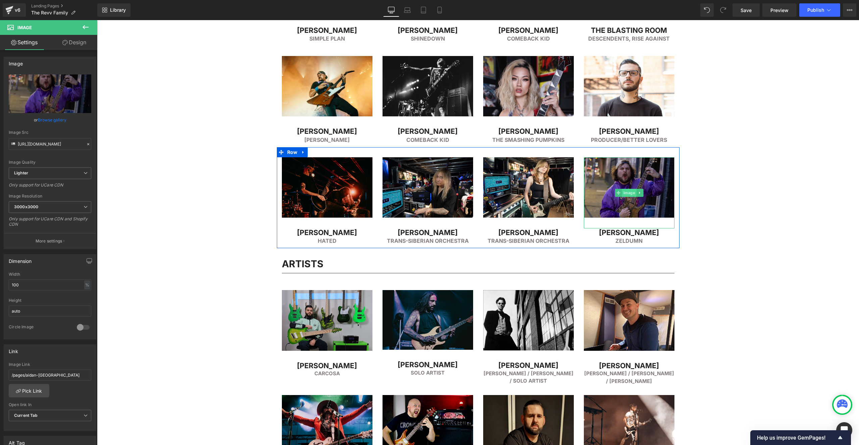
click at [629, 192] on span "Image" at bounding box center [629, 193] width 14 height 8
click at [41, 143] on input "[URL][DOMAIN_NAME]" at bounding box center [50, 144] width 83 height 12
click at [622, 241] on span "Heading" at bounding box center [625, 241] width 18 height 8
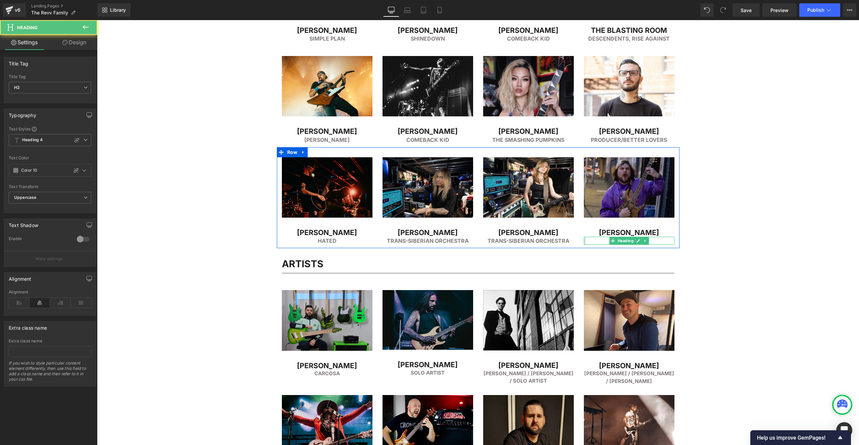
click at [585, 240] on div at bounding box center [585, 241] width 2 height 8
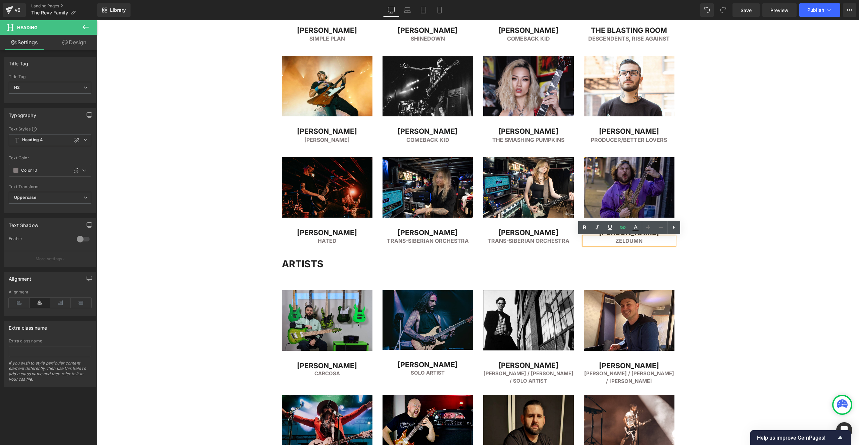
click at [633, 239] on h2 "Zeldumn" at bounding box center [629, 241] width 91 height 8
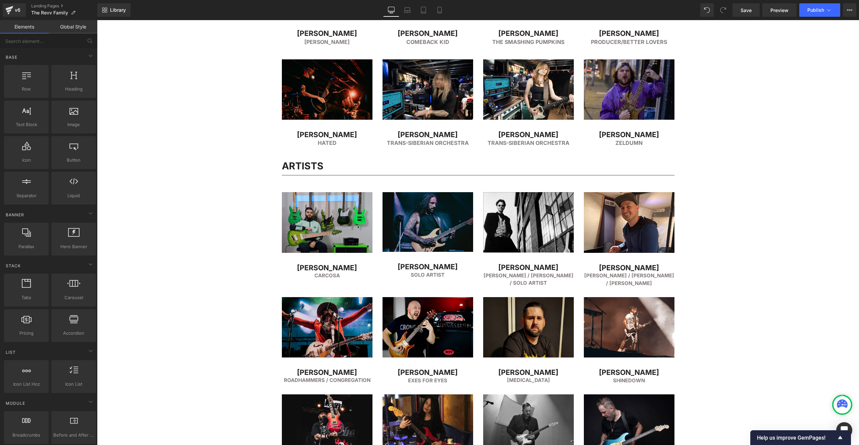
scroll to position [601, 0]
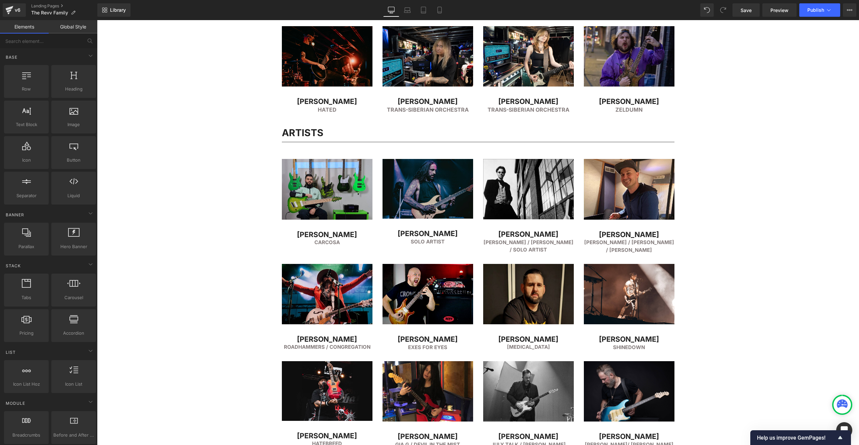
drag, startPoint x: 265, startPoint y: 264, endPoint x: 272, endPoint y: 274, distance: 12.7
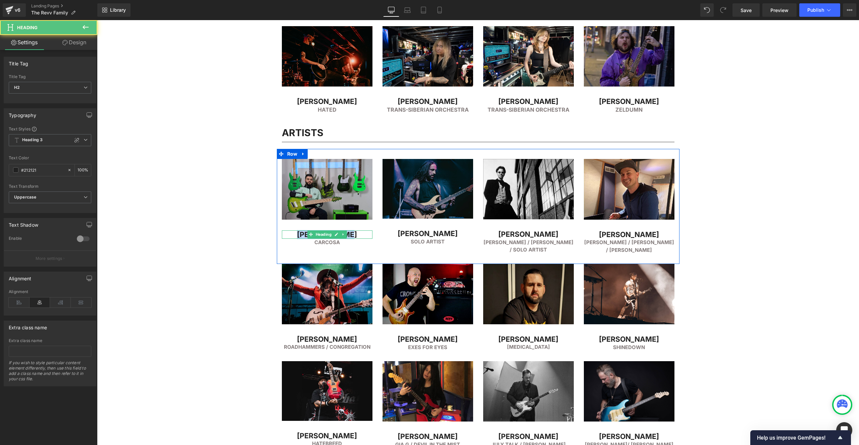
drag, startPoint x: 309, startPoint y: 234, endPoint x: 351, endPoint y: 235, distance: 42.3
click at [344, 234] on div "[PERSON_NAME] Heading" at bounding box center [327, 235] width 91 height 9
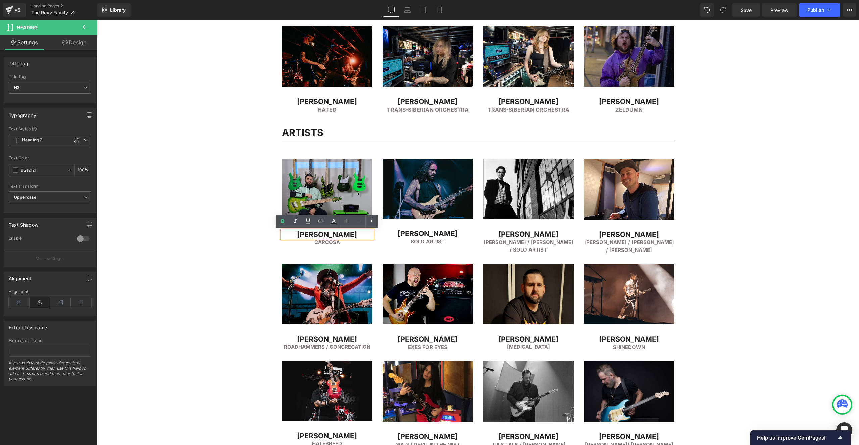
drag, startPoint x: 353, startPoint y: 234, endPoint x: 359, endPoint y: 234, distance: 5.7
click at [359, 234] on h2 "[PERSON_NAME]" at bounding box center [327, 235] width 91 height 9
click at [329, 244] on span "Heading" at bounding box center [323, 243] width 18 height 8
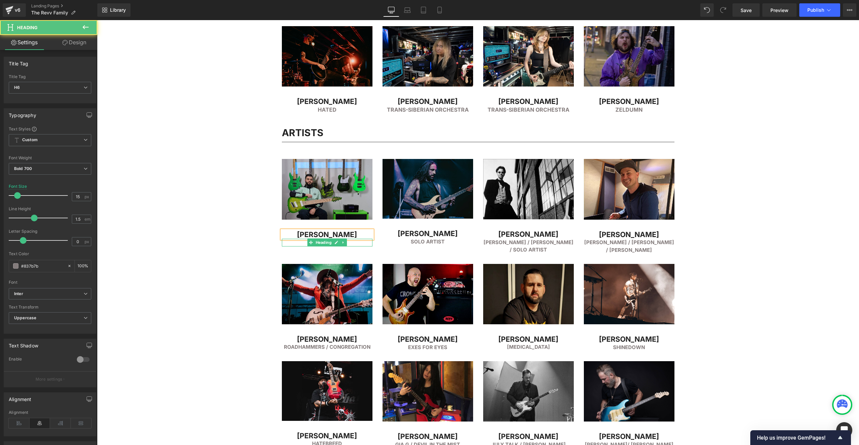
click at [304, 242] on h6 "Carcosa" at bounding box center [327, 243] width 91 height 8
drag, startPoint x: 335, startPoint y: 244, endPoint x: 351, endPoint y: 244, distance: 16.5
click at [351, 244] on h6 "Carcosa" at bounding box center [327, 243] width 91 height 8
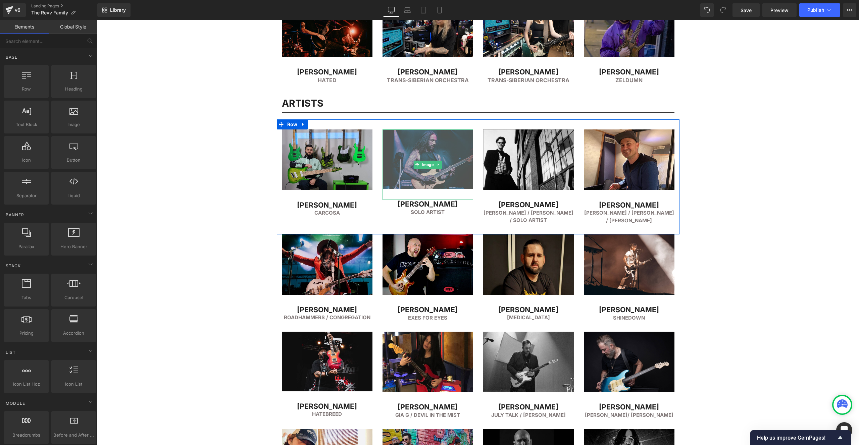
scroll to position [670, 0]
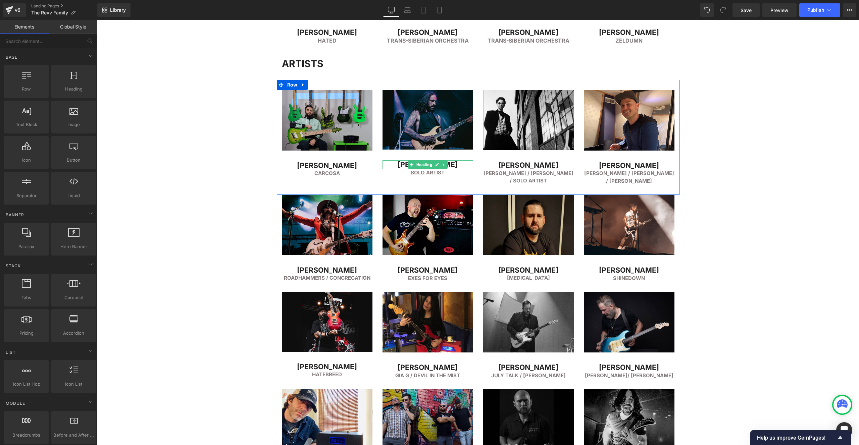
click at [398, 165] on h2 "[PERSON_NAME]" at bounding box center [428, 164] width 91 height 9
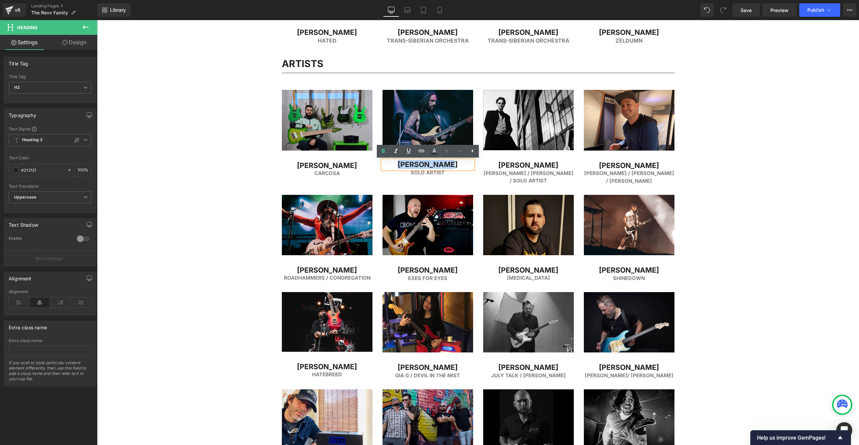
drag, startPoint x: 407, startPoint y: 164, endPoint x: 457, endPoint y: 163, distance: 50.4
click at [457, 163] on h2 "[PERSON_NAME]" at bounding box center [428, 164] width 91 height 9
click at [216, 112] on div "FEATURED ARTISTS Heading Separator Row Image [PERSON_NAME] Heading Simple PLan …" at bounding box center [478, 411] width 762 height 1991
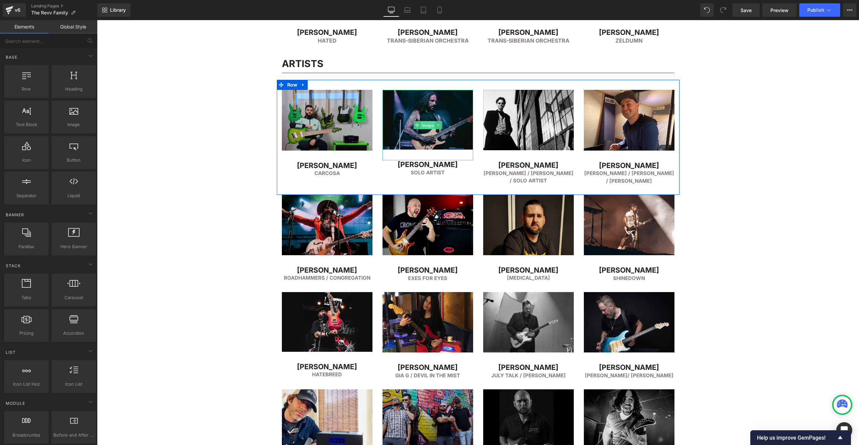
click at [429, 125] on span "Image" at bounding box center [428, 126] width 14 height 8
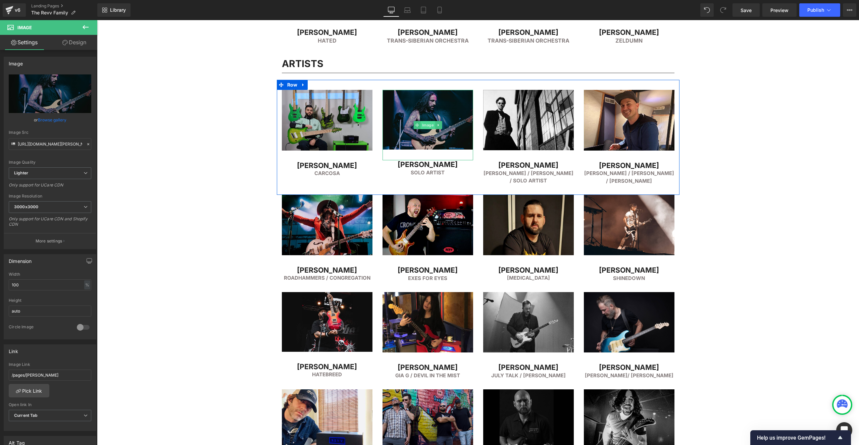
click at [428, 125] on span "Image" at bounding box center [428, 125] width 14 height 8
click at [40, 144] on input "[URL][DOMAIN_NAME][PERSON_NAME]" at bounding box center [50, 144] width 83 height 12
click at [403, 165] on h2 "[PERSON_NAME]" at bounding box center [428, 164] width 91 height 9
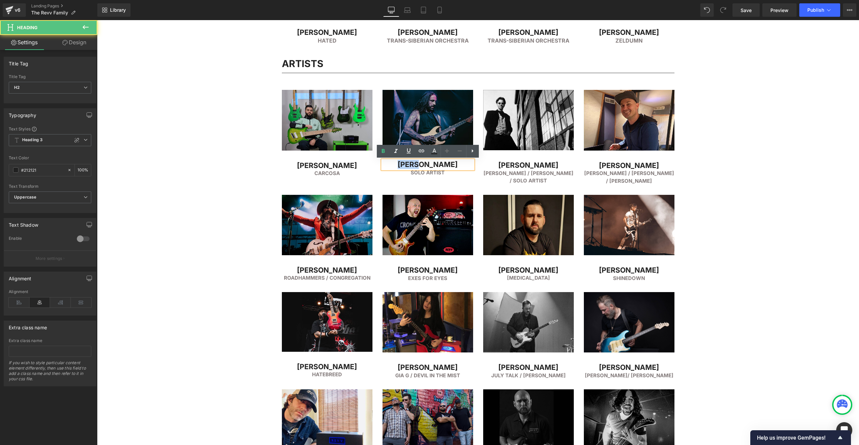
click at [403, 165] on h2 "[PERSON_NAME]" at bounding box center [428, 164] width 91 height 9
click at [211, 48] on div "FEATURED ARTISTS Heading Separator Row Image [PERSON_NAME] Heading Simple PLan …" at bounding box center [478, 411] width 762 height 1991
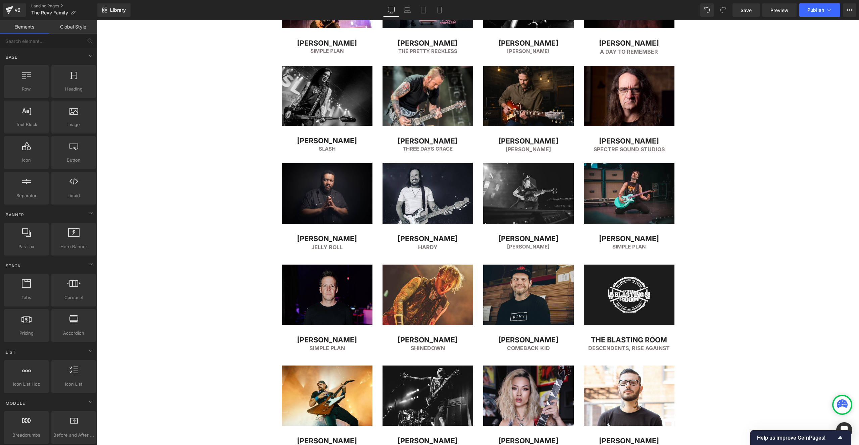
scroll to position [470, 0]
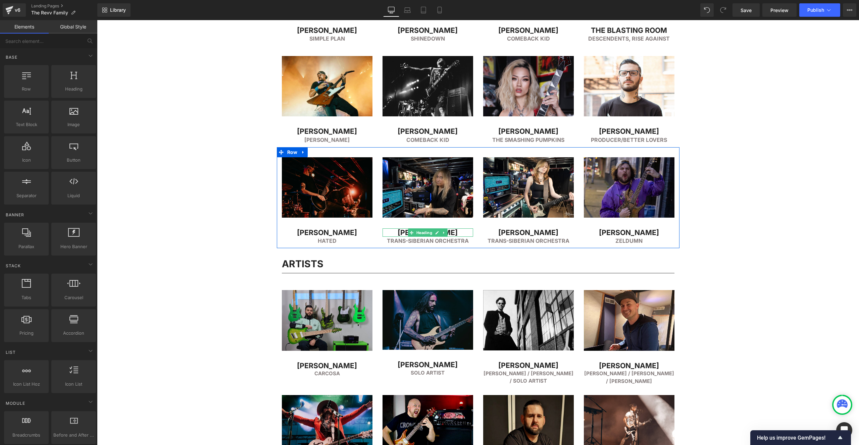
click at [405, 232] on h2 "[PERSON_NAME]" at bounding box center [428, 233] width 91 height 9
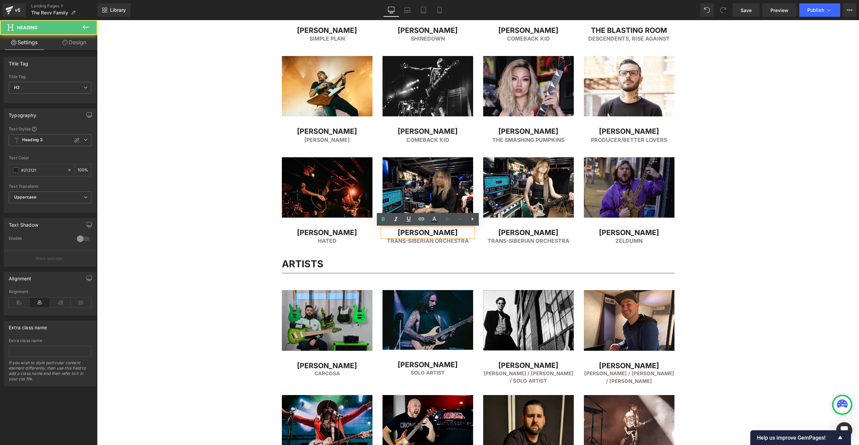
click at [402, 232] on h2 "[PERSON_NAME]" at bounding box center [428, 233] width 91 height 9
click at [400, 232] on h2 "[PERSON_NAME]" at bounding box center [428, 233] width 91 height 9
drag, startPoint x: 398, startPoint y: 233, endPoint x: 458, endPoint y: 232, distance: 60.1
click at [452, 232] on h2 "[PERSON_NAME]" at bounding box center [428, 233] width 91 height 9
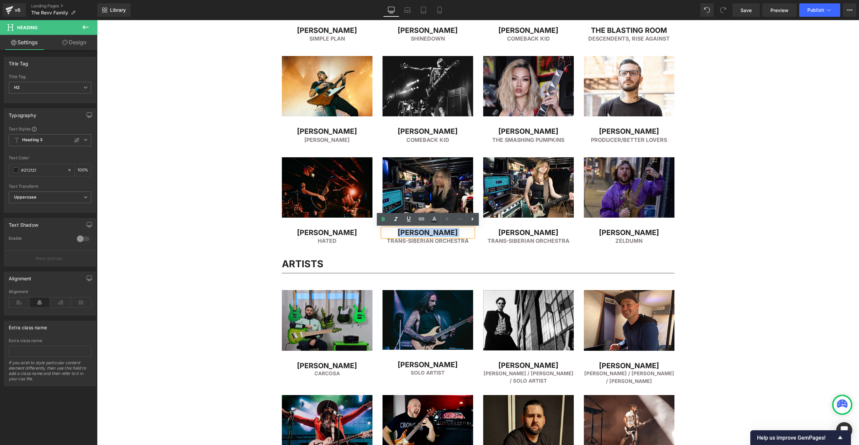
drag, startPoint x: 459, startPoint y: 232, endPoint x: 387, endPoint y: 231, distance: 72.5
click at [387, 231] on h2 "[PERSON_NAME]" at bounding box center [428, 233] width 91 height 9
click at [506, 233] on h2 "[PERSON_NAME]" at bounding box center [528, 233] width 91 height 9
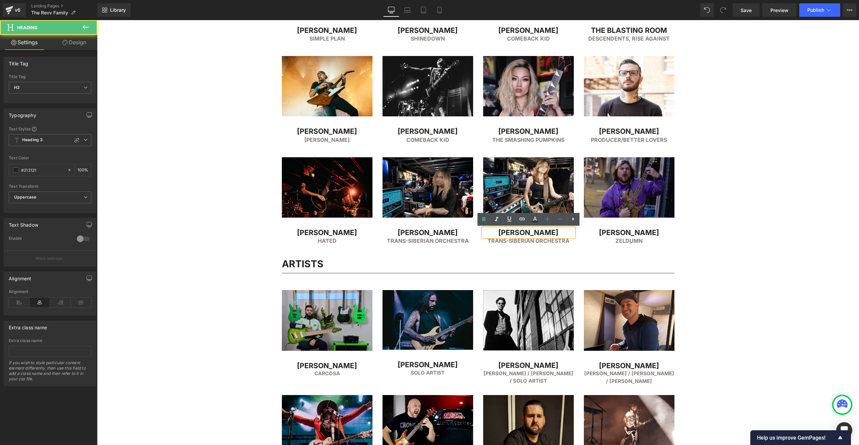
drag, startPoint x: 484, startPoint y: 231, endPoint x: 475, endPoint y: 234, distance: 9.1
click at [484, 232] on h2 "[PERSON_NAME]" at bounding box center [528, 233] width 91 height 9
click at [461, 235] on h2 "[PERSON_NAME]" at bounding box center [428, 233] width 91 height 9
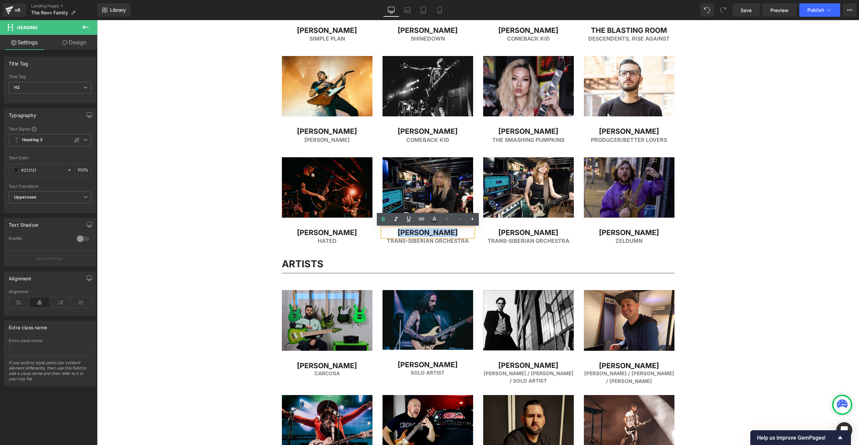
drag, startPoint x: 458, startPoint y: 233, endPoint x: 398, endPoint y: 234, distance: 59.1
click at [398, 234] on h2 "[PERSON_NAME]" at bounding box center [428, 233] width 91 height 9
click at [406, 241] on h2 "Trans-Siberian Orchestra" at bounding box center [428, 241] width 91 height 8
drag, startPoint x: 385, startPoint y: 240, endPoint x: 469, endPoint y: 238, distance: 84.0
click at [469, 239] on h2 "Trans-Siberian Orchestra" at bounding box center [428, 241] width 91 height 8
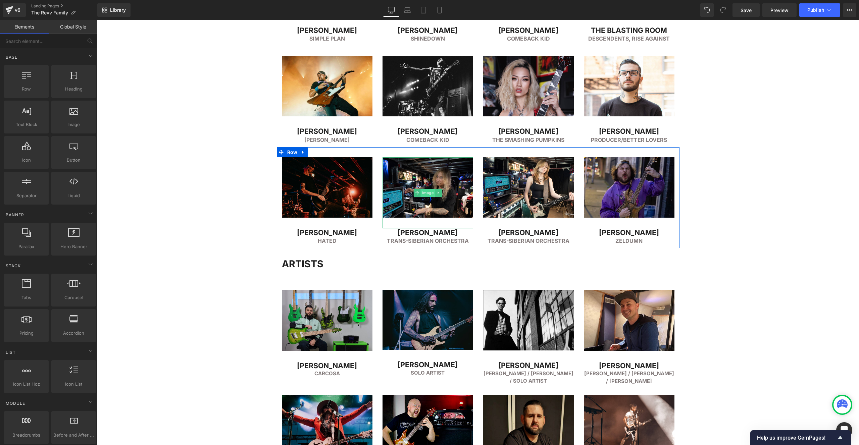
click at [427, 191] on span "Image" at bounding box center [428, 193] width 14 height 8
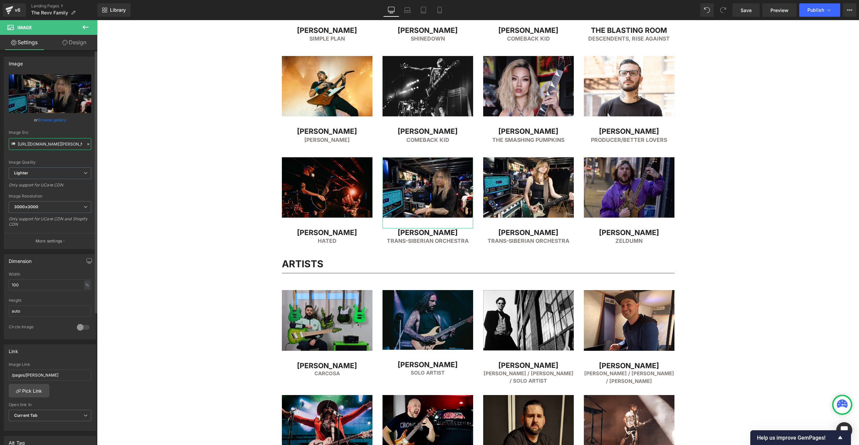
click at [56, 145] on input "[URL][DOMAIN_NAME][PERSON_NAME]" at bounding box center [50, 144] width 83 height 12
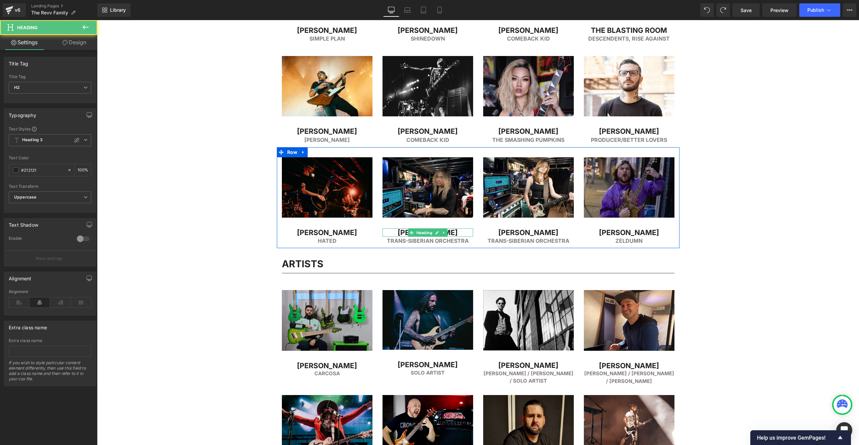
click at [459, 232] on h2 "[PERSON_NAME]" at bounding box center [428, 233] width 91 height 9
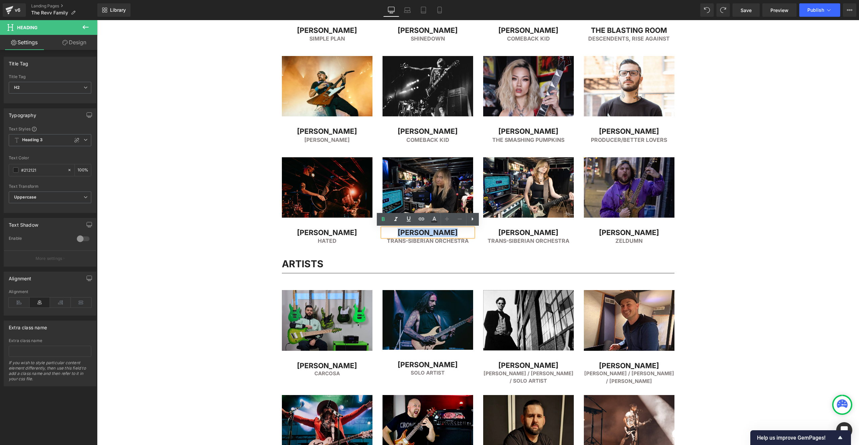
drag, startPoint x: 445, startPoint y: 233, endPoint x: 398, endPoint y: 233, distance: 47.0
click at [398, 233] on h2 "[PERSON_NAME]" at bounding box center [428, 233] width 91 height 9
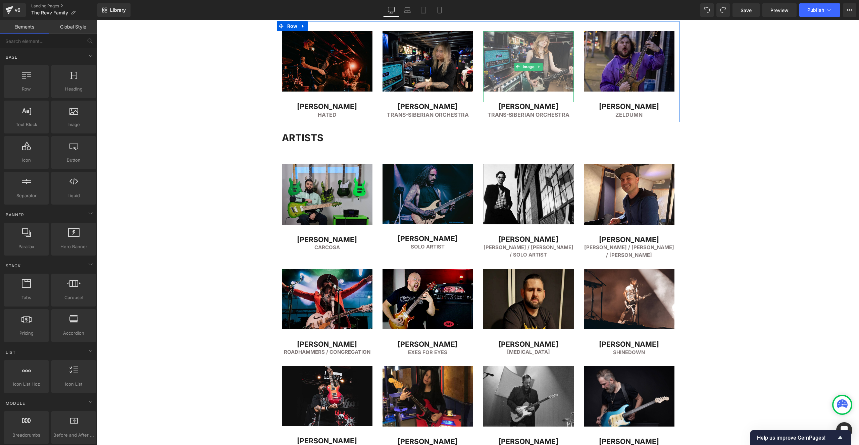
scroll to position [603, 0]
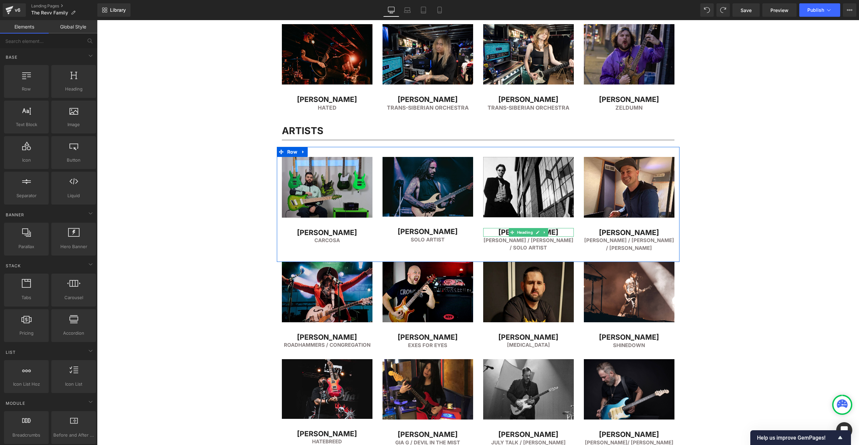
click at [496, 233] on h2 "[PERSON_NAME]" at bounding box center [528, 232] width 91 height 9
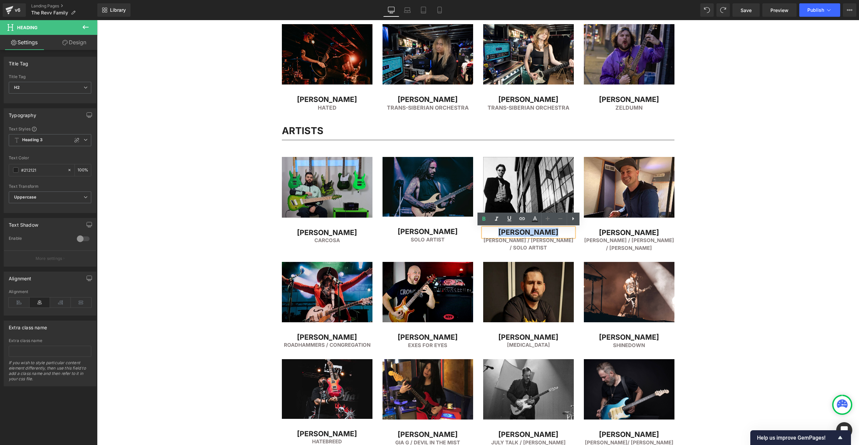
drag, startPoint x: 500, startPoint y: 233, endPoint x: 557, endPoint y: 229, distance: 57.5
click at [557, 229] on h2 "[PERSON_NAME]" at bounding box center [528, 232] width 91 height 9
click at [554, 247] on h6 "[PERSON_NAME] / [PERSON_NAME] / Solo artist" at bounding box center [528, 244] width 91 height 15
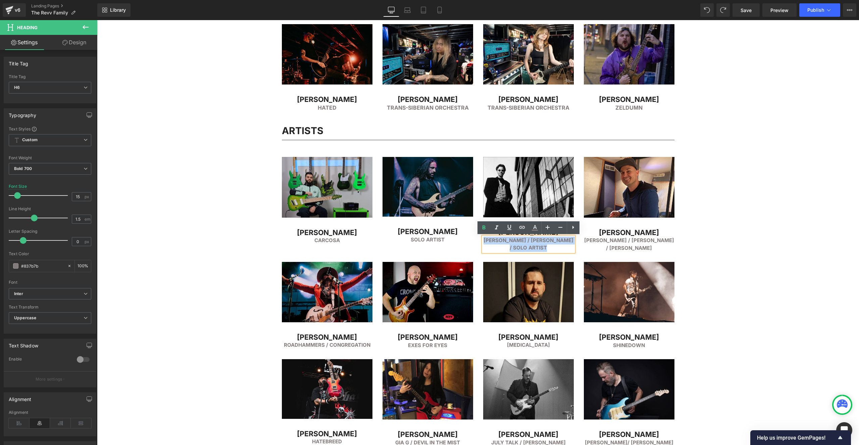
drag, startPoint x: 546, startPoint y: 247, endPoint x: 479, endPoint y: 241, distance: 67.4
click at [479, 241] on div "Image [PERSON_NAME] Heading [PERSON_NAME] / [PERSON_NAME] / Solo artist Heading" at bounding box center [528, 204] width 101 height 95
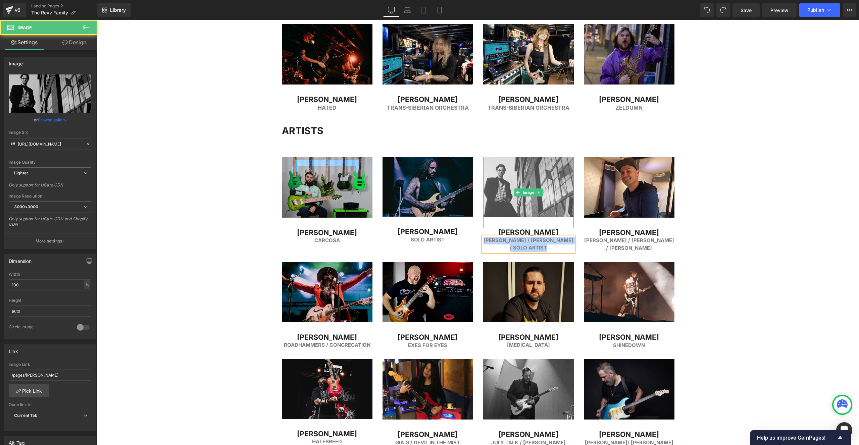
click at [505, 175] on img at bounding box center [528, 192] width 91 height 71
click at [530, 192] on span "Image" at bounding box center [528, 193] width 14 height 8
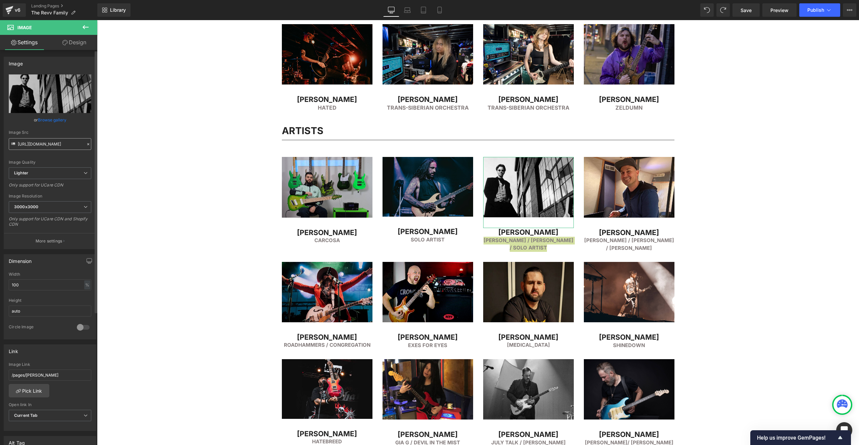
click at [40, 143] on input "[URL][DOMAIN_NAME]" at bounding box center [50, 144] width 83 height 12
click at [41, 143] on input "[URL][DOMAIN_NAME]" at bounding box center [50, 144] width 83 height 12
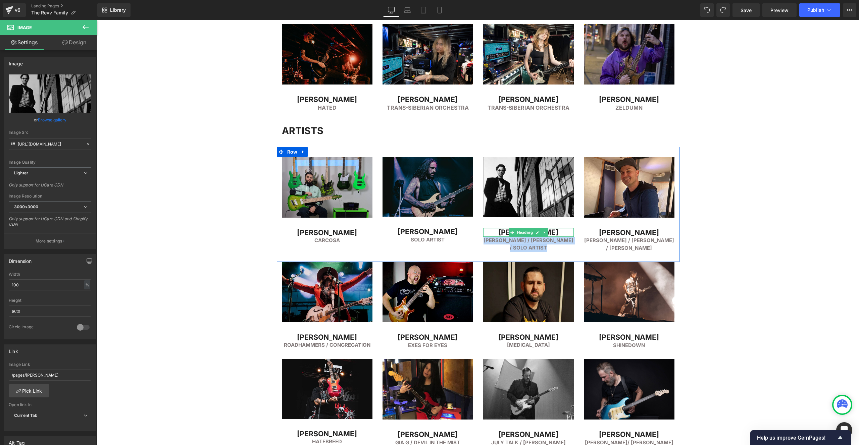
click at [502, 233] on h2 "[PERSON_NAME]" at bounding box center [528, 232] width 91 height 9
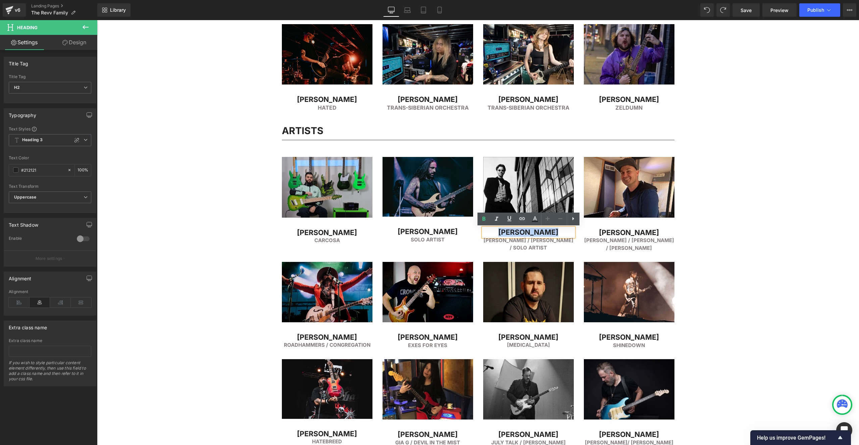
drag, startPoint x: 500, startPoint y: 232, endPoint x: 564, endPoint y: 230, distance: 64.8
click at [563, 230] on h2 "[PERSON_NAME]" at bounding box center [528, 232] width 91 height 9
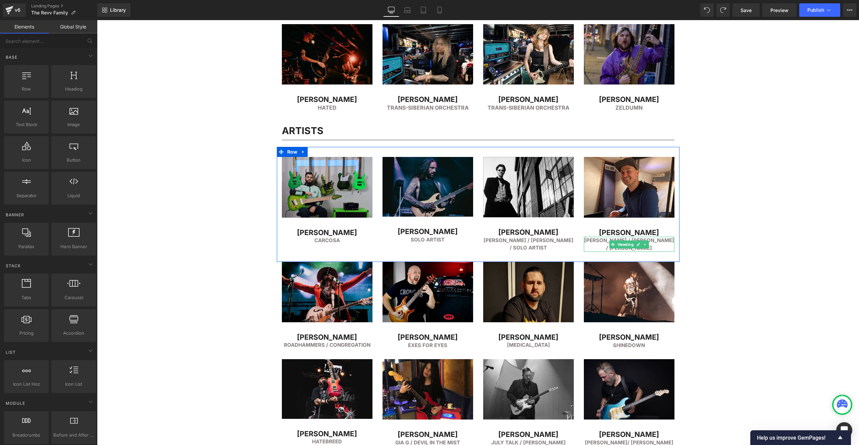
click at [598, 241] on h6 "[PERSON_NAME] / [PERSON_NAME] / [PERSON_NAME]" at bounding box center [629, 244] width 91 height 15
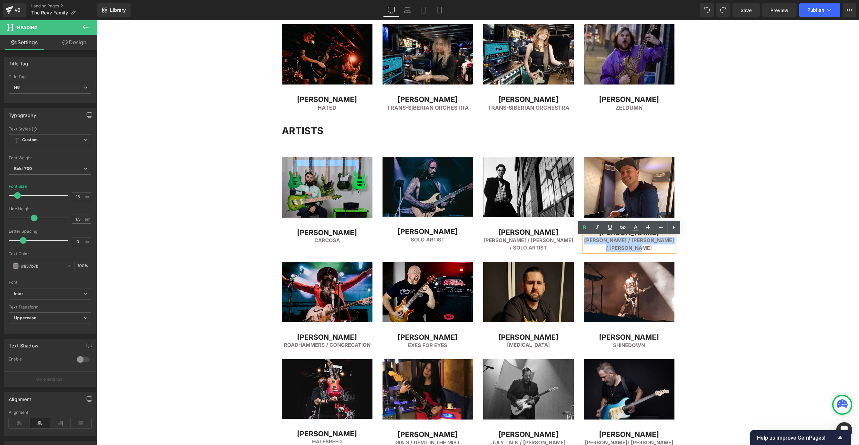
drag, startPoint x: 598, startPoint y: 241, endPoint x: 667, endPoint y: 247, distance: 68.7
click at [663, 248] on h6 "[PERSON_NAME] / [PERSON_NAME] / [PERSON_NAME]" at bounding box center [629, 244] width 91 height 15
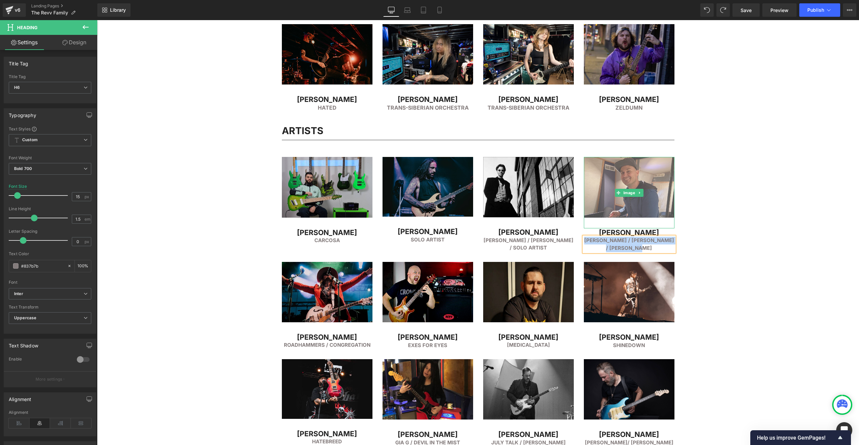
drag, startPoint x: 613, startPoint y: 178, endPoint x: 623, endPoint y: 184, distance: 11.5
click at [613, 178] on img at bounding box center [629, 192] width 91 height 71
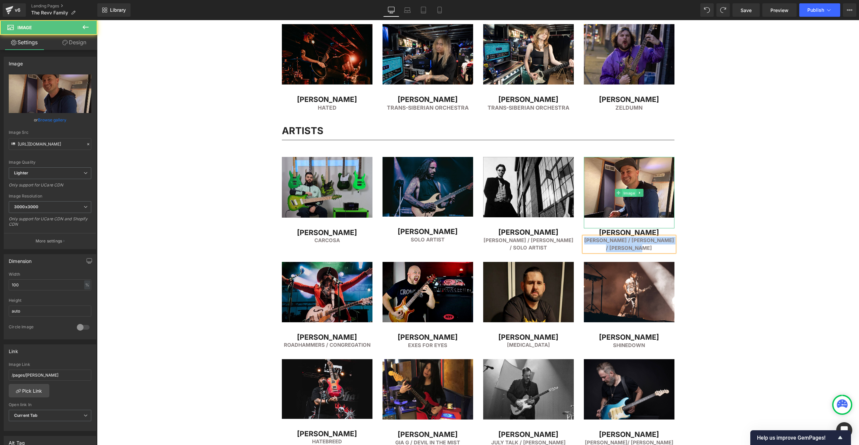
click at [627, 192] on span "Image" at bounding box center [629, 193] width 14 height 8
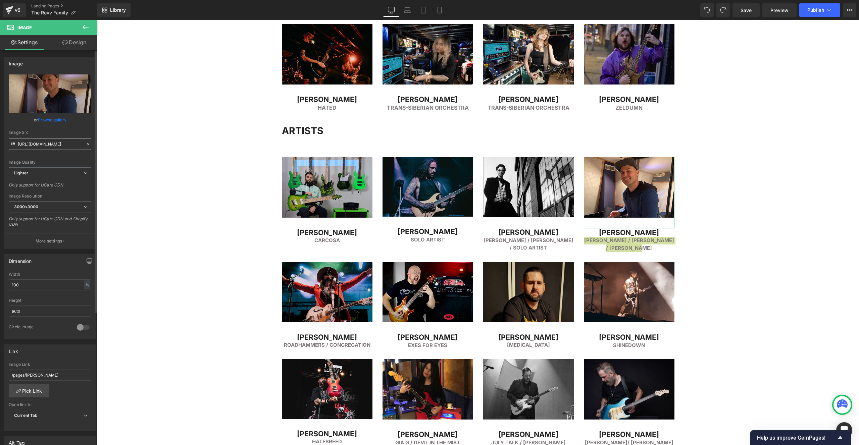
click at [42, 143] on input "[URL][DOMAIN_NAME]" at bounding box center [50, 144] width 83 height 12
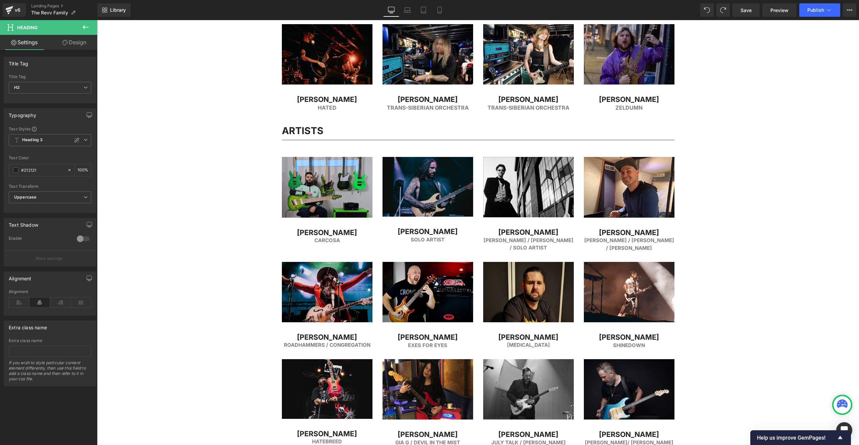
click at [679, 234] on div "Image [PERSON_NAME] Heading Carcosa Heading Image [PERSON_NAME] Heading Solo Ar…" at bounding box center [478, 204] width 403 height 115
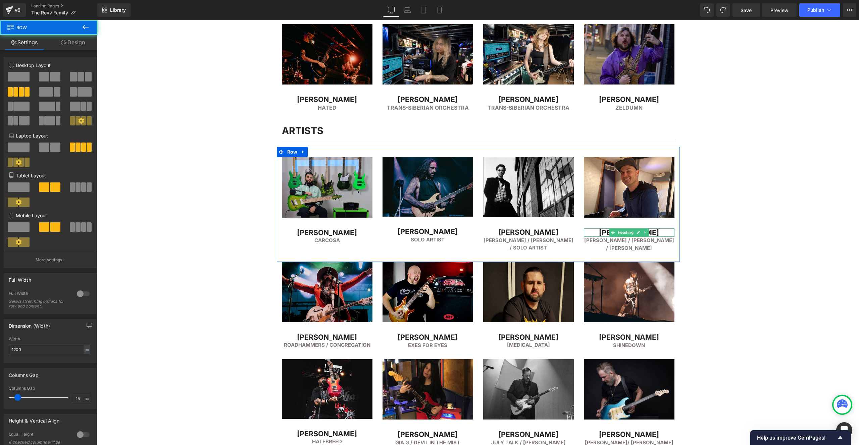
click at [608, 235] on h2 "[PERSON_NAME]" at bounding box center [629, 233] width 91 height 9
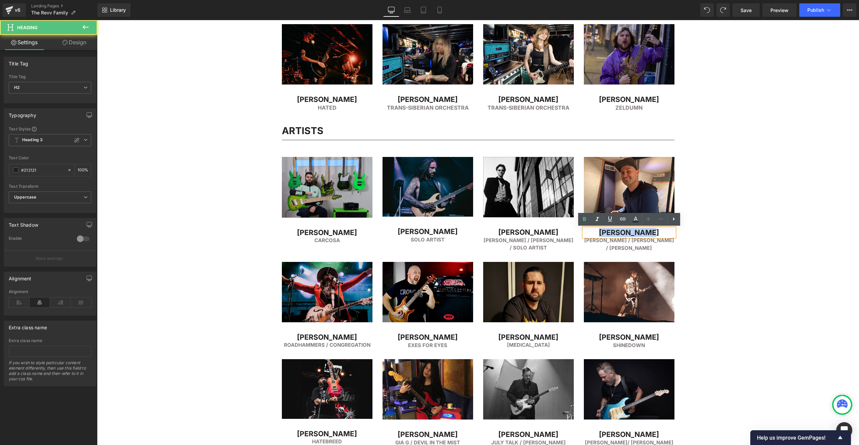
drag, startPoint x: 609, startPoint y: 233, endPoint x: 688, endPoint y: 232, distance: 78.6
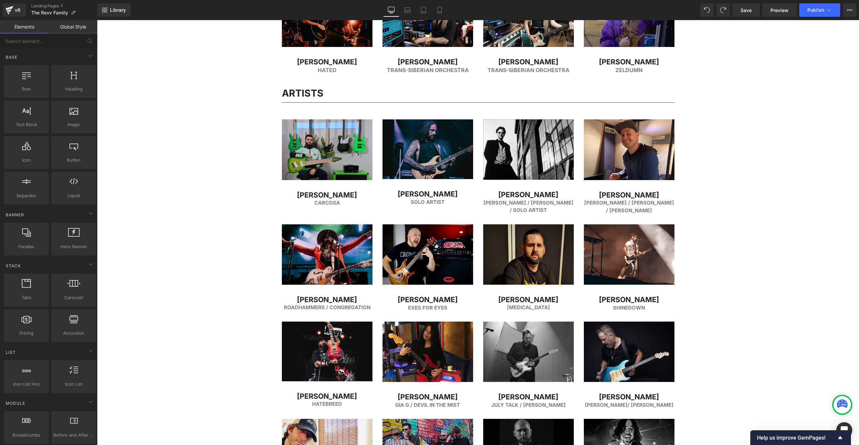
scroll to position [666, 0]
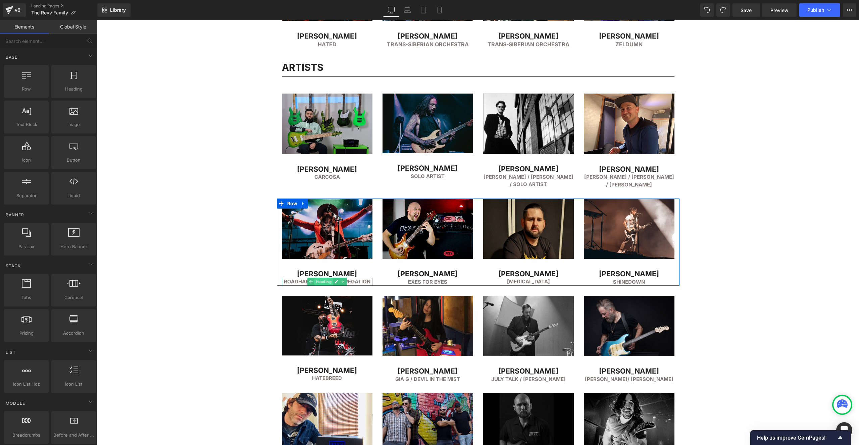
click at [319, 281] on span "Heading" at bounding box center [323, 282] width 18 height 8
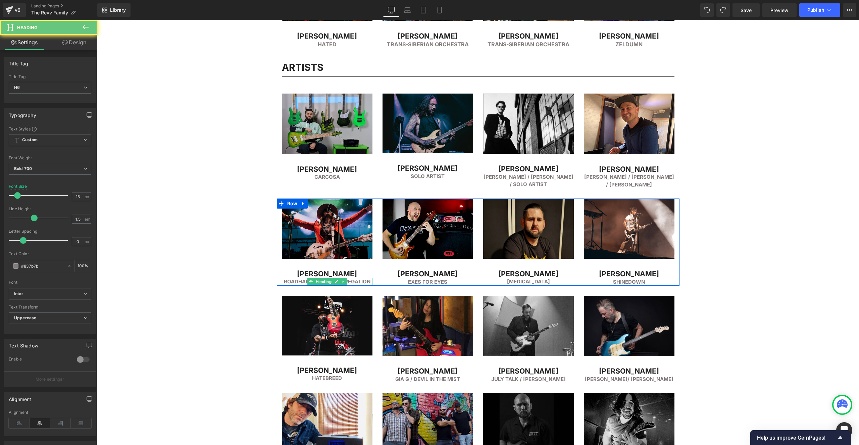
click at [301, 281] on h6 "RoadHammers / COngregation" at bounding box center [327, 282] width 91 height 8
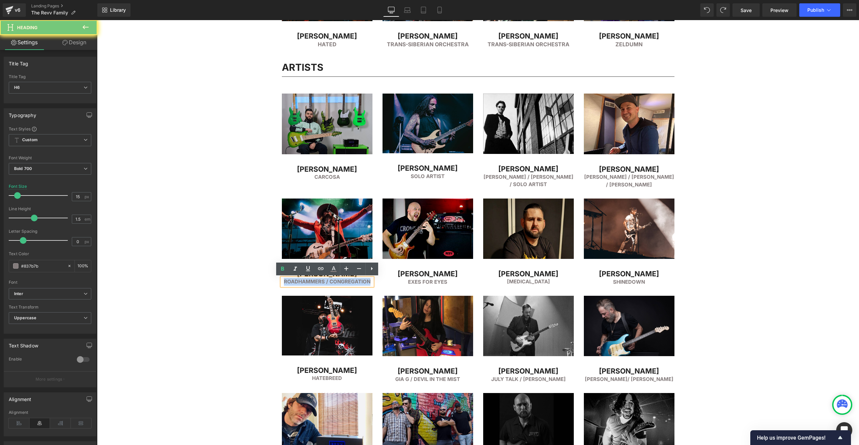
click at [301, 281] on h6 "RoadHammers / COngregation" at bounding box center [327, 282] width 91 height 8
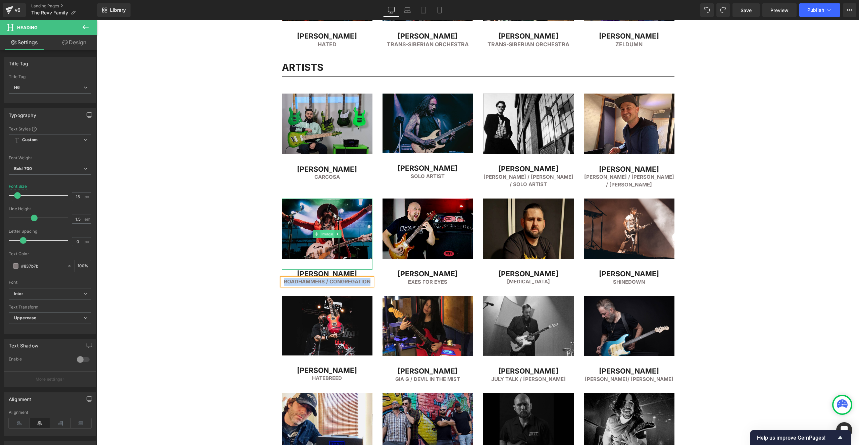
click at [327, 235] on span "Image" at bounding box center [327, 234] width 14 height 8
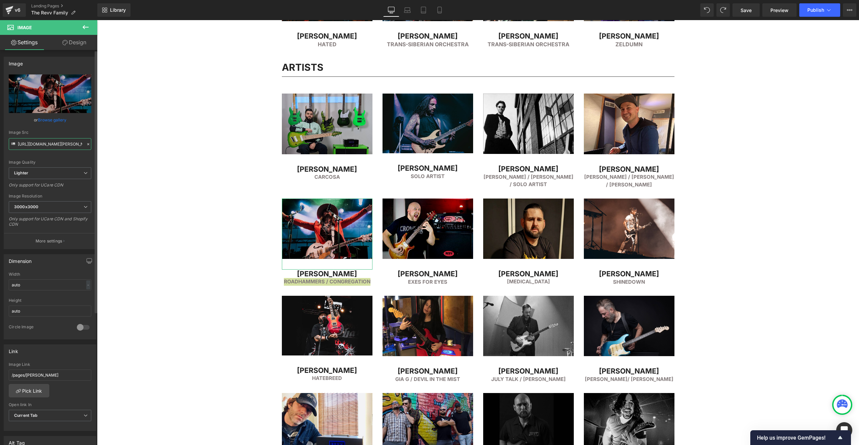
click at [28, 143] on input "[URL][DOMAIN_NAME][PERSON_NAME]" at bounding box center [50, 144] width 83 height 12
click at [357, 273] on h2 "[PERSON_NAME]" at bounding box center [327, 274] width 91 height 9
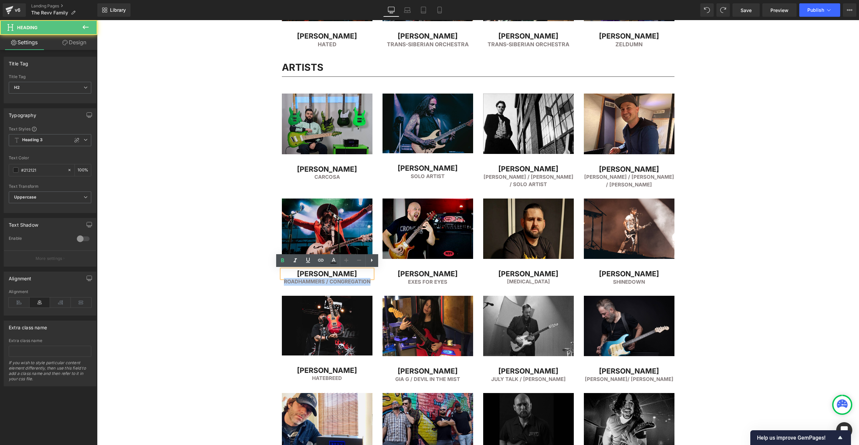
click at [357, 273] on h2 "[PERSON_NAME]" at bounding box center [327, 274] width 91 height 9
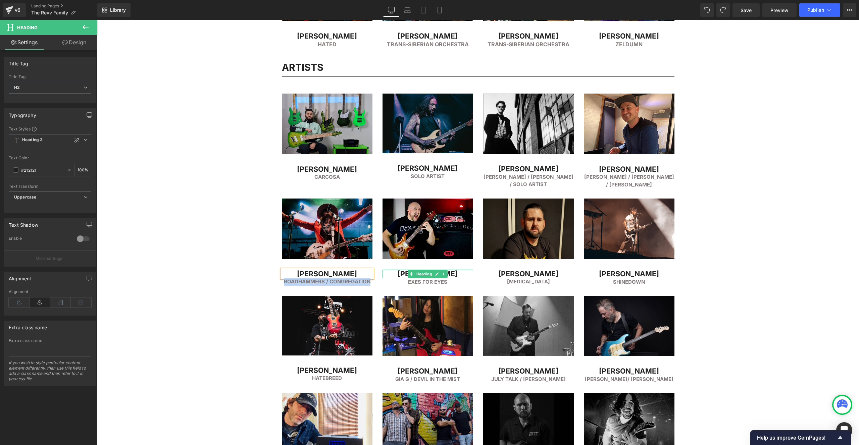
click at [403, 275] on h2 "[PERSON_NAME]" at bounding box center [428, 274] width 91 height 9
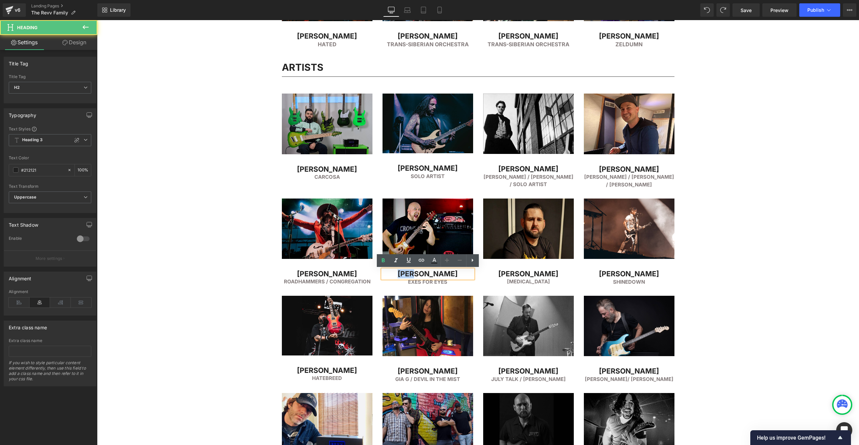
click at [403, 275] on h2 "[PERSON_NAME]" at bounding box center [428, 274] width 91 height 9
click at [231, 115] on div "FEATURED ARTISTS Heading Separator Row Image [PERSON_NAME] Heading Simple PLan …" at bounding box center [478, 414] width 762 height 1991
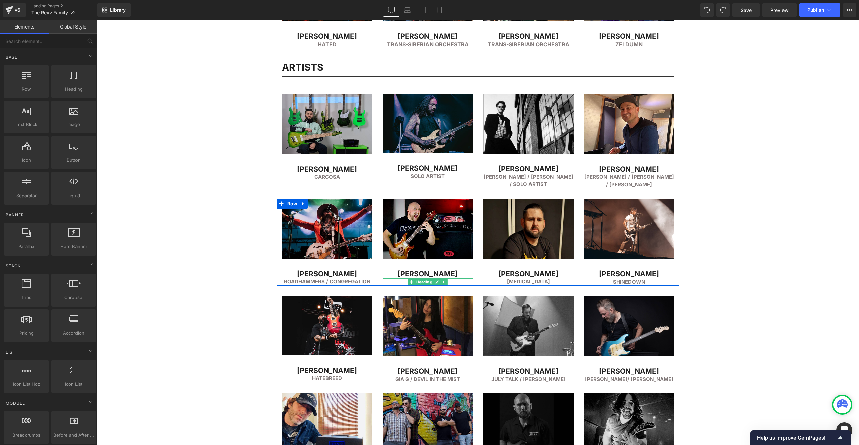
click at [404, 282] on h6 "Exes for eyes" at bounding box center [428, 283] width 91 height 8
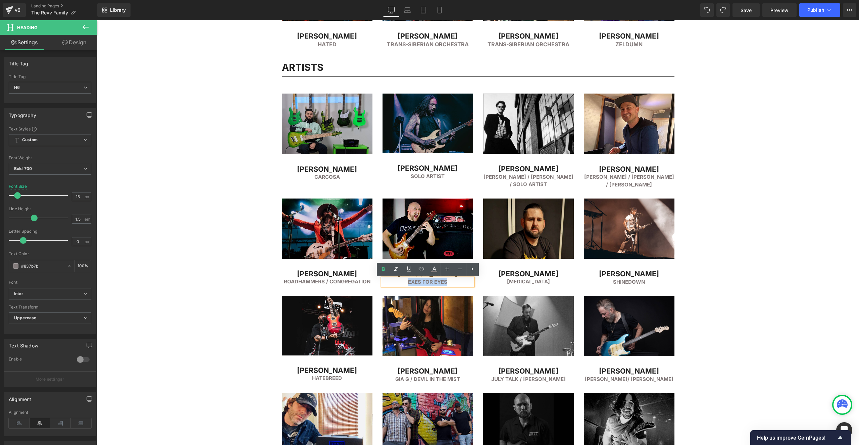
drag, startPoint x: 410, startPoint y: 282, endPoint x: 449, endPoint y: 283, distance: 39.3
click at [449, 283] on h6 "Exes for eyes" at bounding box center [428, 283] width 91 height 8
click at [246, 149] on div "FEATURED ARTISTS Heading Separator Row Image [PERSON_NAME] Heading Simple PLan …" at bounding box center [478, 414] width 762 height 1991
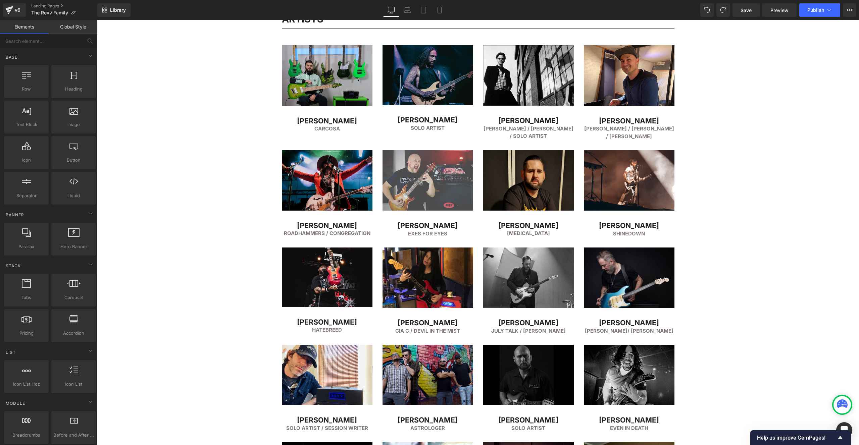
scroll to position [712, 0]
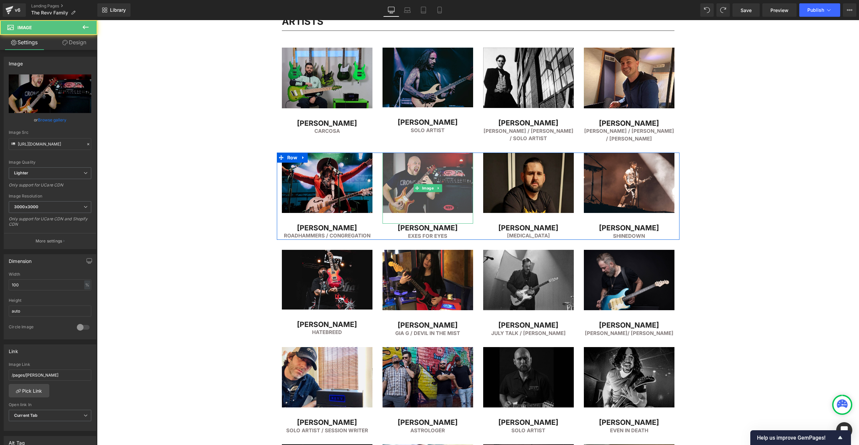
click at [444, 179] on img at bounding box center [428, 188] width 91 height 71
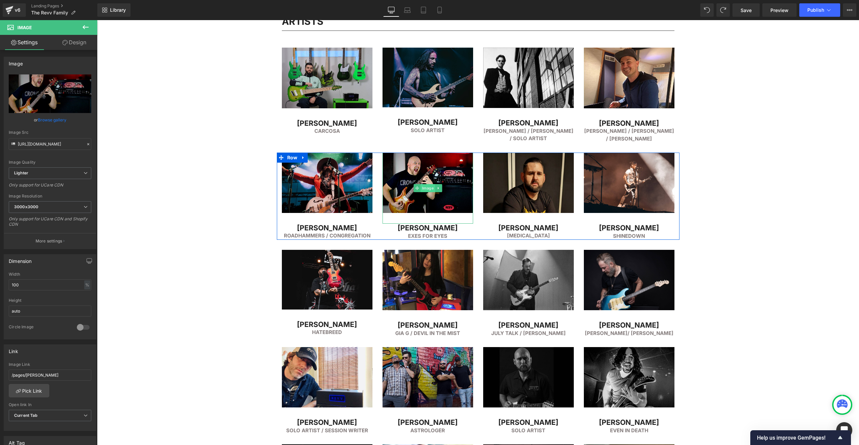
click at [426, 186] on span "Image" at bounding box center [428, 188] width 14 height 8
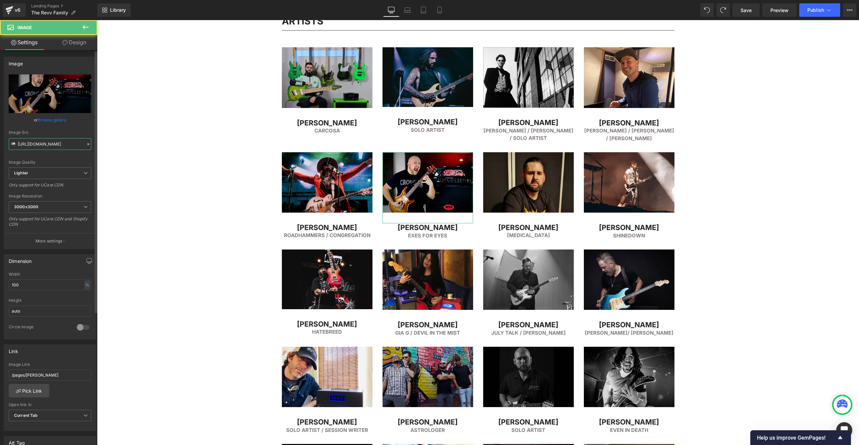
click at [62, 145] on input "[URL][DOMAIN_NAME]" at bounding box center [50, 144] width 83 height 12
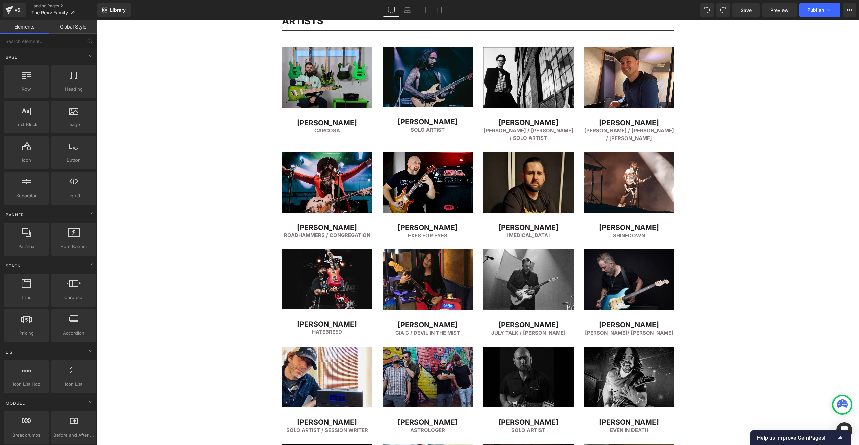
click at [240, 258] on div "FEATURED ARTISTS Heading Separator Row Image [PERSON_NAME] Heading Simple PLan …" at bounding box center [478, 368] width 762 height 1991
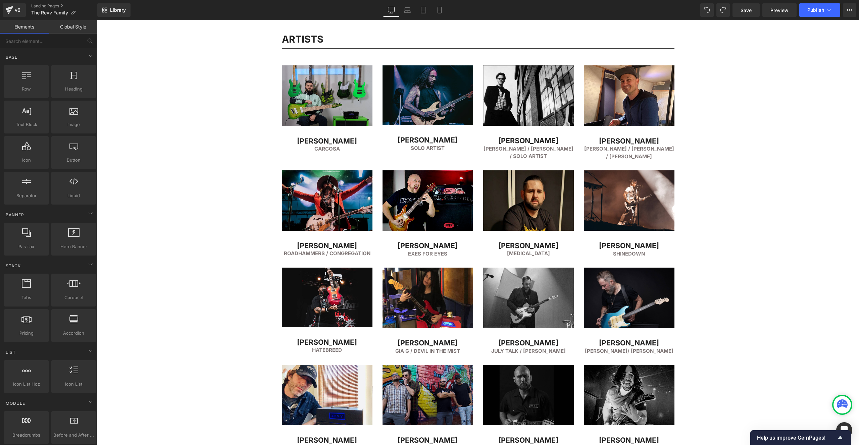
scroll to position [700, 0]
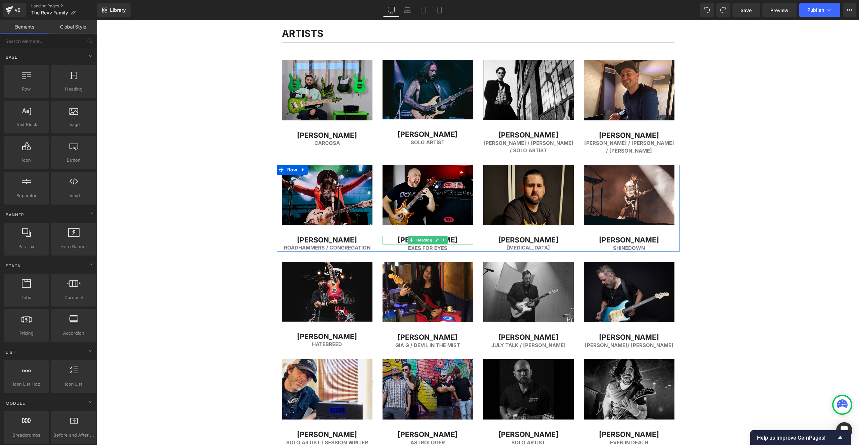
drag, startPoint x: 408, startPoint y: 240, endPoint x: 405, endPoint y: 240, distance: 3.7
click at [408, 240] on span at bounding box center [411, 240] width 7 height 8
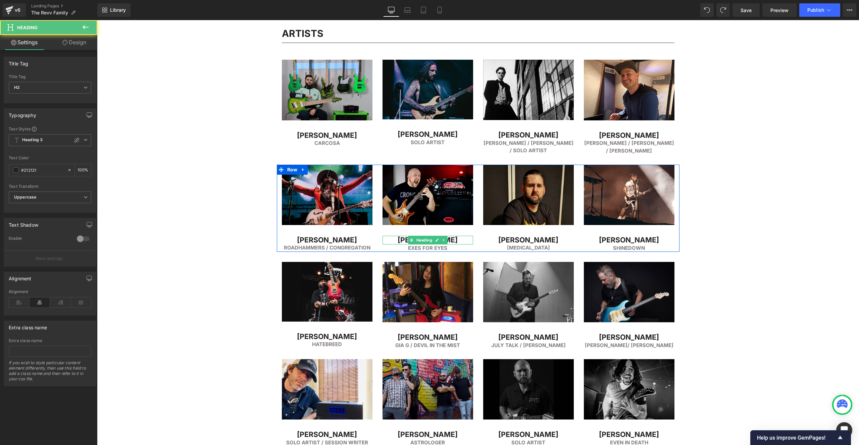
click at [402, 241] on h2 "[PERSON_NAME]" at bounding box center [428, 240] width 91 height 9
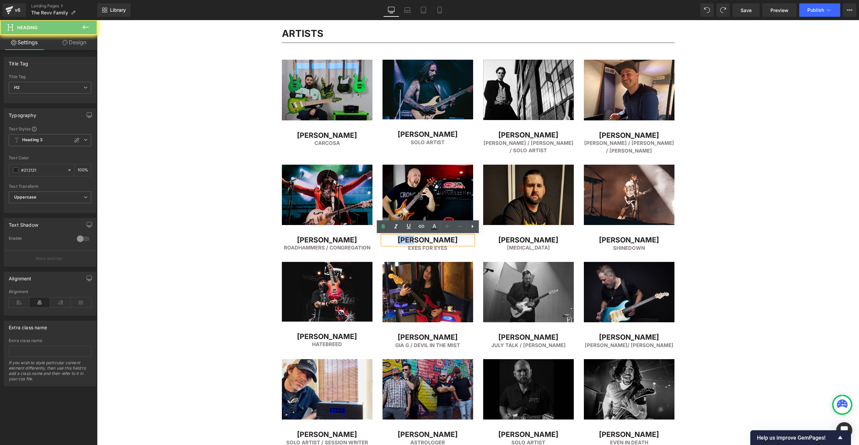
click at [402, 241] on h2 "[PERSON_NAME]" at bounding box center [428, 240] width 91 height 9
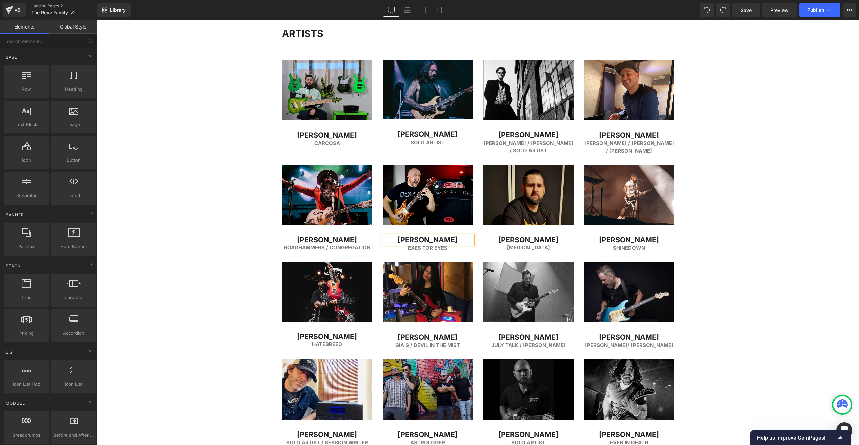
drag, startPoint x: 213, startPoint y: 122, endPoint x: 210, endPoint y: 118, distance: 5.0
click at [213, 122] on div "FEATURED ARTISTS Heading Separator Row Image [PERSON_NAME] Heading Simple PLan …" at bounding box center [478, 380] width 762 height 1991
click at [503, 238] on h2 "[PERSON_NAME]" at bounding box center [528, 240] width 91 height 9
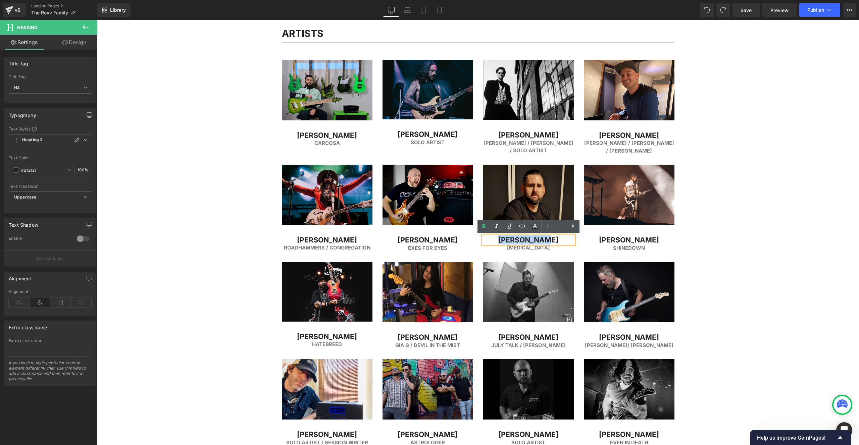
drag, startPoint x: 509, startPoint y: 239, endPoint x: 551, endPoint y: 237, distance: 41.6
click at [550, 237] on h2 "[PERSON_NAME]" at bounding box center [528, 240] width 91 height 9
drag, startPoint x: 545, startPoint y: 238, endPoint x: 496, endPoint y: 238, distance: 49.3
click at [496, 238] on h2 "[PERSON_NAME]" at bounding box center [528, 240] width 91 height 9
drag, startPoint x: 523, startPoint y: 247, endPoint x: 502, endPoint y: 247, distance: 21.1
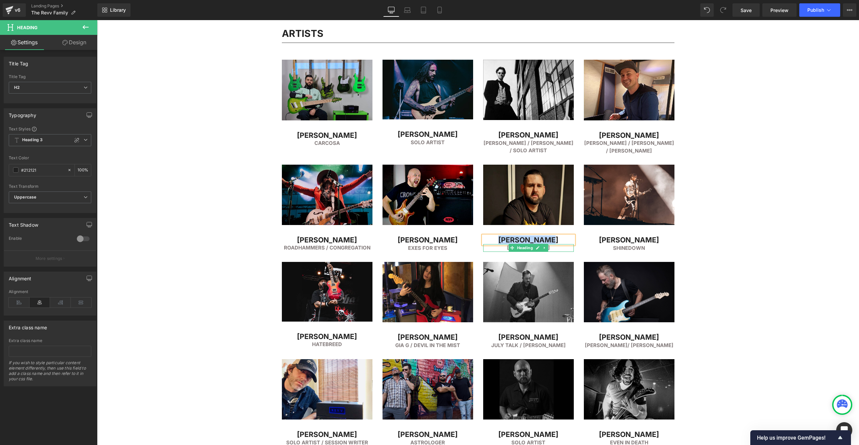
click at [523, 247] on span "Heading" at bounding box center [525, 248] width 18 height 8
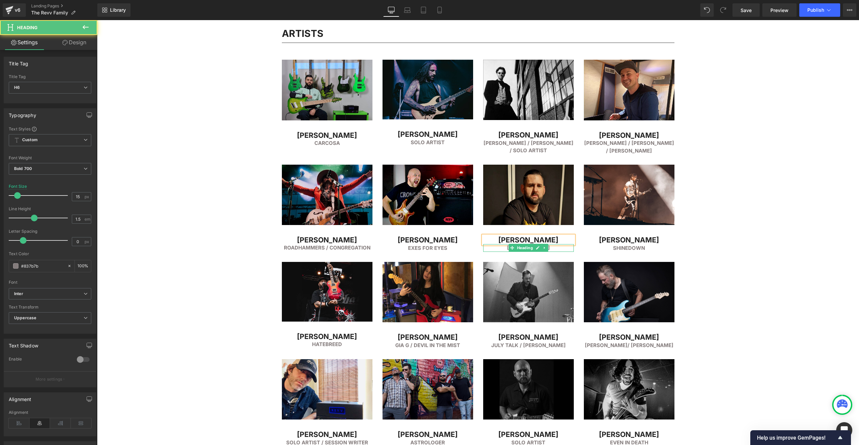
click at [501, 247] on h6 "[MEDICAL_DATA]" at bounding box center [528, 248] width 91 height 8
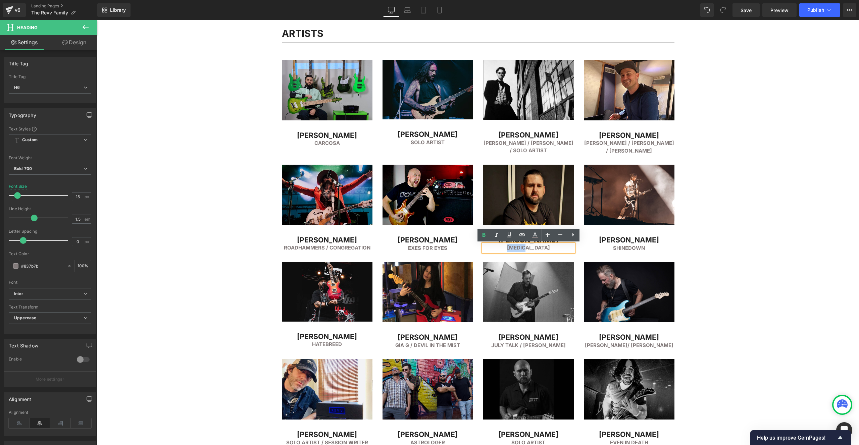
drag, startPoint x: 516, startPoint y: 248, endPoint x: 563, endPoint y: 248, distance: 47.3
click at [563, 248] on h6 "[MEDICAL_DATA]" at bounding box center [528, 248] width 91 height 8
click at [710, 228] on div "FEATURED ARTISTS Heading Separator Row Image [PERSON_NAME] Heading Simple PLan …" at bounding box center [478, 380] width 762 height 1991
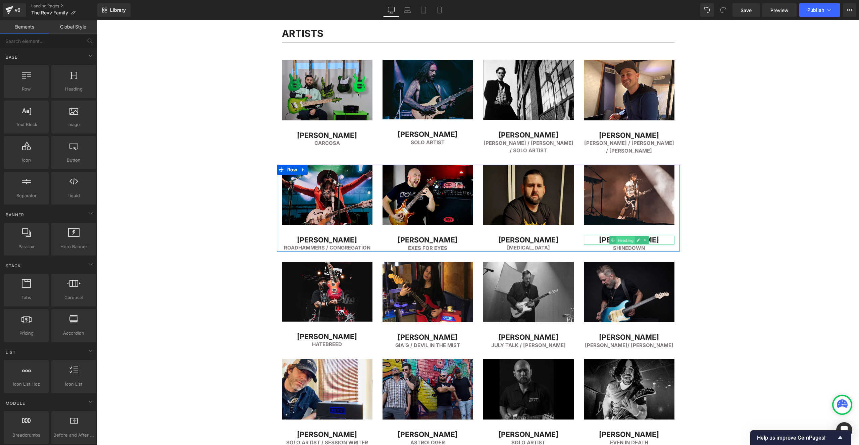
click at [629, 239] on span "Heading" at bounding box center [625, 241] width 18 height 8
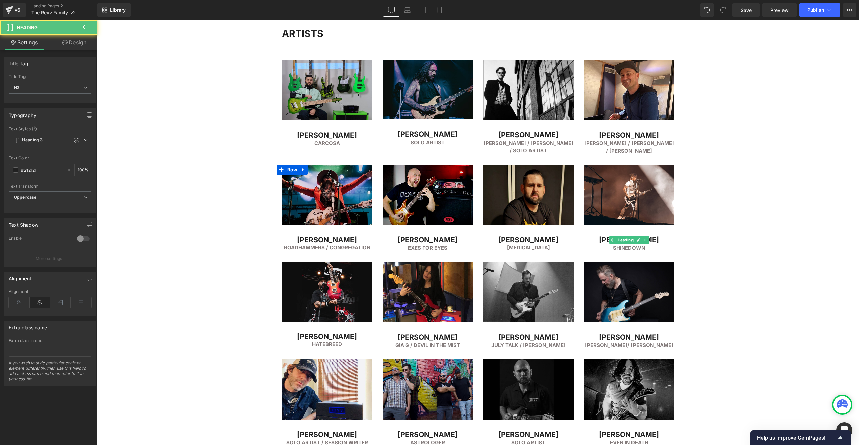
click at [601, 239] on h2 "[PERSON_NAME]" at bounding box center [629, 240] width 91 height 9
click at [620, 239] on h2 "[PERSON_NAME]" at bounding box center [629, 240] width 91 height 9
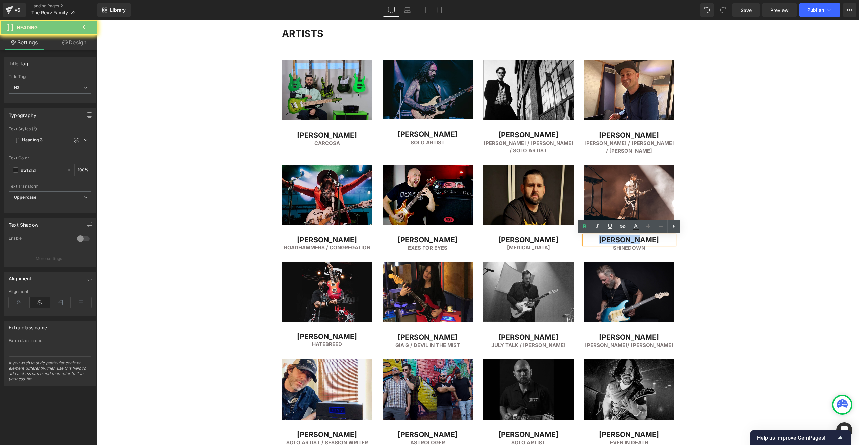
click at [620, 239] on h2 "[PERSON_NAME]" at bounding box center [629, 240] width 91 height 9
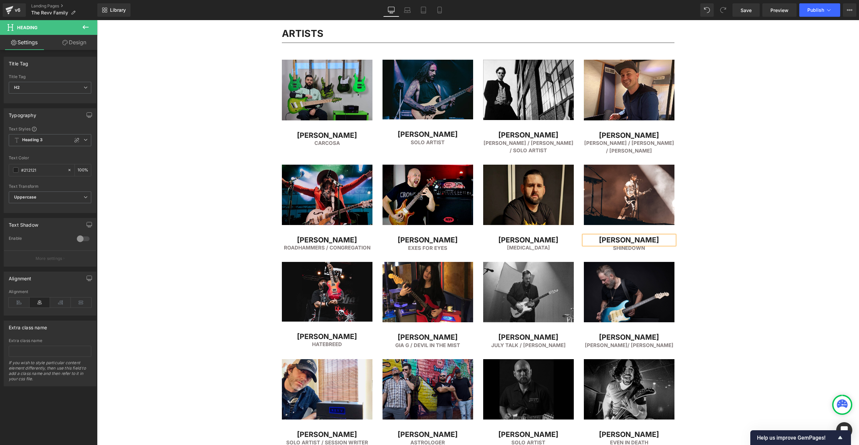
click at [727, 259] on div "FEATURED ARTISTS Heading Separator Row Image [PERSON_NAME] Heading Simple PLan …" at bounding box center [478, 380] width 762 height 1991
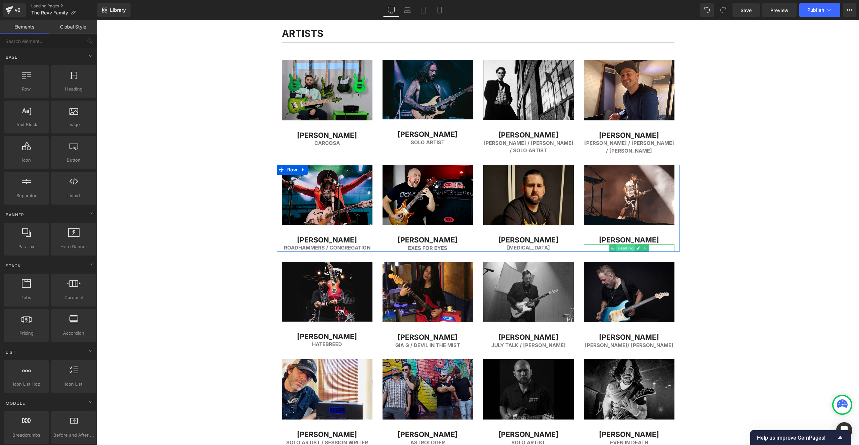
click at [624, 246] on span "Heading" at bounding box center [625, 248] width 18 height 8
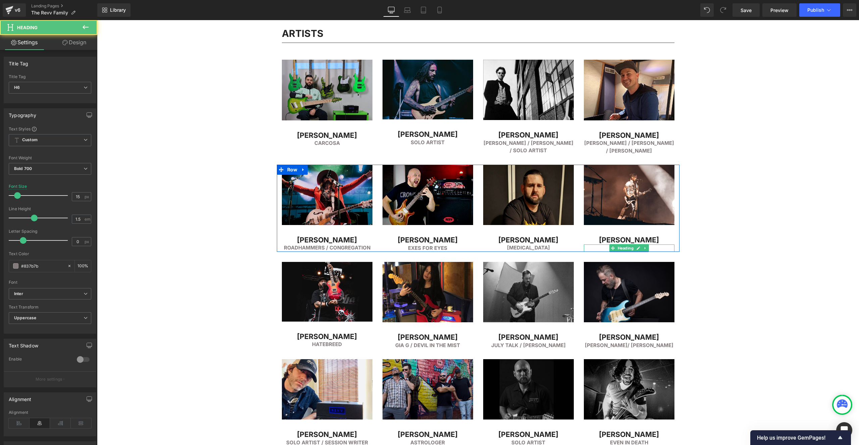
click at [607, 247] on h6 "Shinedown" at bounding box center [629, 249] width 91 height 8
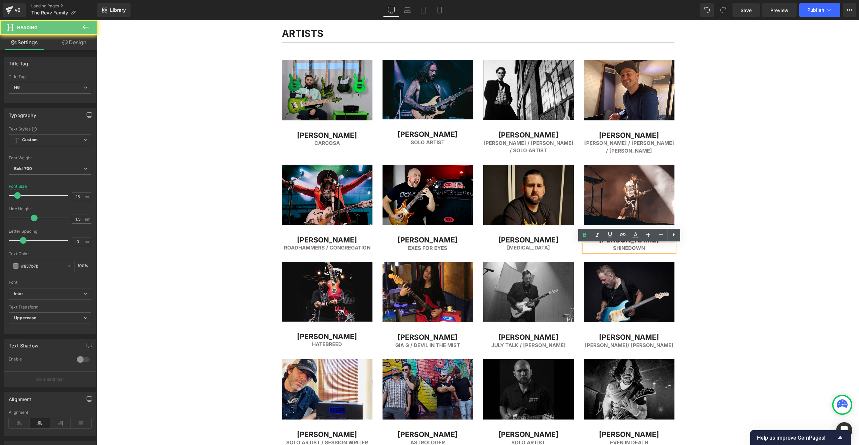
click at [622, 248] on h6 "Shinedown" at bounding box center [629, 249] width 91 height 8
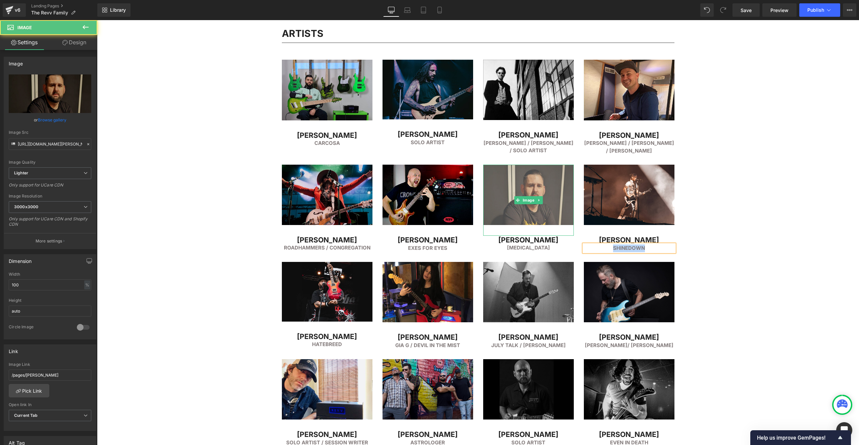
click at [533, 187] on img at bounding box center [528, 200] width 91 height 71
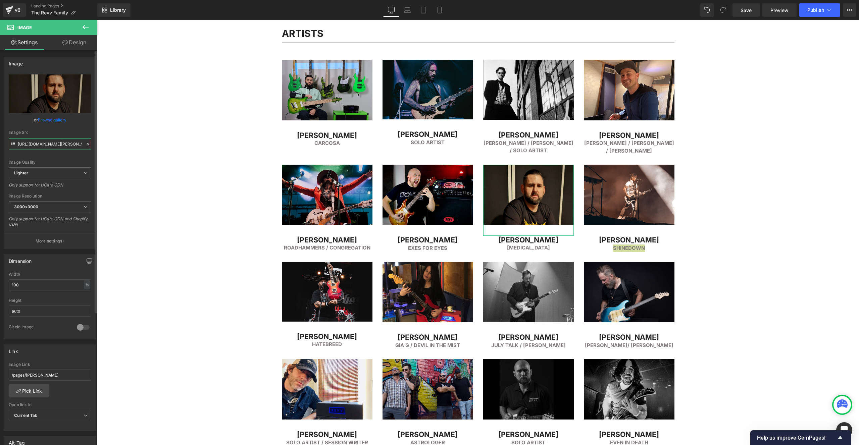
click at [43, 142] on input "[URL][DOMAIN_NAME][PERSON_NAME]" at bounding box center [50, 144] width 83 height 12
drag, startPoint x: 629, startPoint y: 201, endPoint x: 535, endPoint y: 182, distance: 95.9
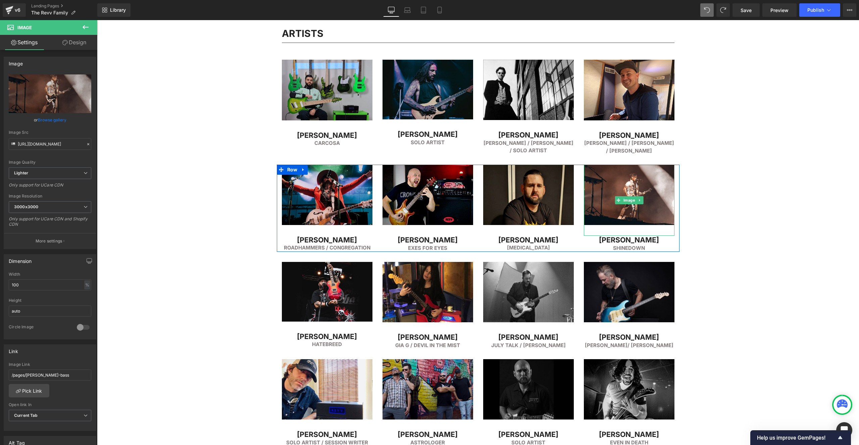
click at [710, 209] on div "FEATURED ARTISTS Heading Separator Row Image [PERSON_NAME] Heading Simple PLan …" at bounding box center [478, 380] width 762 height 1991
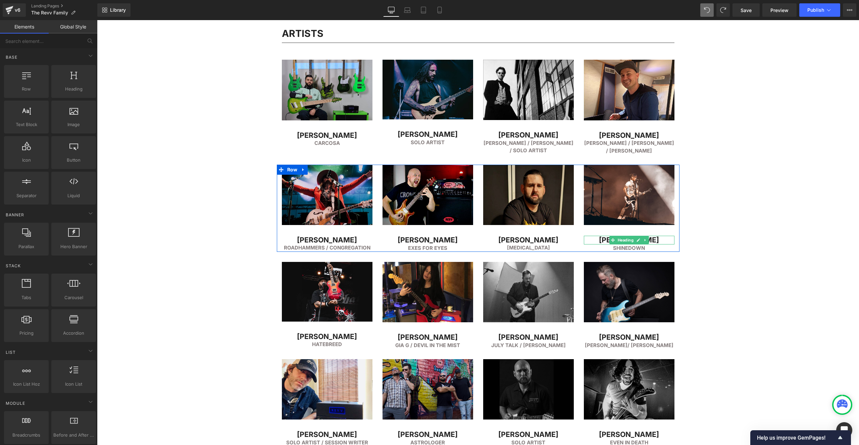
click at [589, 239] on h2 "[PERSON_NAME]" at bounding box center [629, 240] width 91 height 9
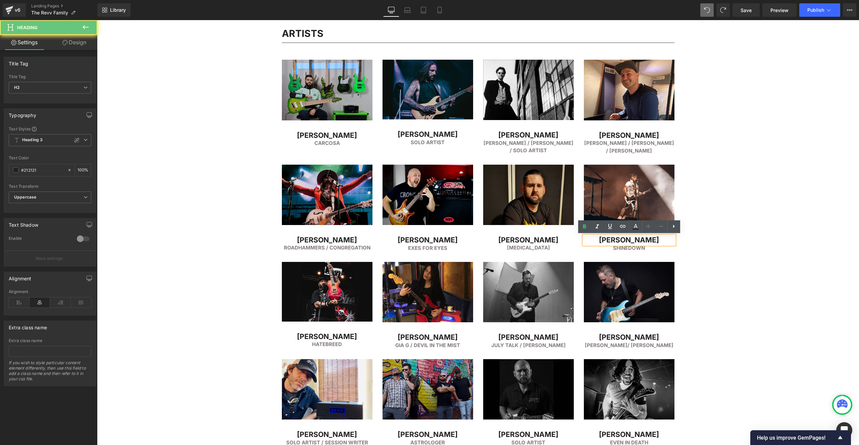
click at [623, 239] on h2 "[PERSON_NAME]" at bounding box center [629, 240] width 91 height 9
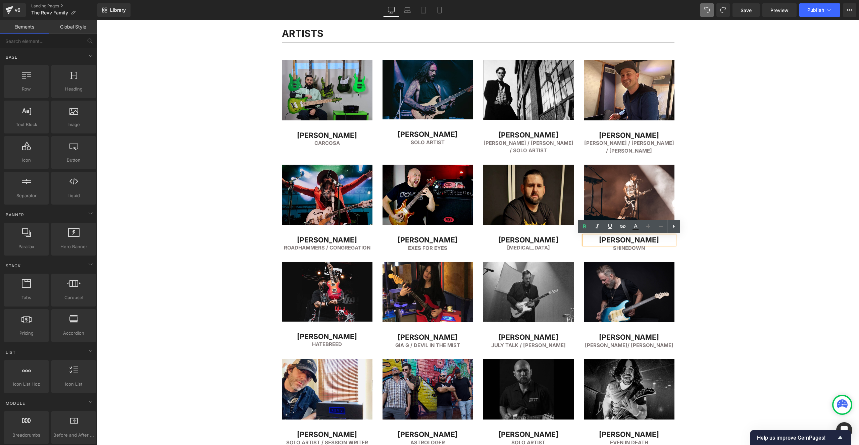
click at [230, 54] on div "FEATURED ARTISTS Heading Separator Row Image [PERSON_NAME] Heading Simple PLan …" at bounding box center [478, 380] width 762 height 1991
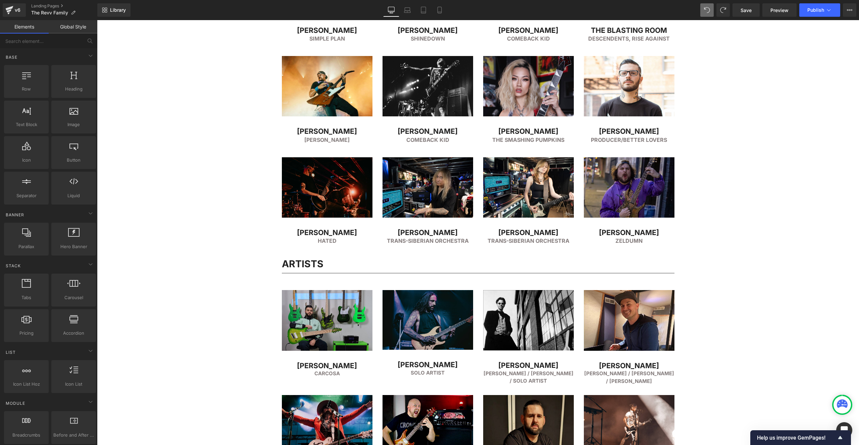
drag, startPoint x: 215, startPoint y: 189, endPoint x: 228, endPoint y: 189, distance: 13.8
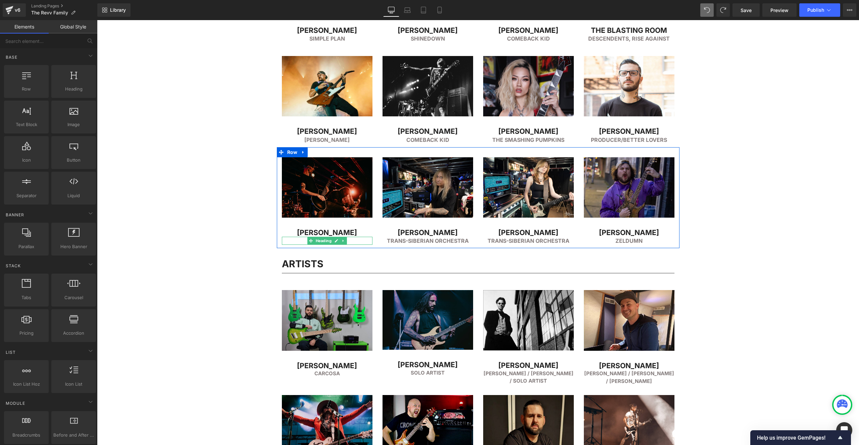
click at [310, 236] on div "[PERSON_NAME] Heading" at bounding box center [327, 233] width 91 height 9
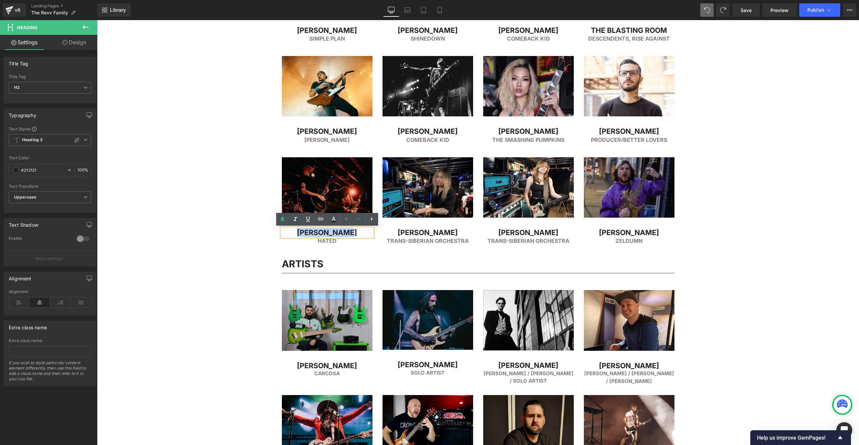
drag, startPoint x: 305, startPoint y: 233, endPoint x: 367, endPoint y: 232, distance: 61.4
click at [366, 232] on h2 "[PERSON_NAME]" at bounding box center [327, 233] width 91 height 9
click at [328, 194] on span "Image" at bounding box center [327, 193] width 14 height 8
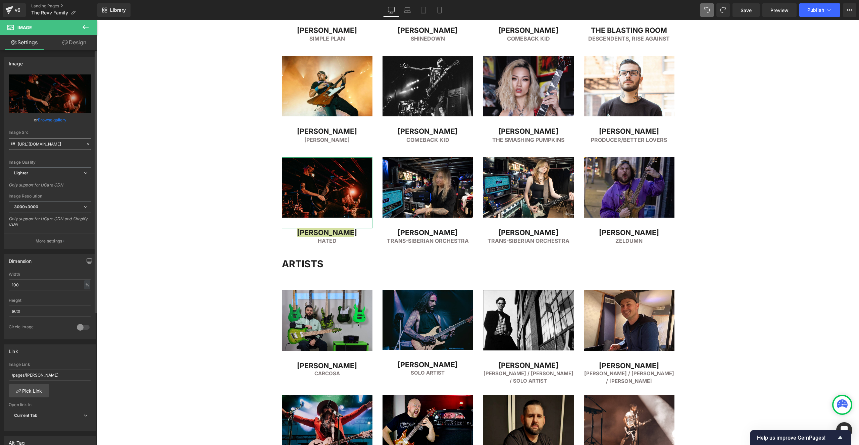
click at [47, 147] on input "[URL][DOMAIN_NAME]" at bounding box center [50, 144] width 83 height 12
click at [46, 146] on input "[URL][DOMAIN_NAME]" at bounding box center [50, 144] width 83 height 12
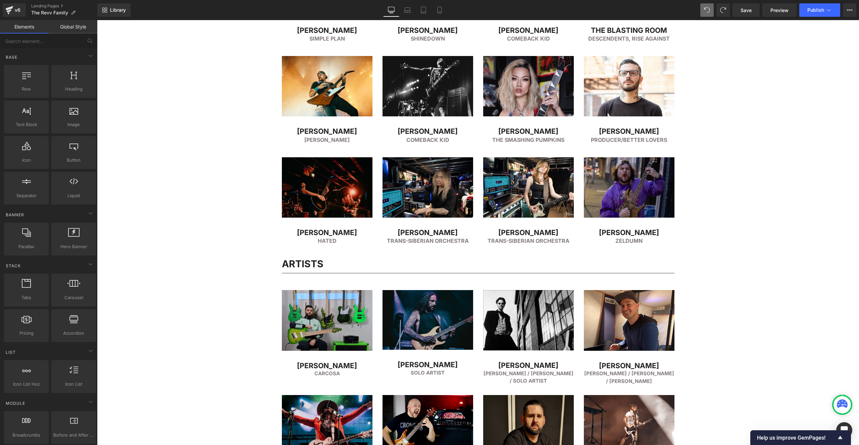
drag, startPoint x: 211, startPoint y: 76, endPoint x: 213, endPoint y: 79, distance: 3.6
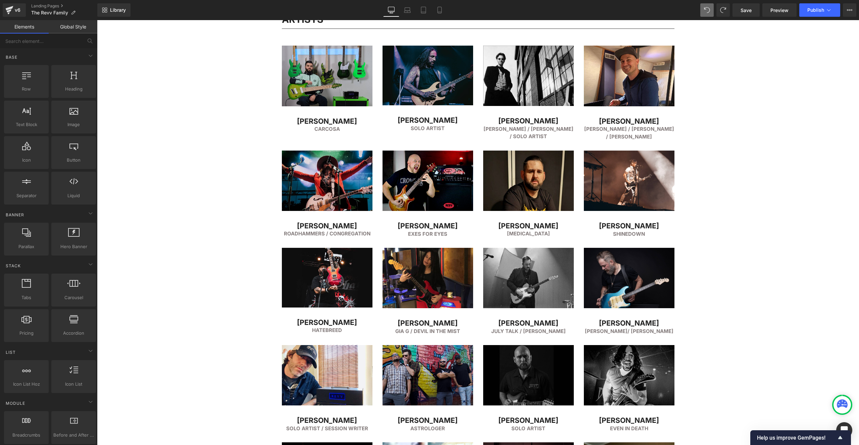
scroll to position [711, 0]
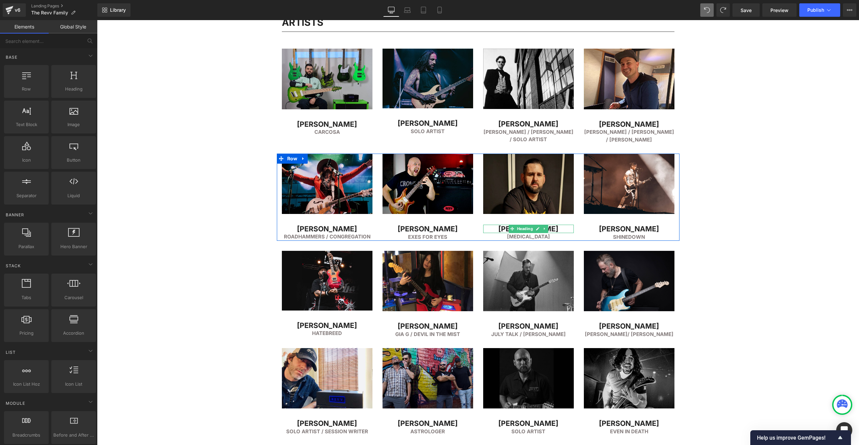
click at [503, 229] on h2 "[PERSON_NAME]" at bounding box center [528, 229] width 91 height 9
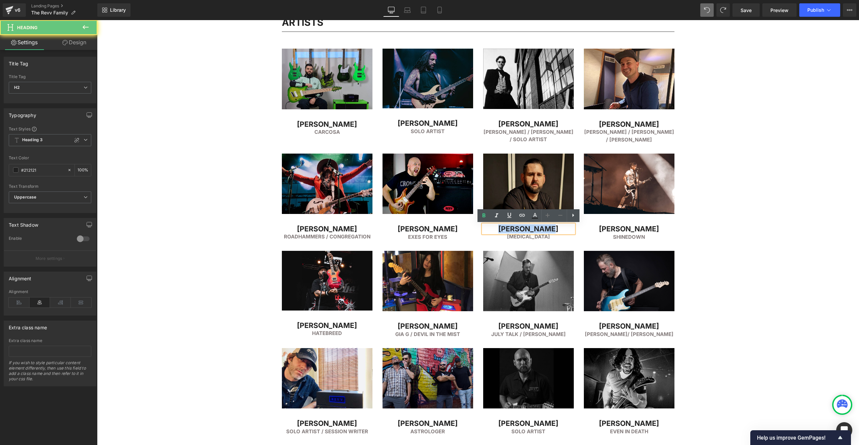
drag, startPoint x: 539, startPoint y: 230, endPoint x: 556, endPoint y: 229, distance: 16.5
click at [556, 229] on h2 "[PERSON_NAME]" at bounding box center [528, 229] width 91 height 9
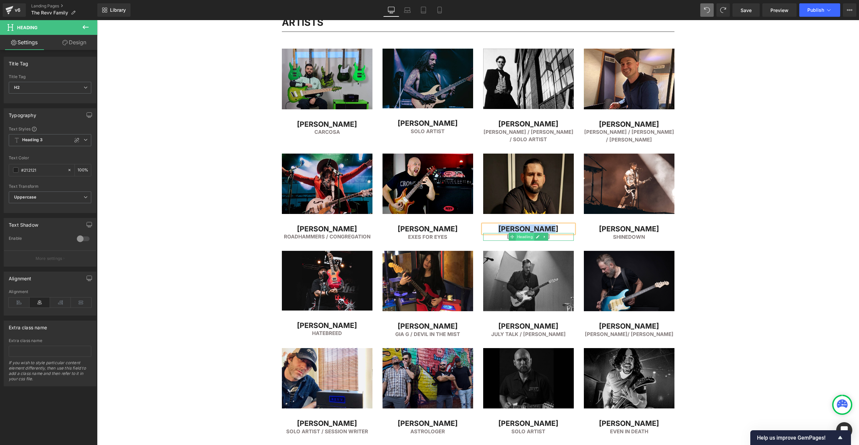
click at [527, 237] on span "Heading" at bounding box center [525, 237] width 18 height 8
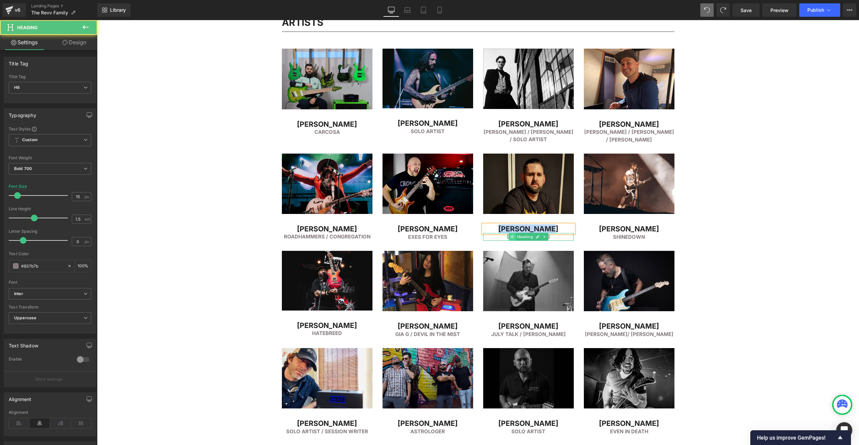
click at [510, 237] on span at bounding box center [512, 237] width 7 height 8
click at [501, 237] on h6 "[MEDICAL_DATA]" at bounding box center [528, 237] width 91 height 8
drag, startPoint x: 522, startPoint y: 237, endPoint x: 560, endPoint y: 237, distance: 37.9
click at [559, 237] on h6 "[MEDICAL_DATA]" at bounding box center [528, 237] width 91 height 8
